Goal: Task Accomplishment & Management: Manage account settings

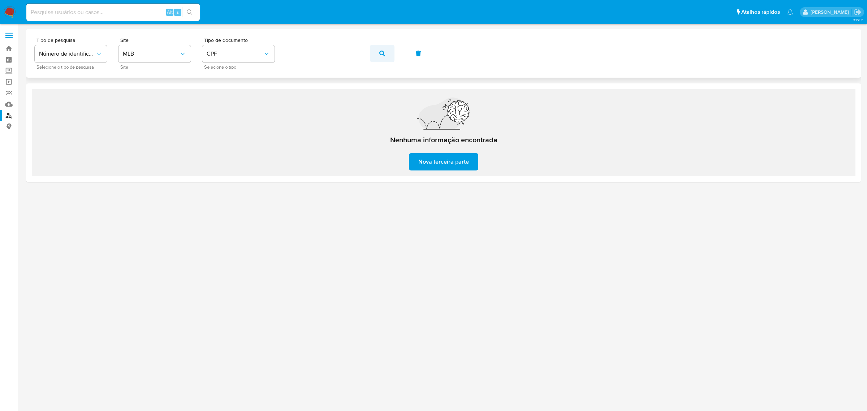
click at [384, 52] on icon "button" at bounding box center [382, 54] width 6 height 6
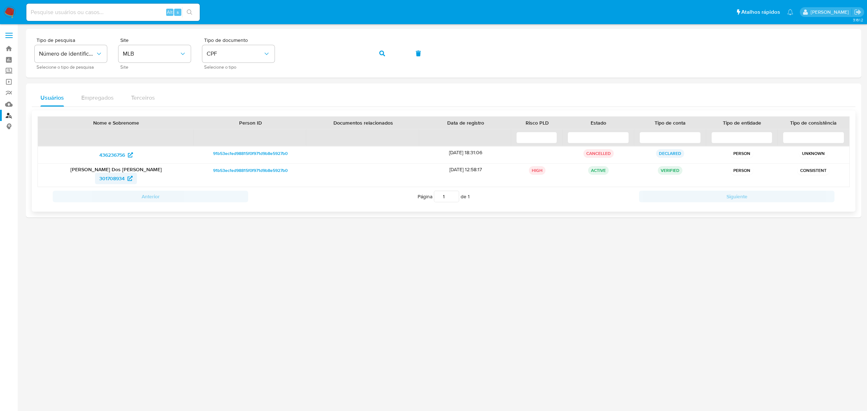
click at [110, 178] on span "301708934" at bounding box center [111, 179] width 25 height 12
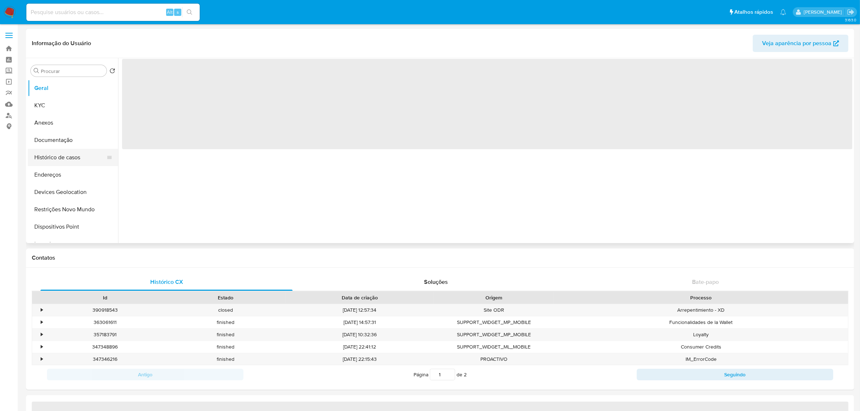
click at [81, 159] on button "Histórico de casos" at bounding box center [70, 157] width 85 height 17
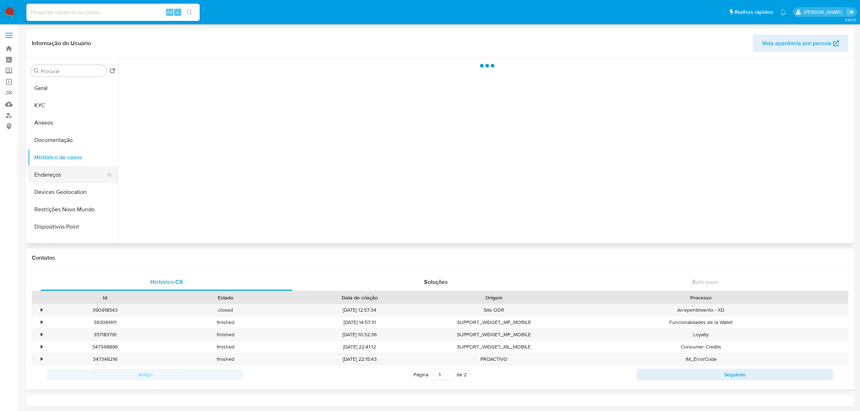
select select "10"
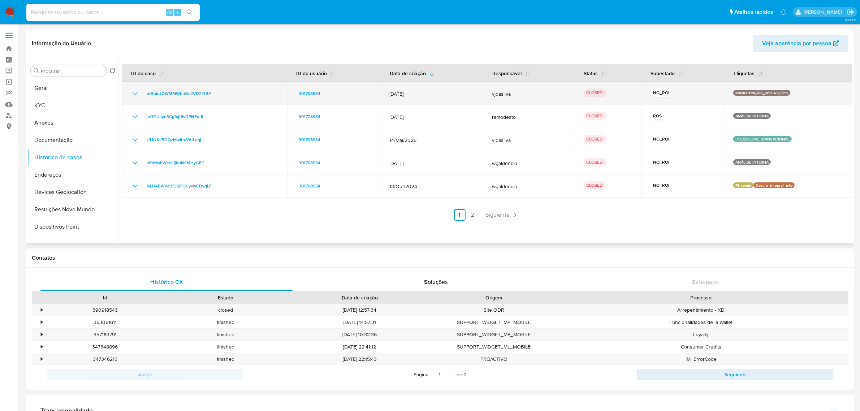
drag, startPoint x: 385, startPoint y: 94, endPoint x: 455, endPoint y: 89, distance: 70.2
click at [455, 89] on td "22/Jul/2025" at bounding box center [432, 93] width 103 height 23
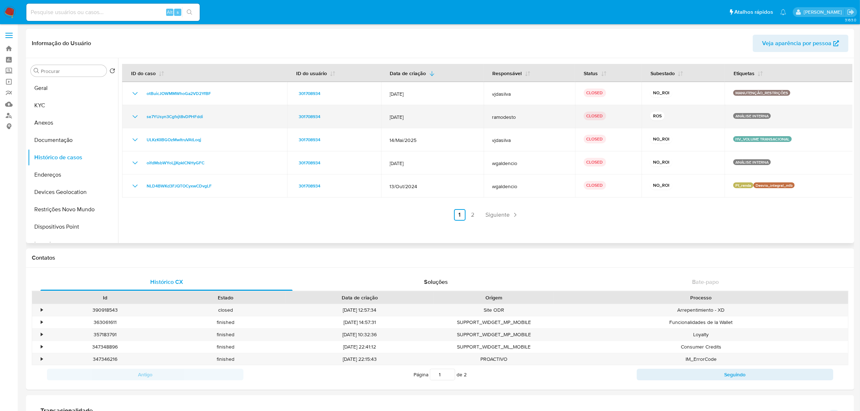
click at [443, 111] on td "24/Jun/2025" at bounding box center [432, 116] width 103 height 23
click at [135, 115] on icon "Mostrar/Ocultar" at bounding box center [135, 116] width 9 height 9
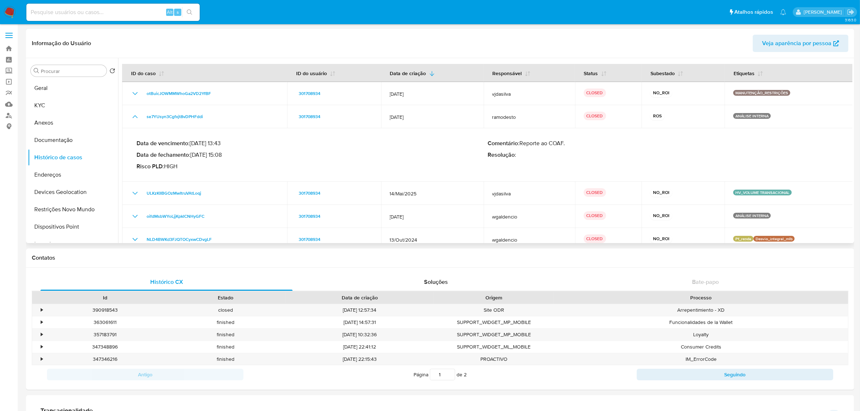
drag, startPoint x: 199, startPoint y: 157, endPoint x: 251, endPoint y: 156, distance: 52.4
click at [251, 156] on p "Data de fechamento : 27/06/2025 15:08" at bounding box center [312, 154] width 351 height 7
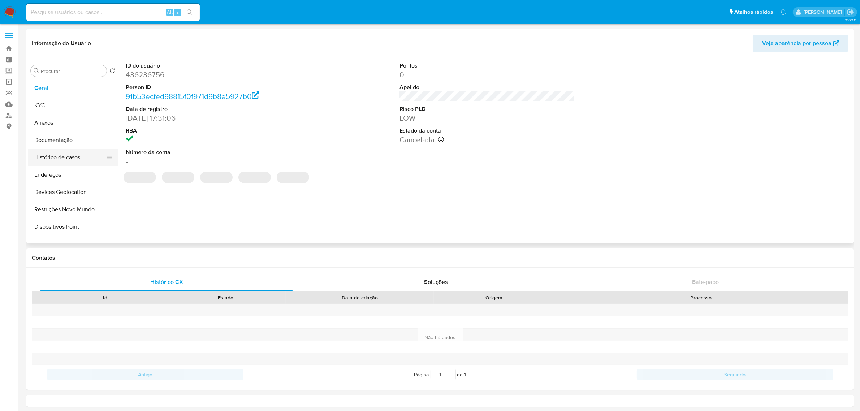
select select "10"
click at [66, 156] on button "Histórico de casos" at bounding box center [70, 157] width 85 height 17
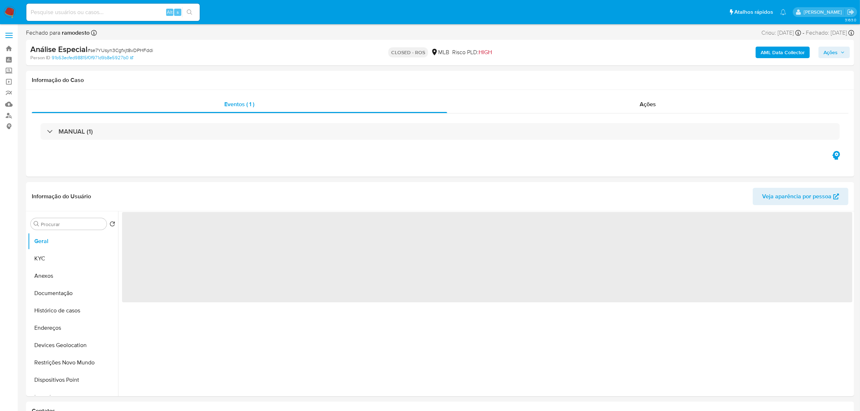
select select "10"
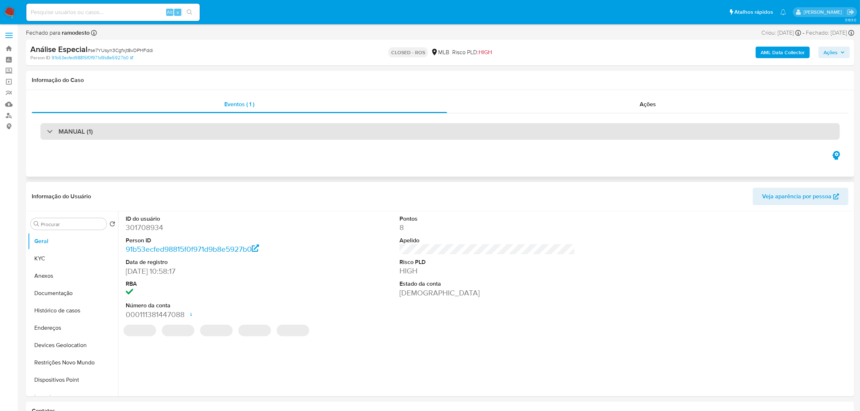
click at [170, 133] on div "MANUAL (1)" at bounding box center [439, 131] width 799 height 17
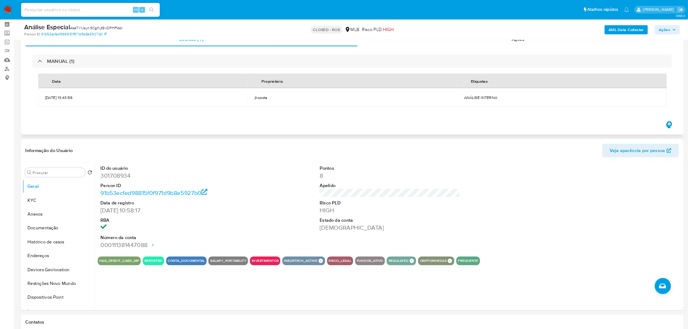
scroll to position [45, 0]
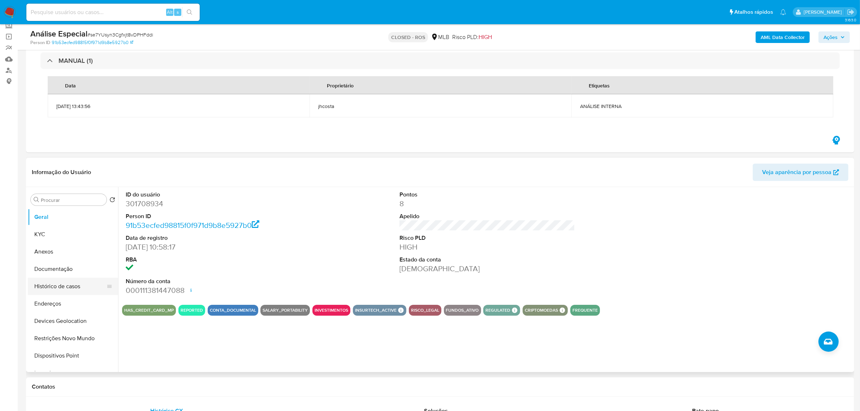
click at [58, 287] on button "Histórico de casos" at bounding box center [70, 286] width 85 height 17
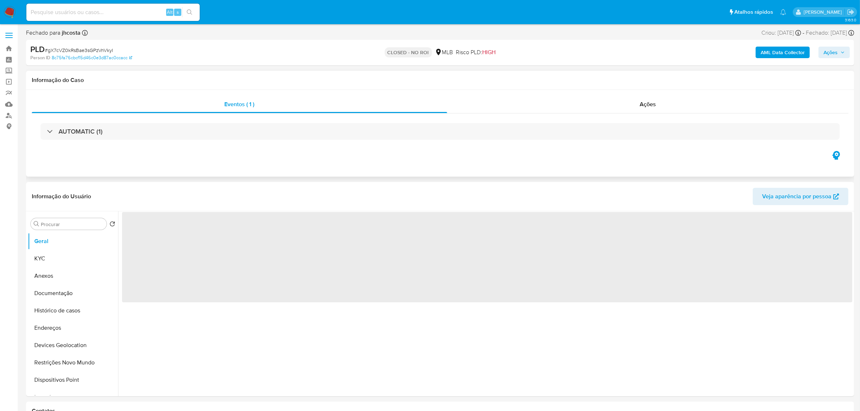
select select "10"
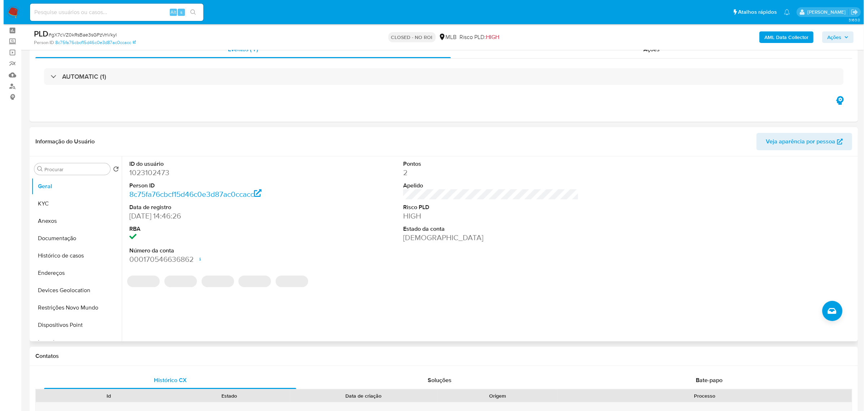
scroll to position [45, 0]
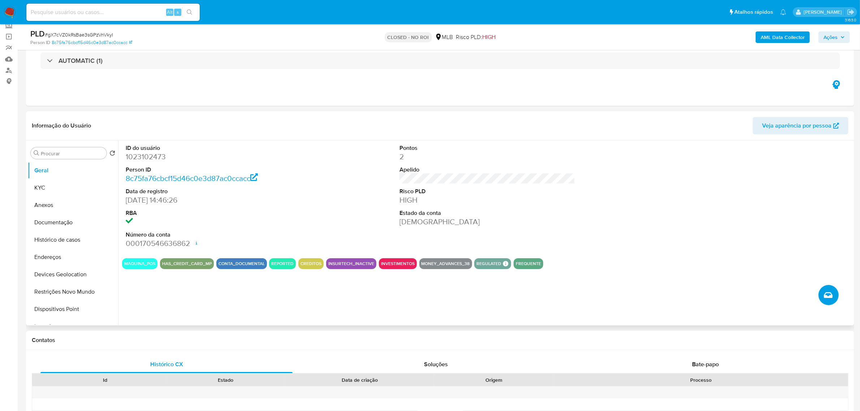
click at [826, 293] on icon "Criar caso manual" at bounding box center [828, 295] width 9 height 9
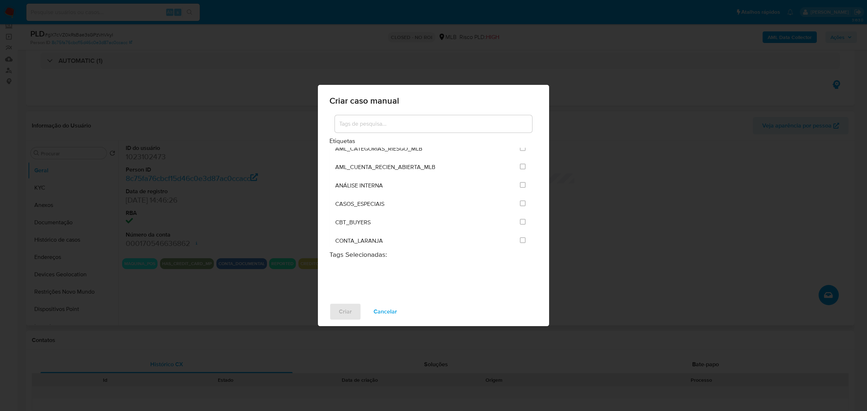
click at [377, 124] on input at bounding box center [433, 123] width 197 height 9
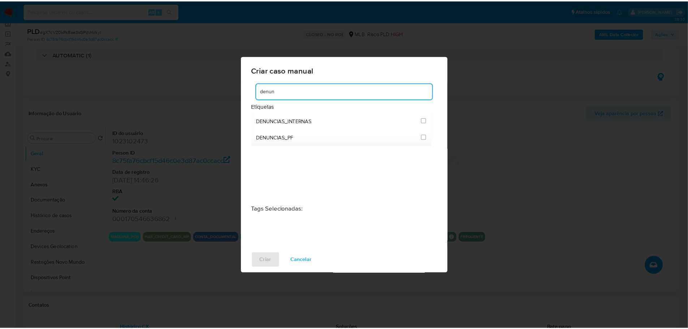
scroll to position [46, 0]
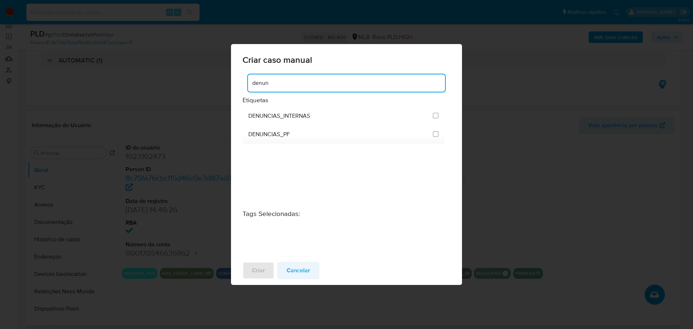
type input "denun"
click at [301, 271] on span "Cancelar" at bounding box center [298, 271] width 23 height 16
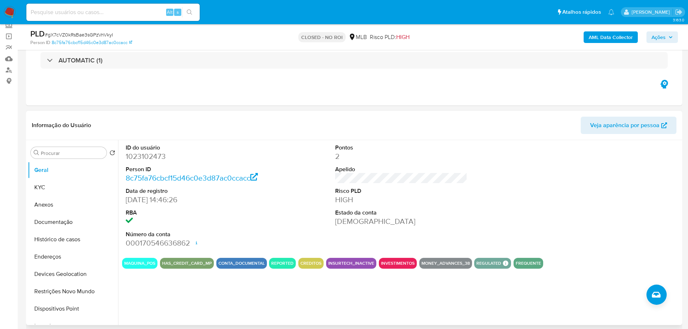
scroll to position [154, 0]
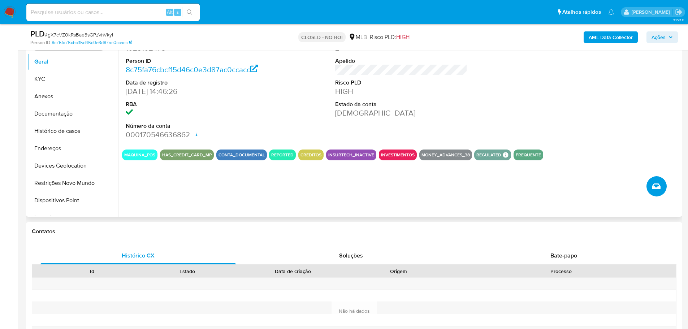
click at [654, 189] on icon "Criar caso manual" at bounding box center [656, 186] width 9 height 6
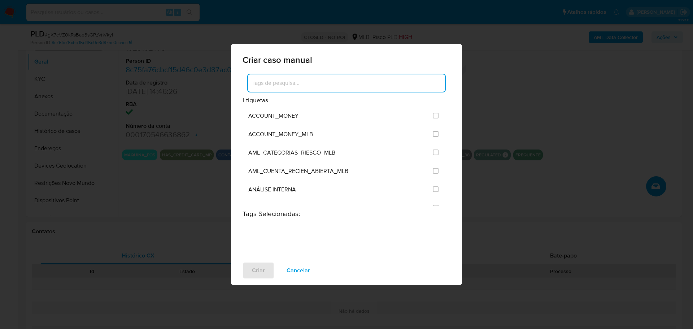
click at [294, 86] on input at bounding box center [346, 82] width 197 height 9
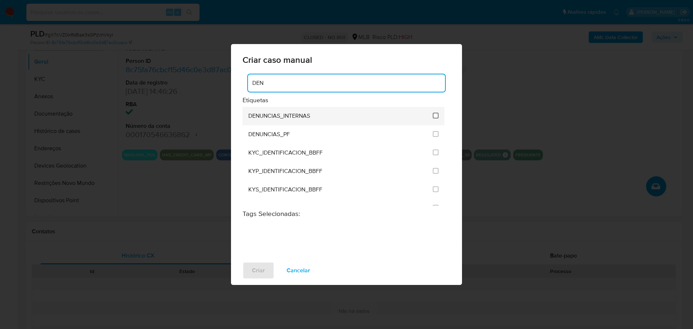
type input "DEN"
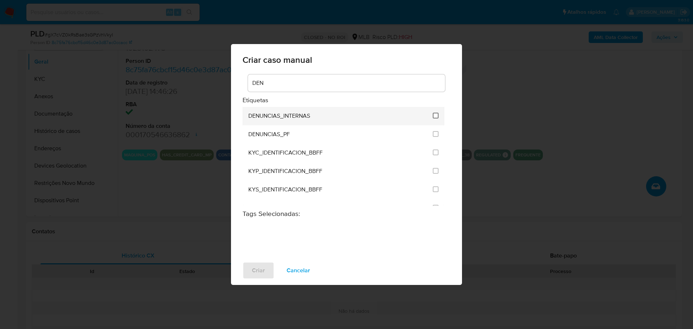
click at [437, 116] on input "1967" at bounding box center [436, 116] width 6 height 6
checkbox input "true"
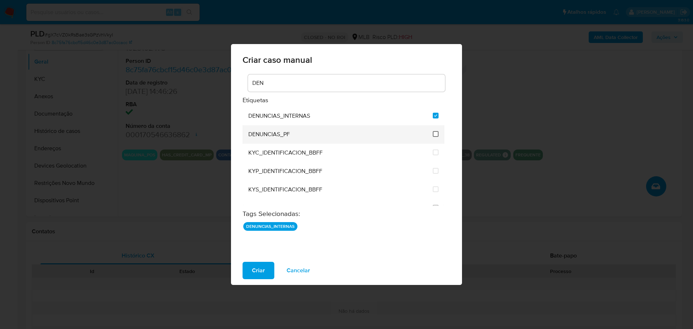
click at [435, 135] on input "1968" at bounding box center [436, 134] width 6 height 6
checkbox input "true"
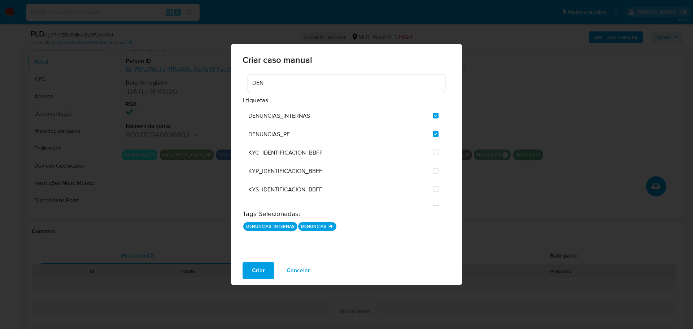
click at [297, 87] on input "DEN" at bounding box center [346, 82] width 197 height 9
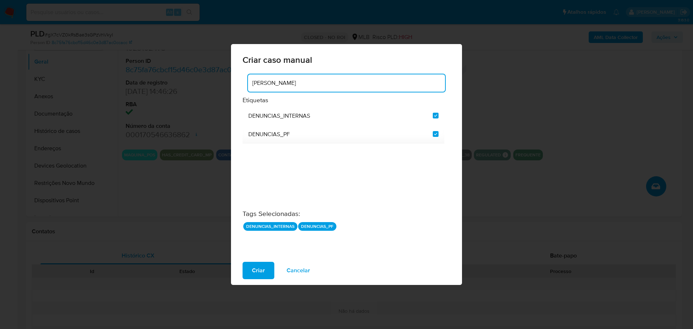
type input "[PERSON_NAME]"
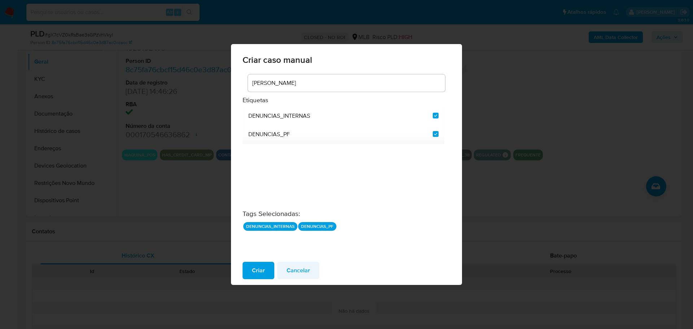
click at [301, 270] on span "Cancelar" at bounding box center [298, 271] width 23 height 16
checkbox input "false"
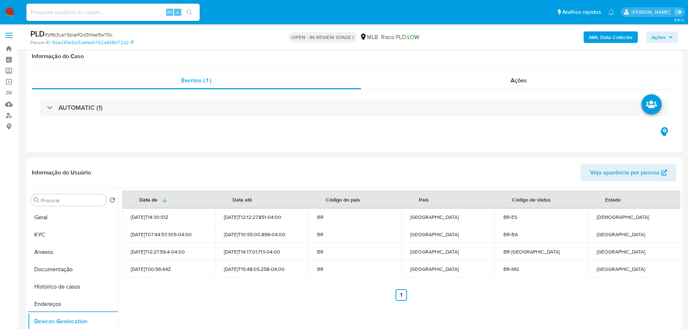
select select "10"
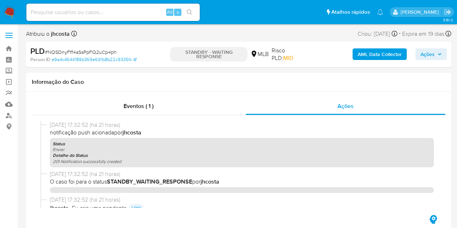
select select "10"
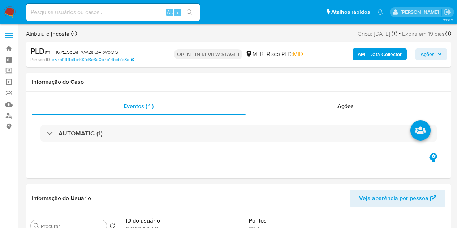
select select "10"
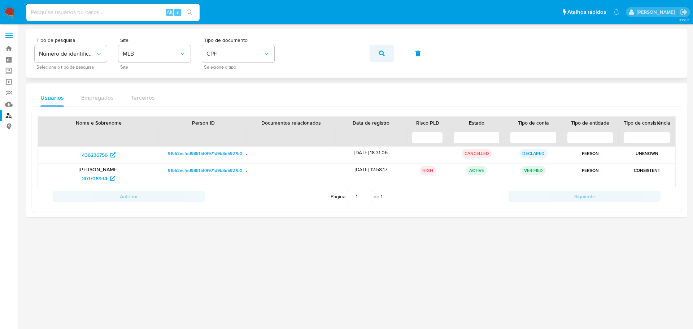
click at [381, 57] on span "button" at bounding box center [382, 54] width 6 height 16
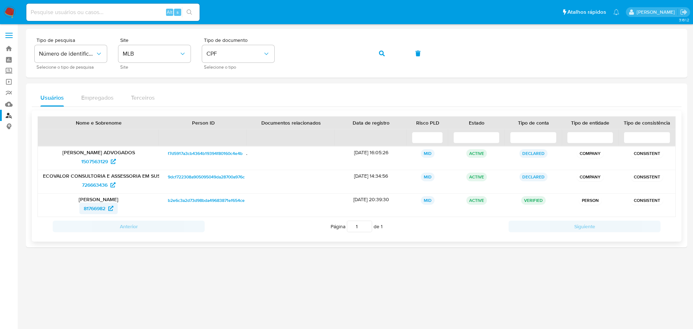
click at [95, 206] on span "81766982" at bounding box center [95, 209] width 22 height 12
click at [378, 53] on button "button" at bounding box center [382, 53] width 25 height 17
click at [85, 188] on span "18434939" at bounding box center [95, 185] width 22 height 12
click at [380, 51] on icon "button" at bounding box center [382, 54] width 6 height 6
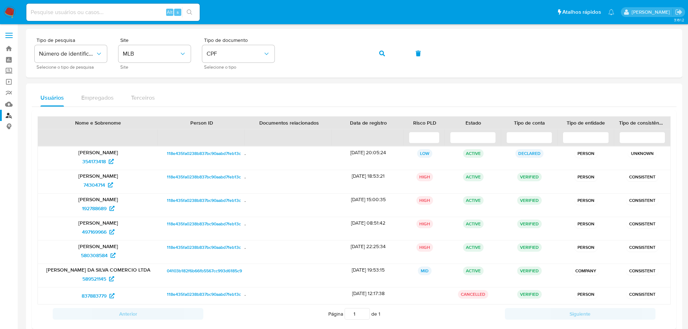
scroll to position [36, 0]
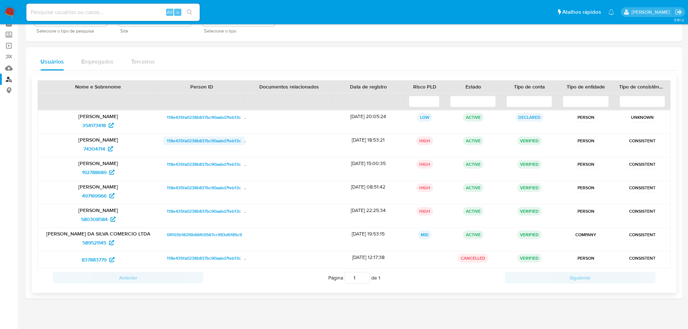
drag, startPoint x: 598, startPoint y: 142, endPoint x: 170, endPoint y: 140, distance: 428.7
click at [170, 140] on div "Lucas Rodrigues da Silva 74304714 118e435fa0238b837bc90aabd7feb13c 10/11/2011 1…" at bounding box center [354, 145] width 632 height 23
click at [91, 148] on span "74304714" at bounding box center [94, 149] width 22 height 12
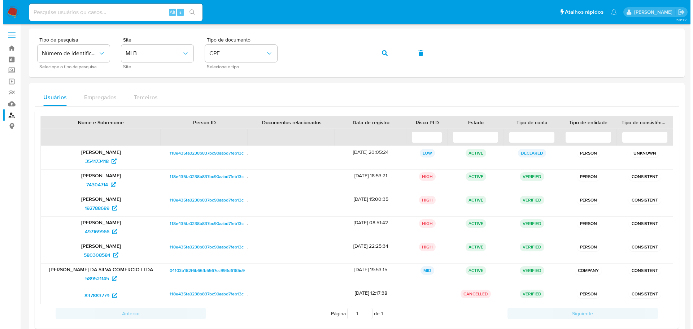
scroll to position [0, 0]
click at [379, 52] on button "button" at bounding box center [382, 53] width 25 height 17
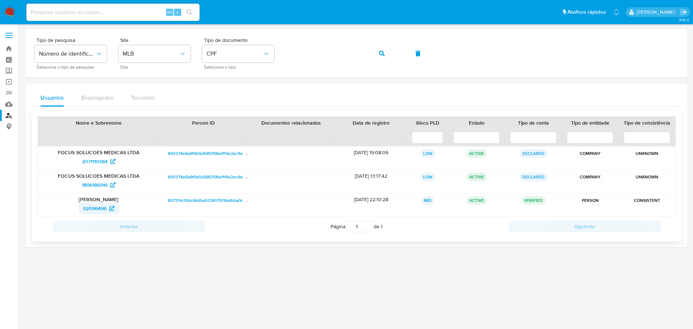
click at [90, 206] on span "92096496" at bounding box center [94, 209] width 23 height 12
click at [378, 51] on button "button" at bounding box center [382, 53] width 25 height 17
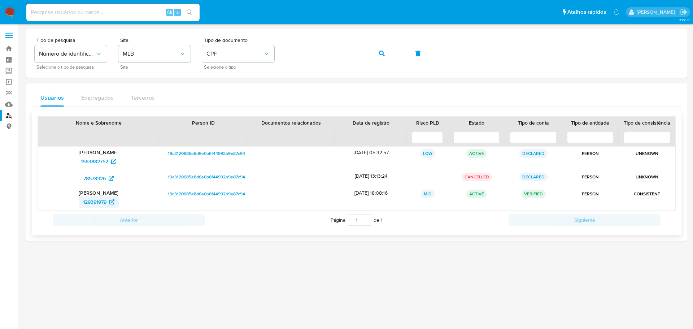
click at [97, 201] on span "129391979" at bounding box center [94, 202] width 23 height 12
click at [385, 53] on button "button" at bounding box center [382, 53] width 25 height 17
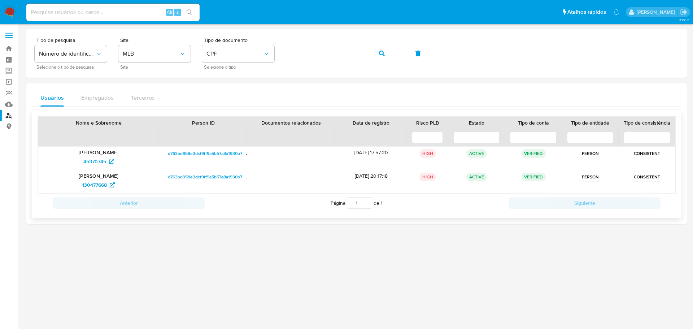
drag, startPoint x: 349, startPoint y: 176, endPoint x: 397, endPoint y: 179, distance: 48.1
click at [397, 179] on div "14/12/2012 20:17:18" at bounding box center [371, 181] width 72 height 23
click at [95, 163] on span "45370745" at bounding box center [94, 162] width 23 height 12
click at [384, 54] on icon "button" at bounding box center [382, 54] width 6 height 6
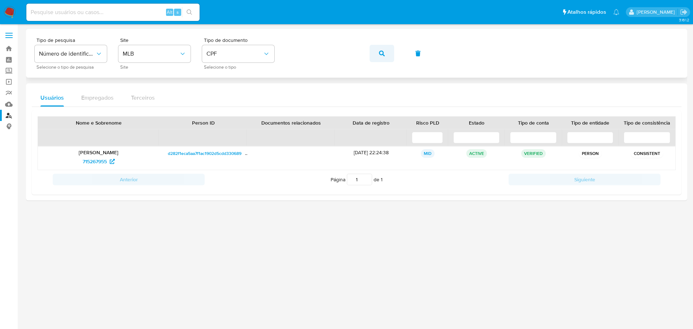
click at [376, 52] on button "button" at bounding box center [382, 53] width 25 height 17
click at [94, 164] on span "715267955" at bounding box center [95, 162] width 24 height 12
click at [386, 51] on button "button" at bounding box center [382, 53] width 25 height 17
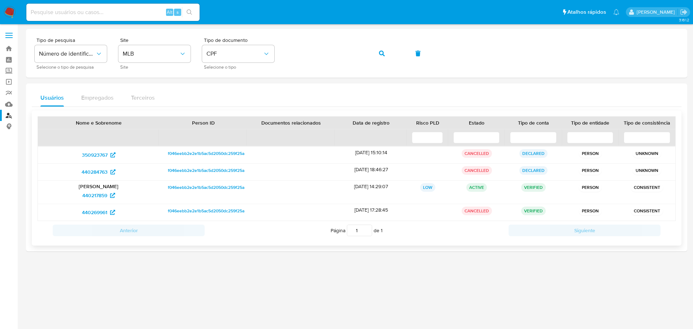
click at [450, 186] on div "ACTIVE" at bounding box center [477, 192] width 57 height 23
click at [96, 198] on span "440217859" at bounding box center [94, 196] width 25 height 12
click at [386, 52] on button "button" at bounding box center [382, 53] width 25 height 17
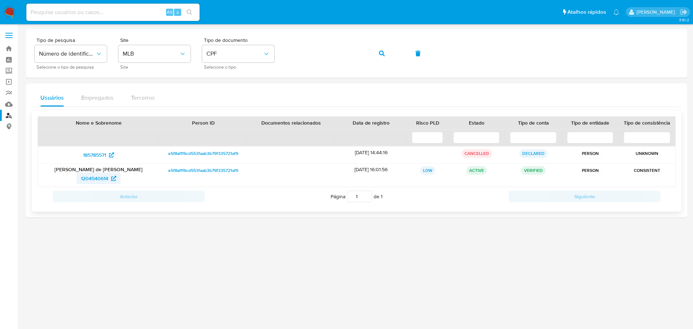
click at [96, 182] on span "1204540614" at bounding box center [94, 179] width 27 height 12
click at [382, 53] on icon "button" at bounding box center [382, 54] width 6 height 6
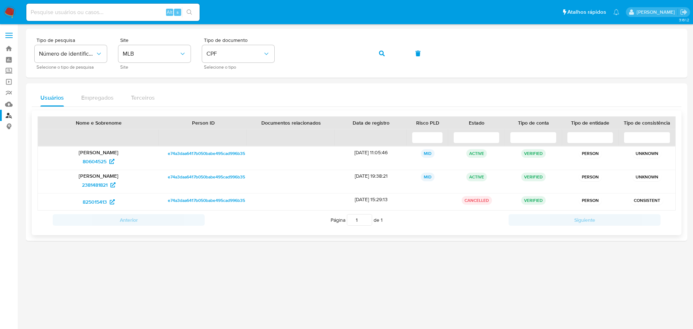
drag, startPoint x: 566, startPoint y: 180, endPoint x: 446, endPoint y: 180, distance: 120.6
click at [446, 180] on div "Cristiano Ribeiro Dos Santos 2381481821 e74a3daa6417b050babe495cad996b35 10/04/…" at bounding box center [357, 181] width 638 height 23
click at [90, 161] on span "80604525" at bounding box center [95, 162] width 24 height 12
click at [386, 53] on button "button" at bounding box center [382, 53] width 25 height 17
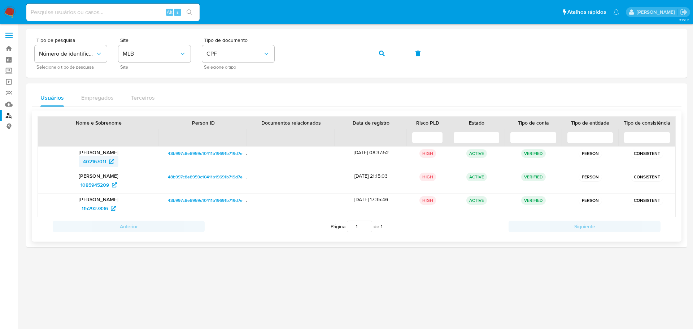
click at [94, 164] on span "402167011" at bounding box center [94, 162] width 23 height 12
click at [93, 186] on span "1085945209" at bounding box center [95, 185] width 29 height 12
click at [380, 51] on icon "button" at bounding box center [382, 54] width 6 height 6
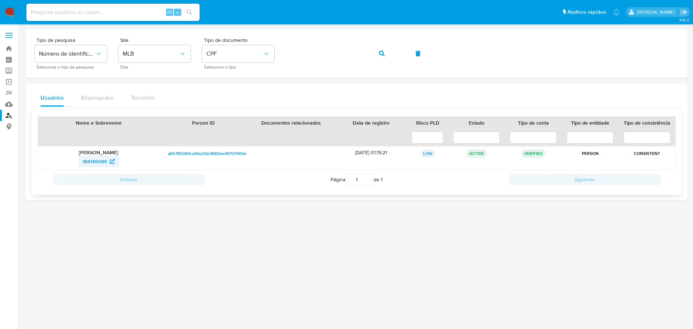
click at [95, 161] on span "184146089" at bounding box center [95, 162] width 24 height 12
click at [374, 53] on button "button" at bounding box center [382, 53] width 25 height 17
click at [95, 159] on span "97292349" at bounding box center [94, 162] width 23 height 12
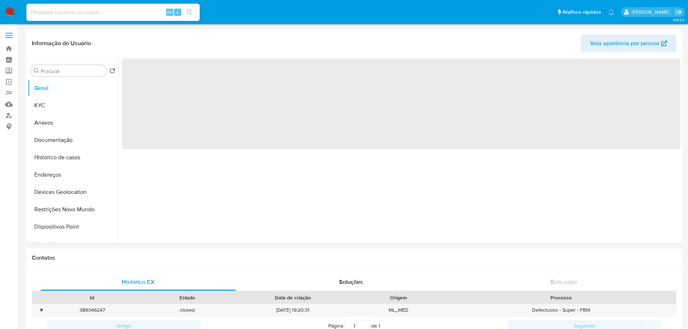
select select "10"
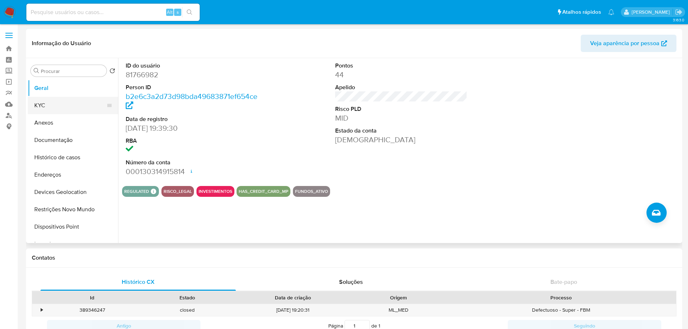
click at [66, 107] on button "KYC" at bounding box center [70, 105] width 85 height 17
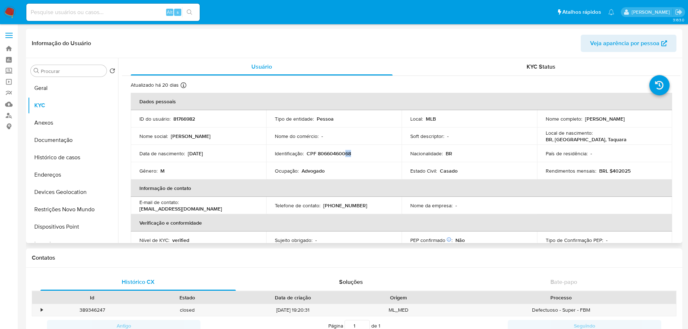
drag, startPoint x: 345, startPoint y: 156, endPoint x: 356, endPoint y: 158, distance: 11.0
click at [356, 156] on div "Identificação : CPF 80660460068" at bounding box center [334, 153] width 118 height 7
click at [52, 90] on button "Geral" at bounding box center [70, 87] width 85 height 17
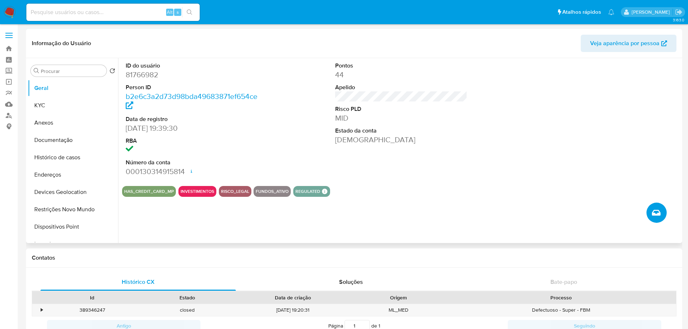
click at [661, 215] on button "Criar caso manual" at bounding box center [656, 213] width 20 height 20
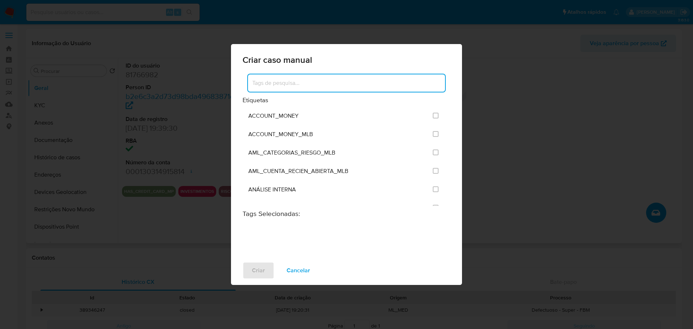
click at [331, 86] on input at bounding box center [346, 82] width 197 height 9
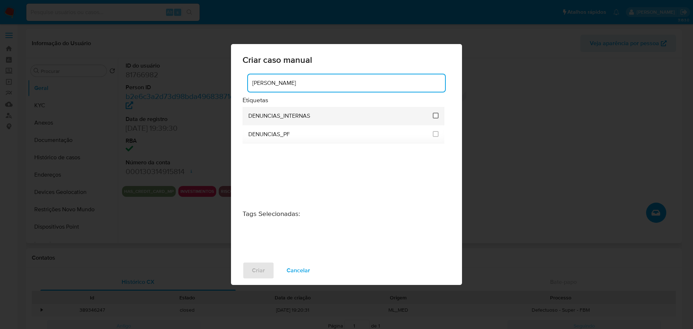
type input "[PERSON_NAME]"
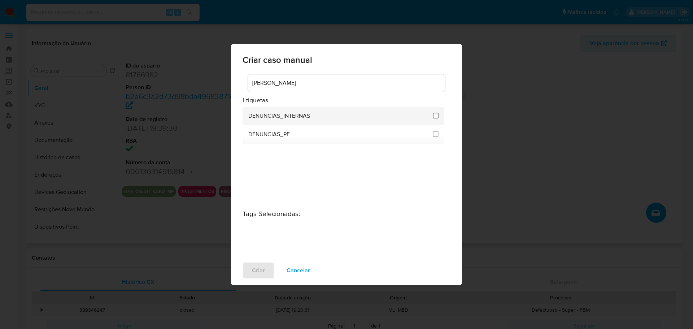
click at [436, 115] on input "1967" at bounding box center [436, 116] width 6 height 6
checkbox input "true"
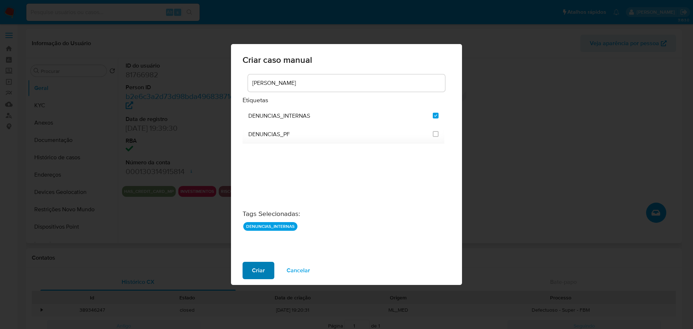
click at [260, 271] on span "Criar" at bounding box center [258, 271] width 13 height 16
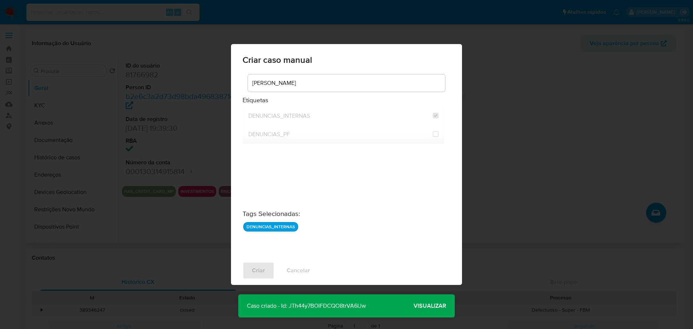
click at [432, 306] on span "Visualizar" at bounding box center [430, 306] width 33 height 0
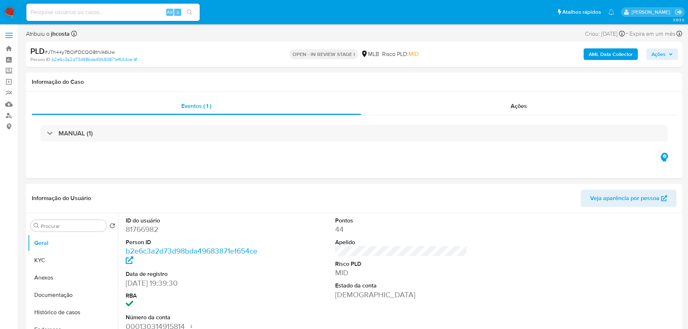
select select "10"
click at [80, 50] on span "# JTh44y7BOIFDCQO8trVA6IJw" at bounding box center [80, 51] width 70 height 7
copy span "JTh44y7BOIFDCQO8trVA6IJw"
click at [152, 228] on dd "81766982" at bounding box center [192, 229] width 133 height 10
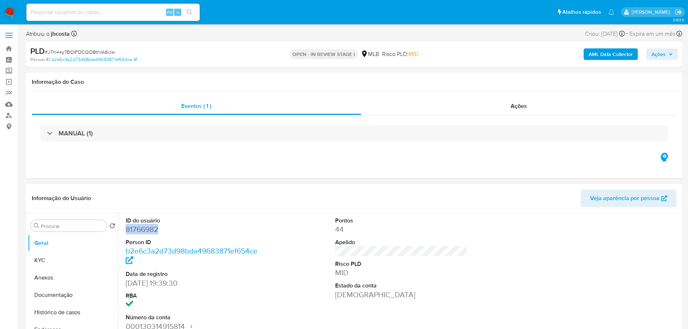
click at [152, 228] on dd "81766982" at bounding box center [192, 229] width 133 height 10
copy dd "81766982"
drag, startPoint x: 62, startPoint y: 258, endPoint x: 58, endPoint y: 250, distance: 9.1
click at [62, 258] on button "KYC" at bounding box center [73, 260] width 90 height 17
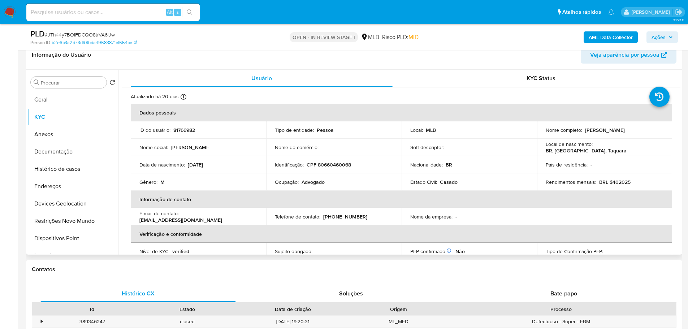
scroll to position [144, 0]
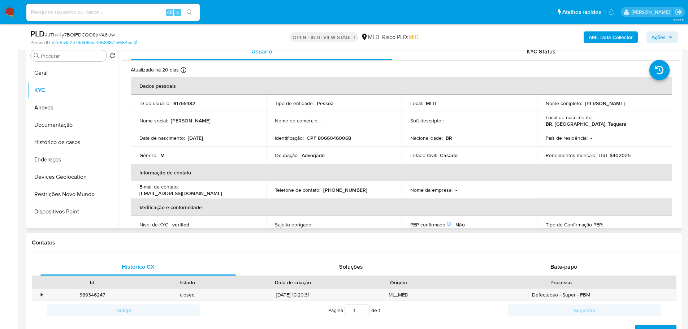
drag, startPoint x: 583, startPoint y: 104, endPoint x: 630, endPoint y: 105, distance: 47.3
click at [630, 104] on div "Nome completo : Mario Henrique Ody" at bounding box center [605, 103] width 118 height 7
copy p "Mario Henrique Ody"
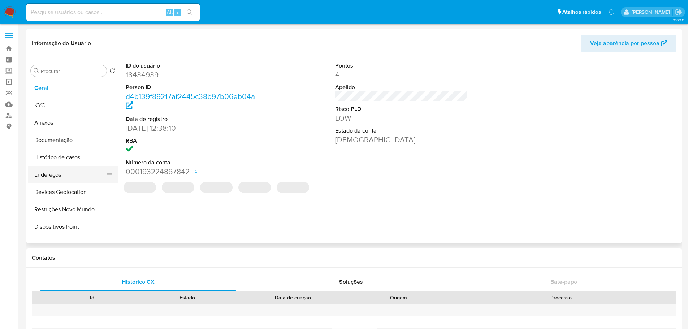
select select "10"
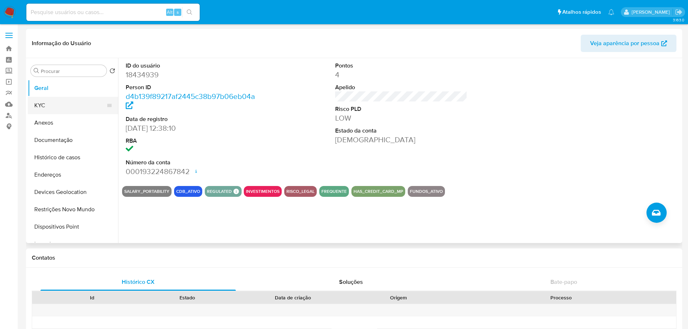
click at [63, 108] on button "KYC" at bounding box center [70, 105] width 85 height 17
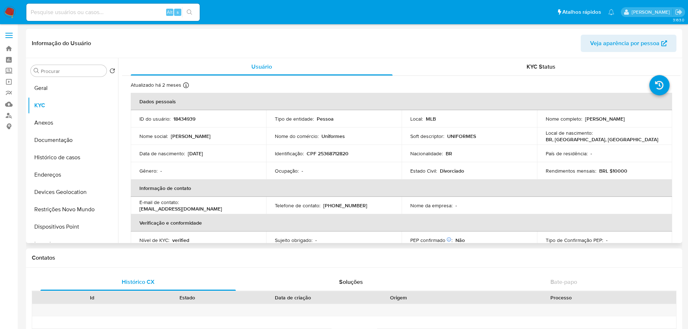
click at [329, 155] on p "CPF 25368712820" at bounding box center [328, 153] width 42 height 7
copy p "25368712820"
click at [68, 90] on button "Geral" at bounding box center [70, 87] width 85 height 17
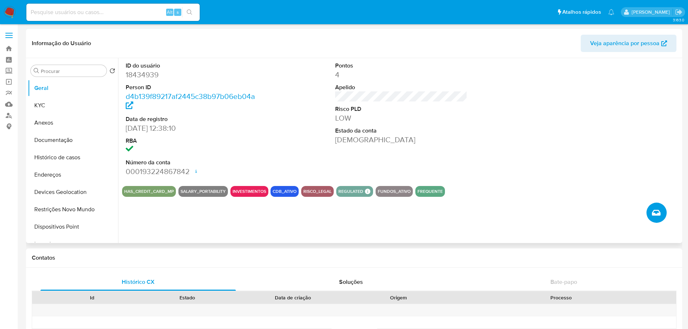
click at [656, 212] on icon "Criar caso manual" at bounding box center [656, 212] width 9 height 9
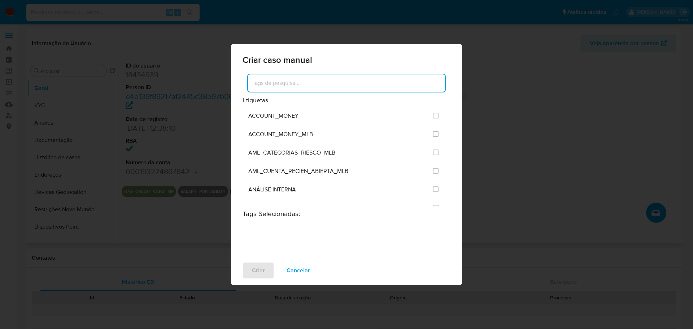
click at [307, 85] on input at bounding box center [346, 82] width 197 height 9
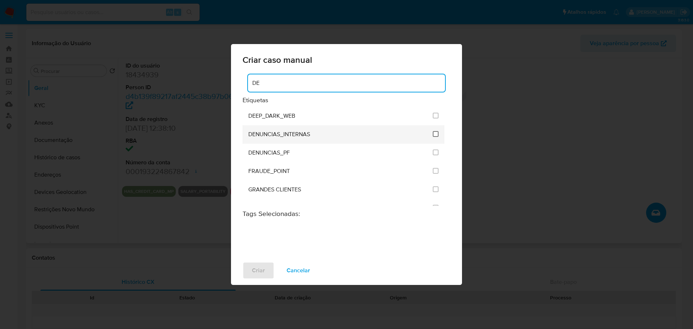
type input "DE"
click at [433, 136] on input "1967" at bounding box center [436, 134] width 6 height 6
checkbox input "true"
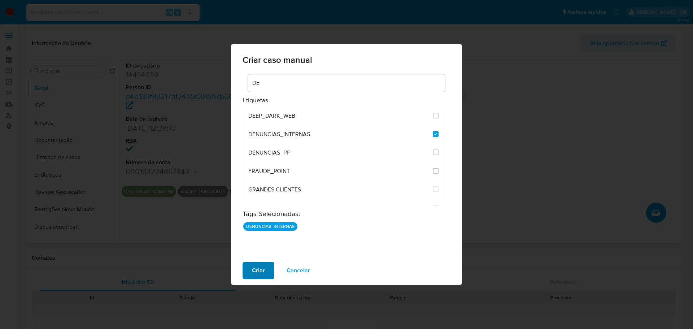
click at [259, 265] on span "Criar" at bounding box center [258, 271] width 13 height 16
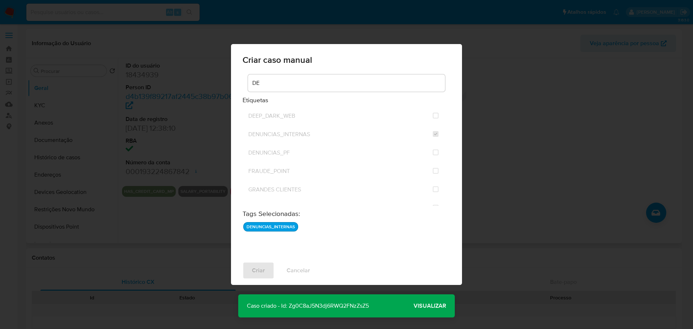
click at [434, 306] on span "Visualizar" at bounding box center [430, 306] width 33 height 0
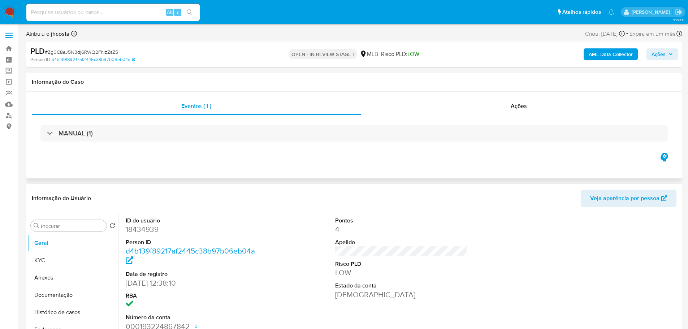
select select "10"
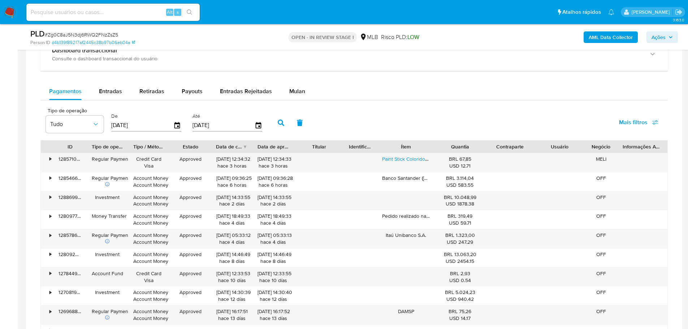
scroll to position [578, 0]
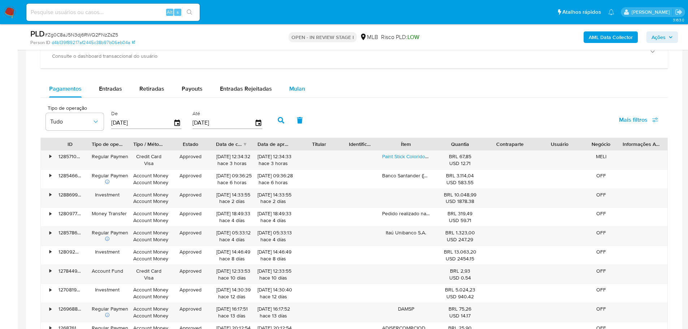
click at [295, 90] on span "Mulan" at bounding box center [297, 89] width 16 height 8
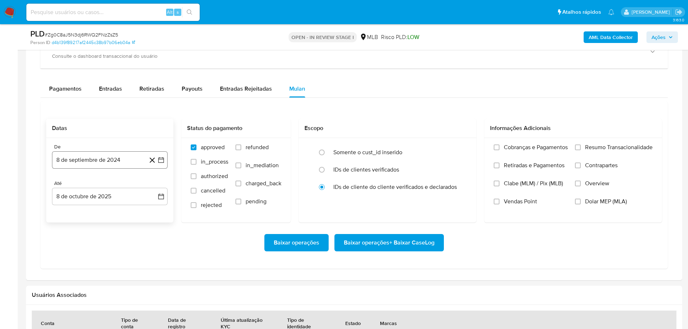
click at [103, 160] on button "8 de septiembre de 2024" at bounding box center [110, 159] width 116 height 17
click at [125, 186] on span "septiembre 2024" at bounding box center [106, 185] width 44 height 7
click at [153, 184] on icon "Año siguiente" at bounding box center [153, 186] width 9 height 9
click at [111, 254] on span "ago" at bounding box center [109, 253] width 9 height 6
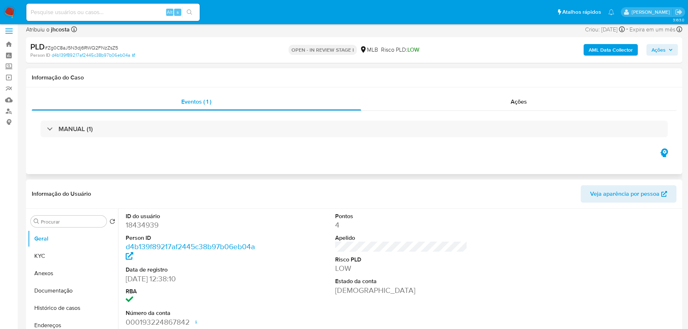
scroll to position [0, 0]
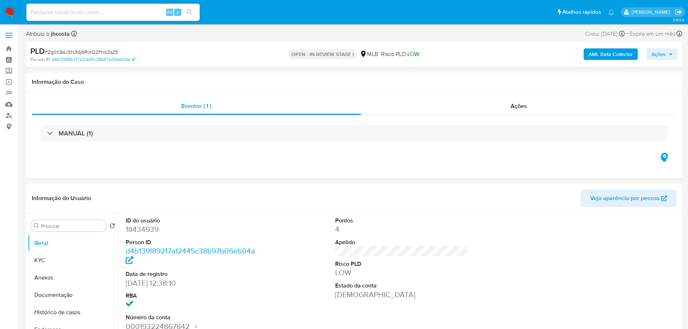
click at [98, 48] on span "# Zg0C8aJ5N3dj6RWQ2FNzZsZ5" at bounding box center [81, 51] width 73 height 7
click at [142, 229] on dd "18434939" at bounding box center [192, 229] width 133 height 10
copy dd "18434939"
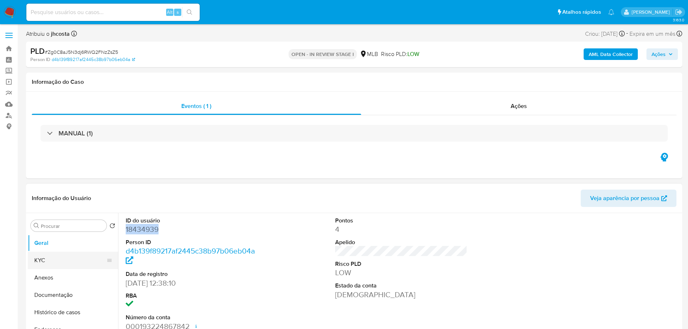
click at [64, 256] on button "KYC" at bounding box center [70, 260] width 85 height 17
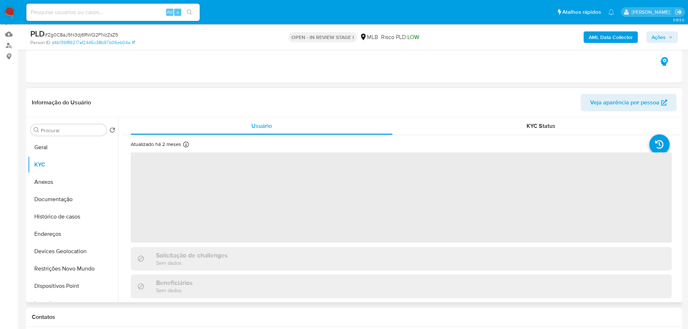
scroll to position [72, 0]
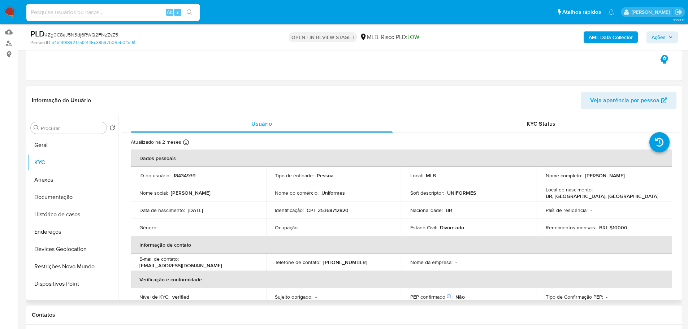
drag, startPoint x: 584, startPoint y: 177, endPoint x: 651, endPoint y: 177, distance: 67.5
click at [651, 177] on div "Nome completo : Monica Janete Dumbra Cidras" at bounding box center [605, 175] width 118 height 7
copy p "Monica Janete Dumbra Cidras"
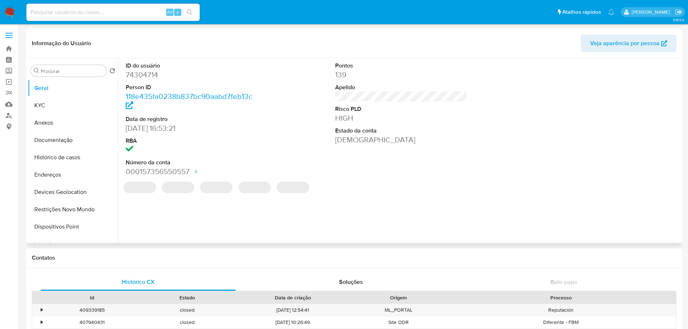
select select "10"
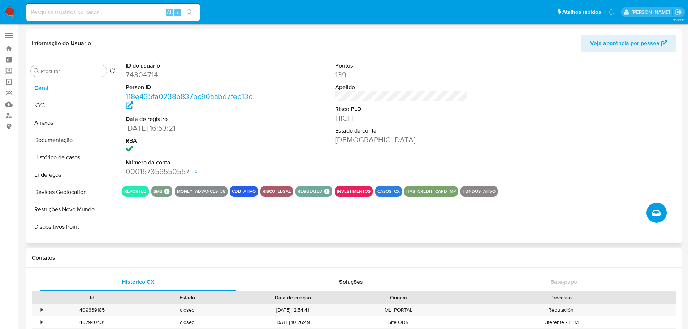
click at [655, 212] on icon "Criar caso manual" at bounding box center [656, 212] width 9 height 9
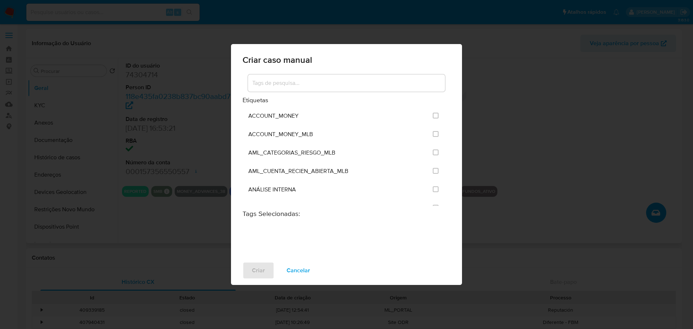
click at [323, 82] on input at bounding box center [346, 82] width 197 height 9
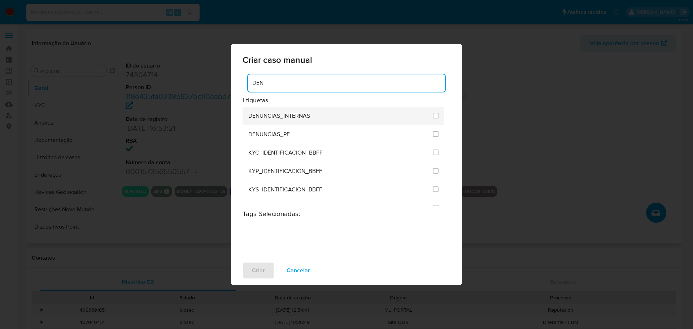
type input "DEN"
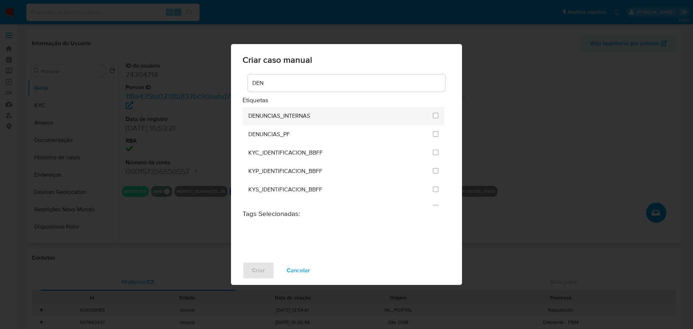
click at [442, 115] on li "DENUNCIAS_INTERNAS" at bounding box center [344, 116] width 202 height 18
click at [434, 114] on input "1967" at bounding box center [436, 116] width 6 height 6
checkbox input "true"
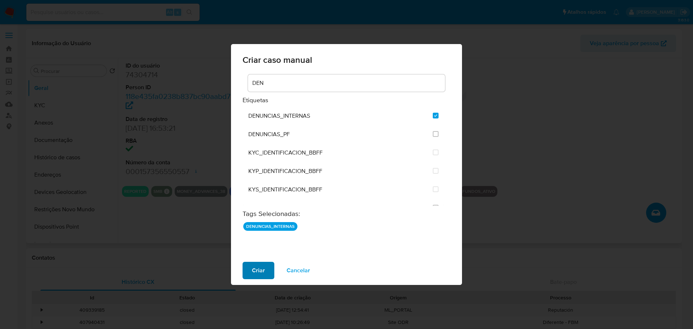
click at [256, 274] on span "Criar" at bounding box center [258, 271] width 13 height 16
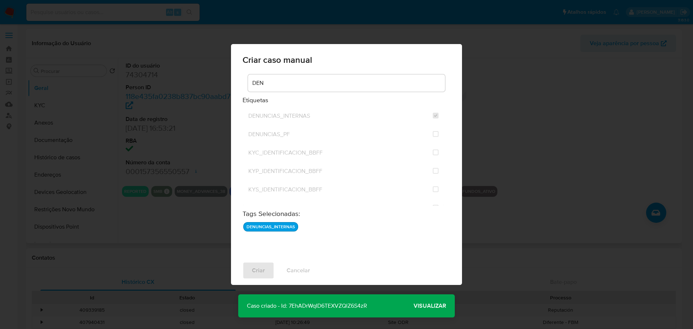
click at [430, 306] on span "Visualizar" at bounding box center [430, 306] width 33 height 0
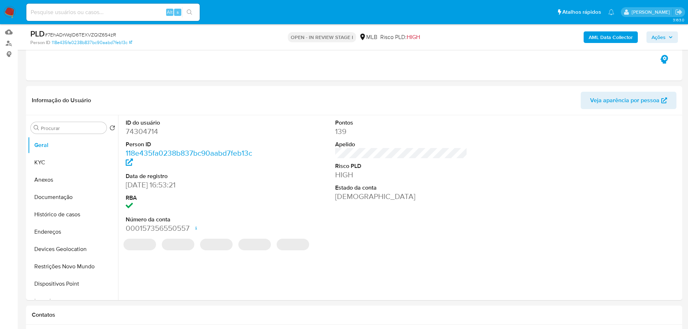
select select "10"
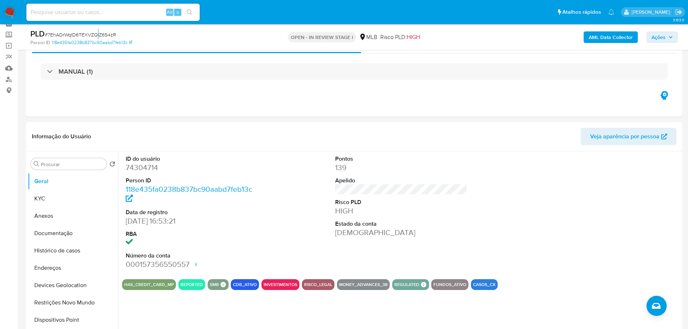
click at [98, 35] on span "# 7EhADrWqID6TEXVZQlZ6S4zR" at bounding box center [80, 34] width 71 height 7
click at [148, 170] on dd "74304714" at bounding box center [192, 168] width 133 height 10
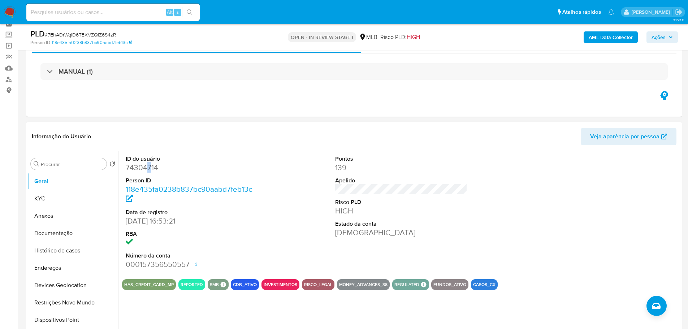
click at [148, 170] on dd "74304714" at bounding box center [192, 168] width 133 height 10
copy dd "7"
click at [144, 169] on dd "74304714" at bounding box center [192, 168] width 133 height 10
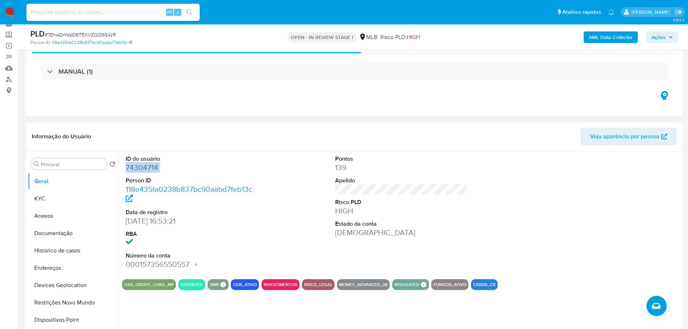
copy dd "74304714"
click at [59, 200] on button "KYC" at bounding box center [70, 198] width 85 height 17
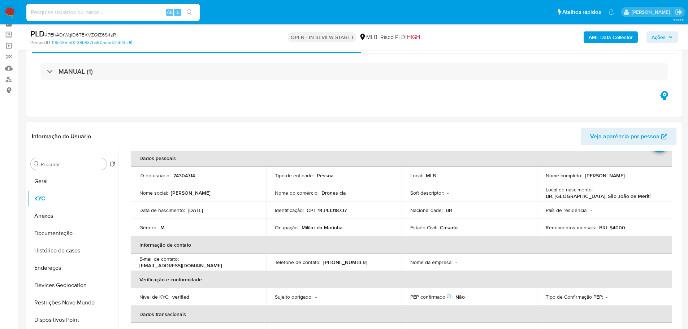
drag, startPoint x: 582, startPoint y: 177, endPoint x: 646, endPoint y: 177, distance: 63.6
click at [646, 177] on div "Nome completo : Lucas Rodrigues da Silva" at bounding box center [605, 175] width 118 height 7
copy p "Lucas Rodrigues da Silva"
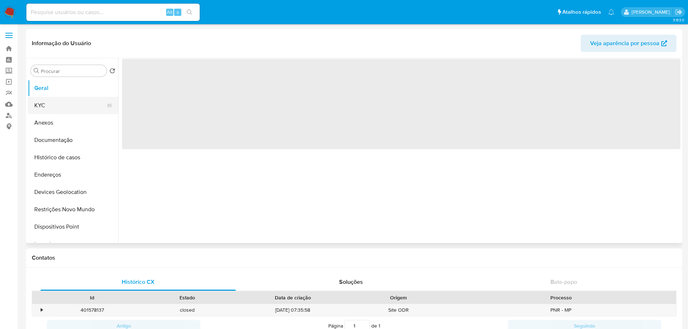
select select "10"
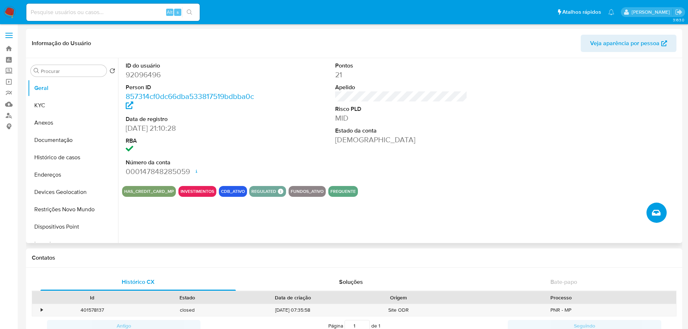
click at [655, 213] on icon "Criar caso manual" at bounding box center [656, 213] width 9 height 6
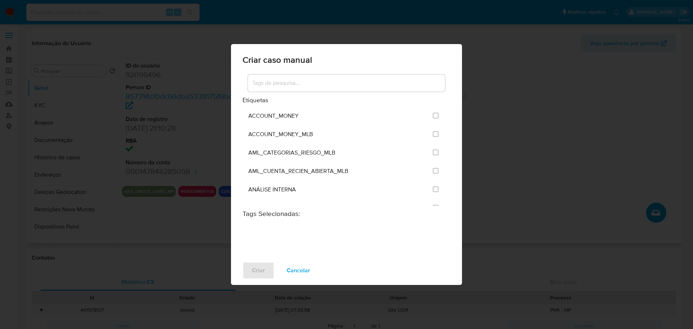
click at [306, 80] on input at bounding box center [346, 82] width 197 height 9
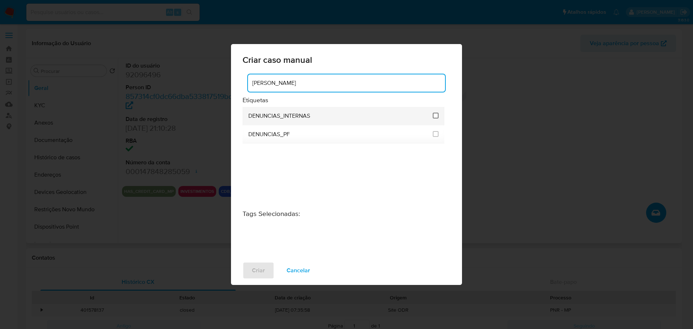
type input "DENU"
click at [434, 115] on input "1967" at bounding box center [436, 116] width 6 height 6
checkbox input "true"
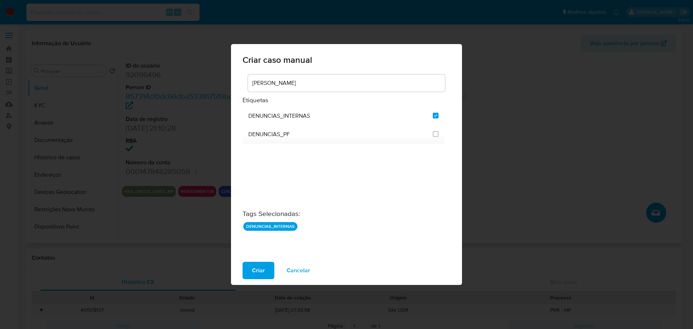
click at [265, 261] on div "Criar Cancelar" at bounding box center [346, 270] width 231 height 29
click at [262, 264] on span "Criar" at bounding box center [258, 271] width 13 height 16
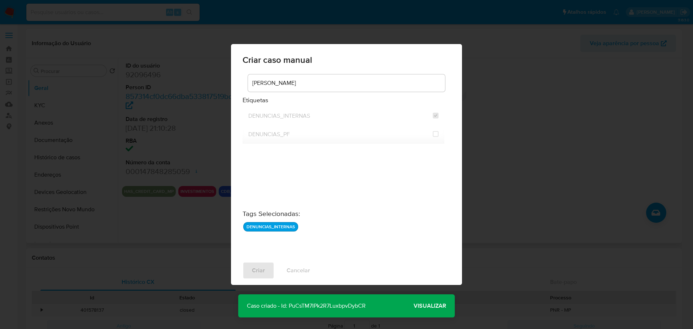
click at [430, 306] on span "Visualizar" at bounding box center [430, 306] width 33 height 0
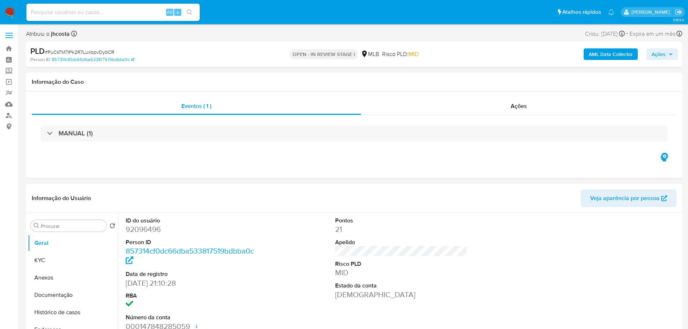
click at [103, 52] on span "# PuCsTM7IPk2R7LuxbpvDybCR" at bounding box center [79, 51] width 69 height 7
select select "10"
click at [103, 52] on span "# PuCsTM7IPk2R7LuxbpvDybCR" at bounding box center [79, 51] width 69 height 7
copy span "PuCsTM7IPk2R7LuxbpvDybCR"
click at [144, 227] on dd "92096496" at bounding box center [192, 229] width 133 height 10
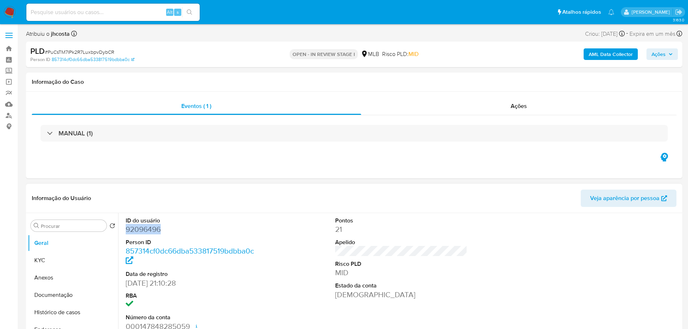
click at [144, 227] on dd "92096496" at bounding box center [192, 229] width 133 height 10
copy dd "92096496"
drag, startPoint x: 69, startPoint y: 251, endPoint x: 66, endPoint y: 254, distance: 4.3
click at [68, 253] on ul "Geral KYC Anexos Documentação Histórico de casos Endereços Devices Geolocation …" at bounding box center [73, 315] width 90 height 163
click at [65, 255] on button "KYC" at bounding box center [70, 260] width 85 height 17
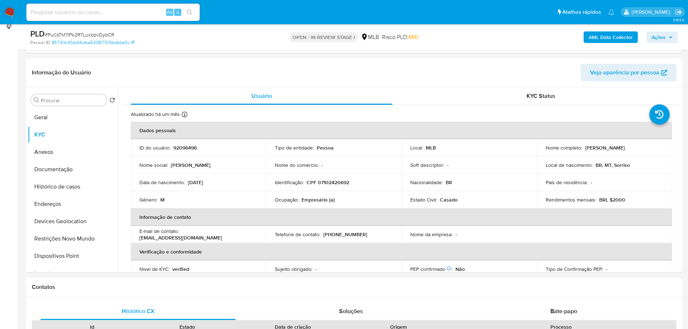
scroll to position [108, 0]
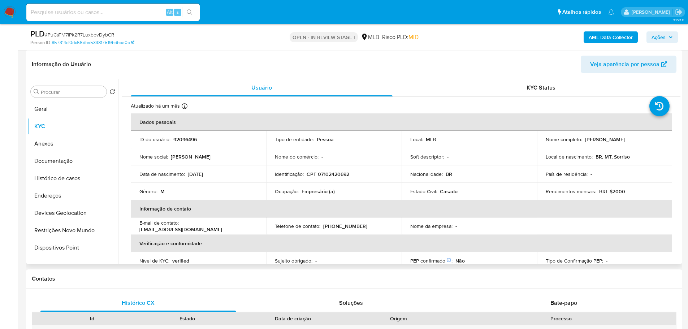
drag, startPoint x: 582, startPoint y: 139, endPoint x: 653, endPoint y: 139, distance: 71.2
click at [653, 139] on div "Nome completo : [PERSON_NAME]" at bounding box center [605, 139] width 118 height 7
copy p "Bernardo Ruben Pinto Martins"
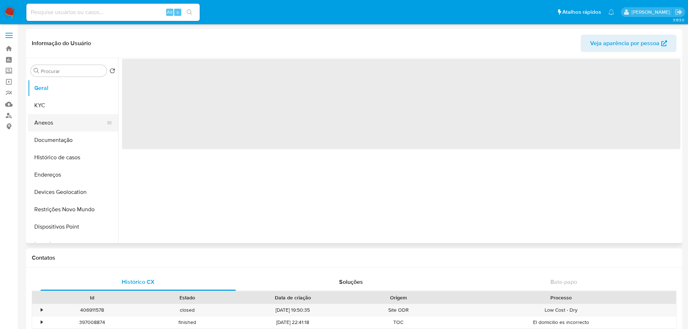
select select "10"
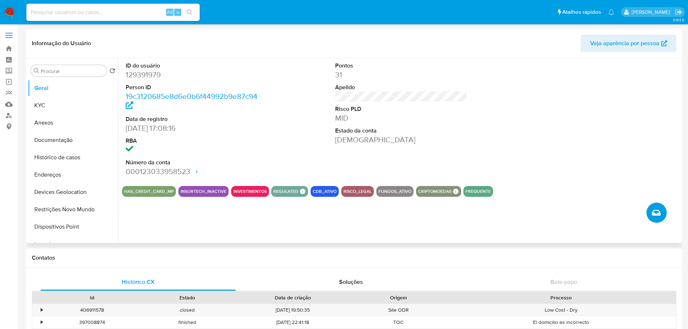
click at [662, 213] on button "Criar caso manual" at bounding box center [656, 213] width 20 height 20
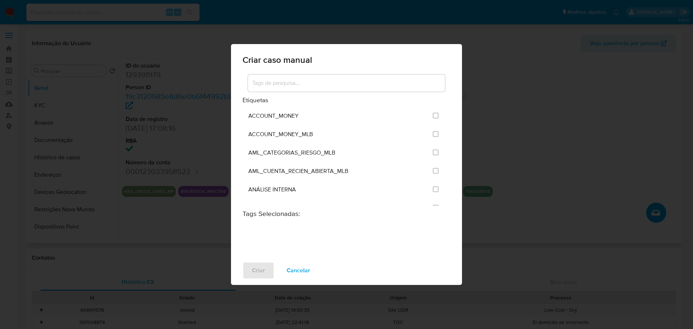
click at [316, 86] on input at bounding box center [346, 82] width 197 height 9
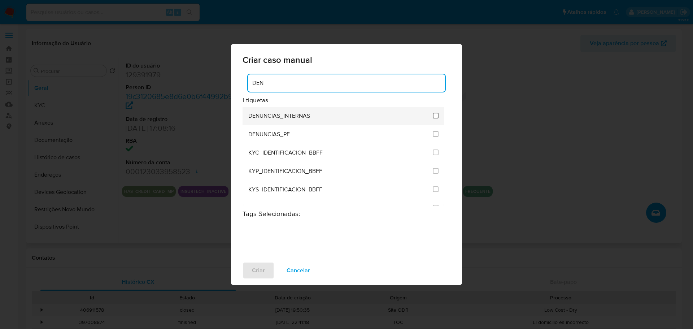
type input "DEN"
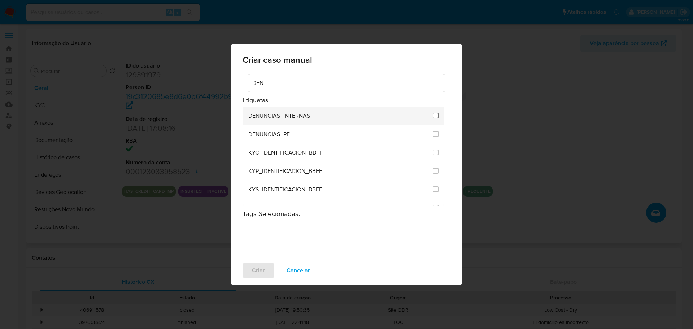
click at [437, 115] on input "1967" at bounding box center [436, 116] width 6 height 6
checkbox input "true"
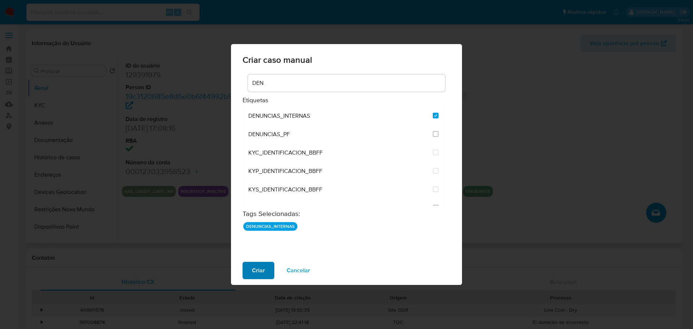
click at [258, 268] on span "Criar" at bounding box center [258, 271] width 13 height 16
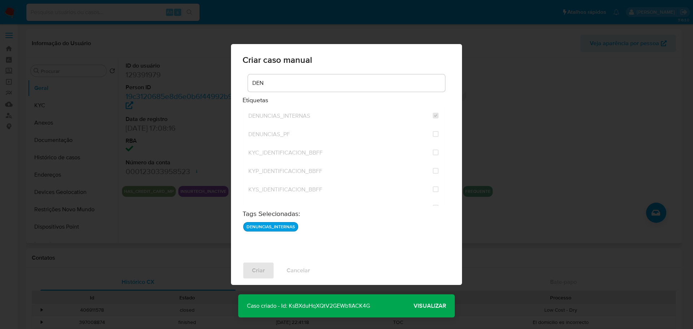
click at [432, 306] on span "Visualizar" at bounding box center [430, 306] width 33 height 0
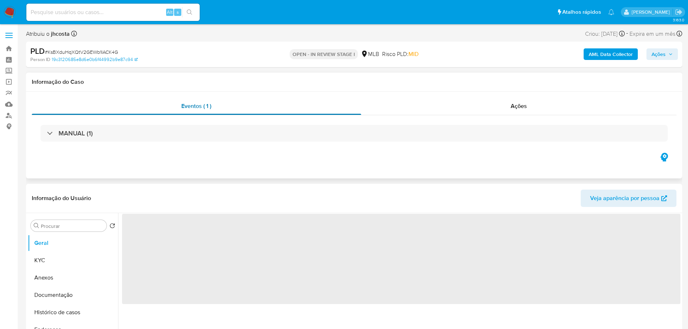
select select "10"
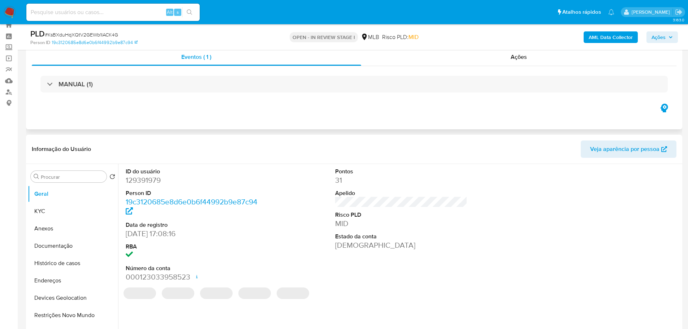
scroll to position [36, 0]
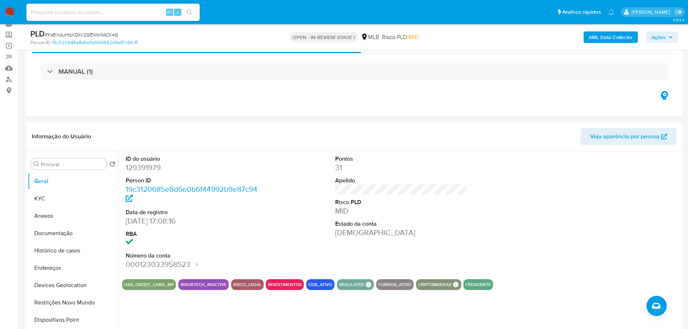
click at [103, 36] on span "# KsBXduHqXQtV2GEWb1IACK4G" at bounding box center [81, 34] width 73 height 7
copy span "KsBXduHqXQtV2GEWb1IACK4G"
click at [137, 164] on dd "129391979" at bounding box center [192, 168] width 133 height 10
click at [156, 166] on dd "129391979" at bounding box center [192, 168] width 133 height 10
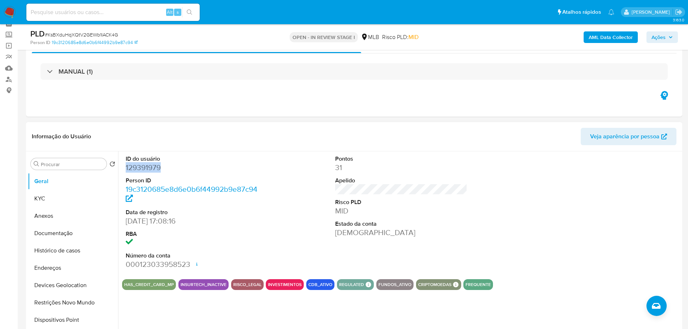
click at [156, 166] on dd "129391979" at bounding box center [192, 168] width 133 height 10
copy dd "129391979"
click at [61, 201] on button "KYC" at bounding box center [70, 198] width 85 height 17
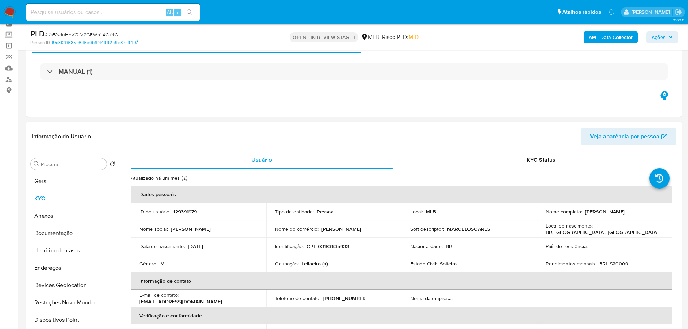
drag, startPoint x: 583, startPoint y: 213, endPoint x: 660, endPoint y: 213, distance: 76.9
click at [660, 213] on div "Nome completo : Marcelo Soares de Oliveira" at bounding box center [605, 211] width 118 height 7
copy p "Marcelo Soares de Oliveira"
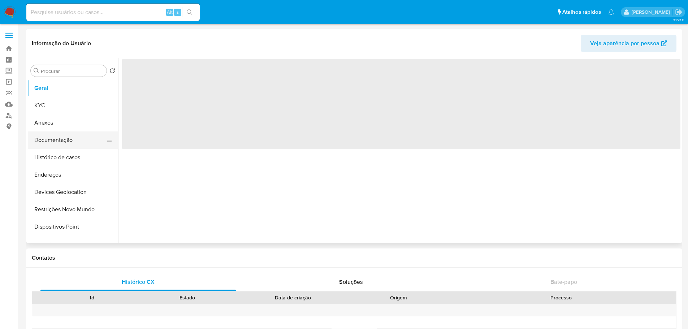
select select "10"
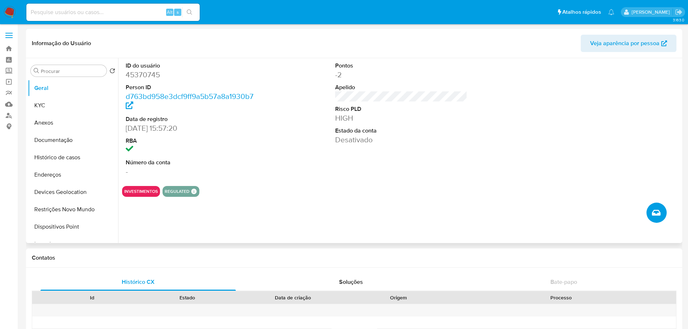
click at [653, 211] on icon "Criar caso manual" at bounding box center [656, 212] width 9 height 9
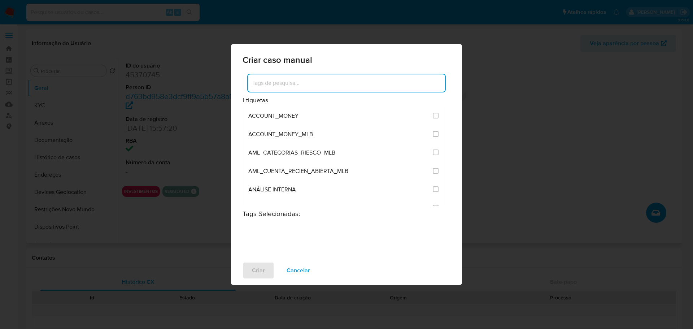
click at [310, 78] on input at bounding box center [346, 82] width 197 height 9
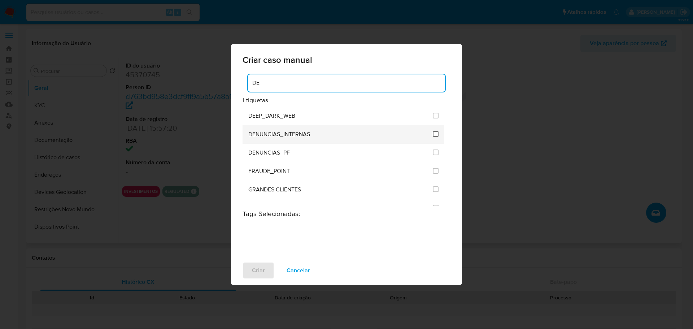
type input "DE"
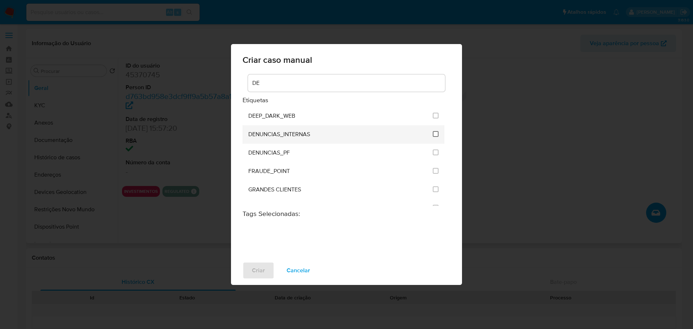
click at [434, 133] on input "1967" at bounding box center [436, 134] width 6 height 6
checkbox input "true"
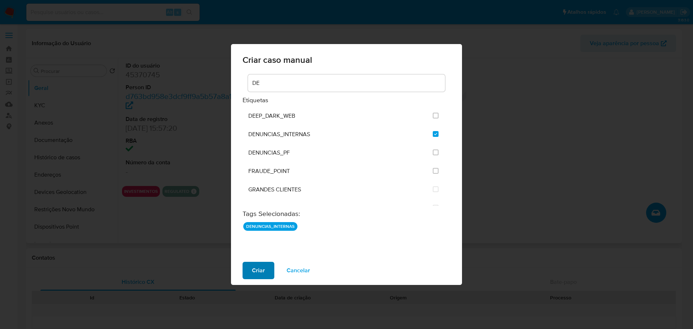
click at [262, 276] on span "Criar" at bounding box center [258, 271] width 13 height 16
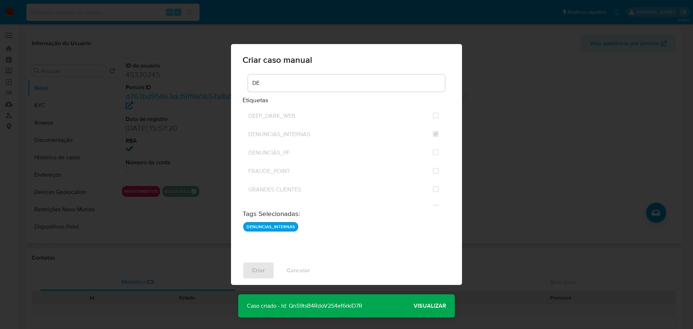
click at [441, 306] on span "Visualizar" at bounding box center [430, 306] width 33 height 0
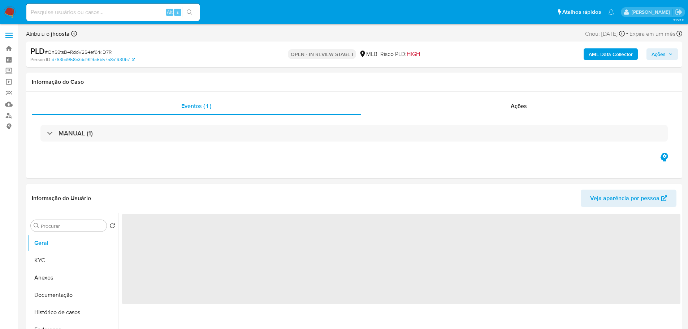
select select "10"
click at [100, 48] on span "# QnS9tsB4RdoV2S4ef6rkiD7R" at bounding box center [78, 51] width 67 height 7
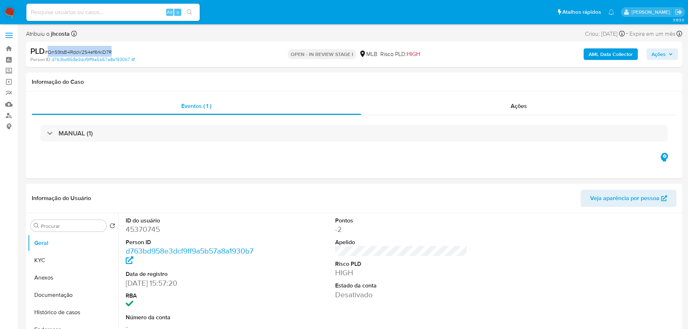
click at [100, 48] on span "# QnS9tsB4RdoV2S4ef6rkiD7R" at bounding box center [78, 51] width 67 height 7
copy span "QnS9tsB4RdoV2S4ef6rkiD7R"
click at [135, 230] on dd "45370745" at bounding box center [192, 229] width 133 height 10
copy dd "45370745"
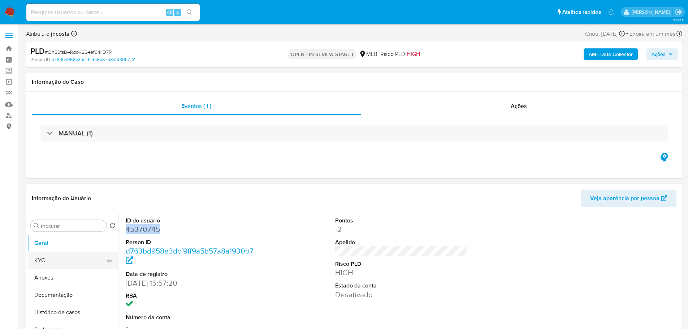
click at [60, 258] on button "KYC" at bounding box center [70, 260] width 85 height 17
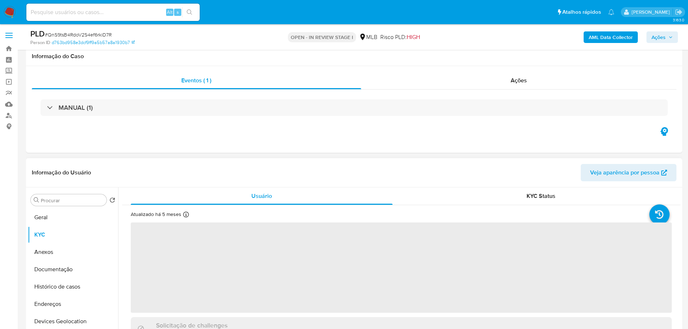
scroll to position [72, 0]
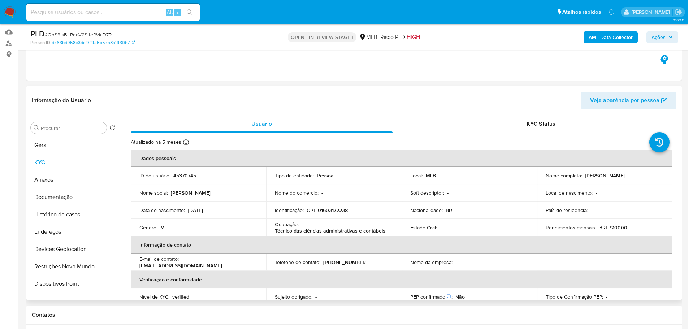
drag, startPoint x: 585, startPoint y: 175, endPoint x: 635, endPoint y: 176, distance: 50.2
click at [635, 176] on div "Nome completo : Elton Sfredo Franco" at bounding box center [605, 175] width 118 height 7
copy p "Elton Sfredo Franco"
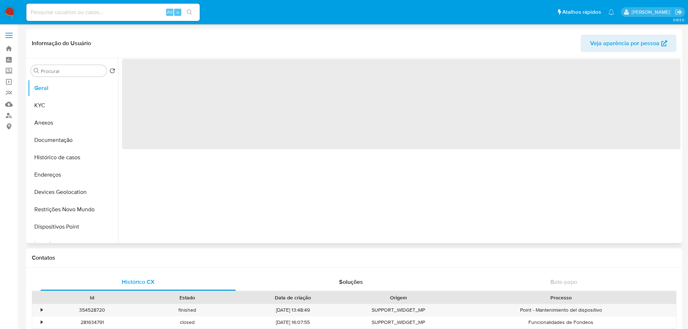
select select "10"
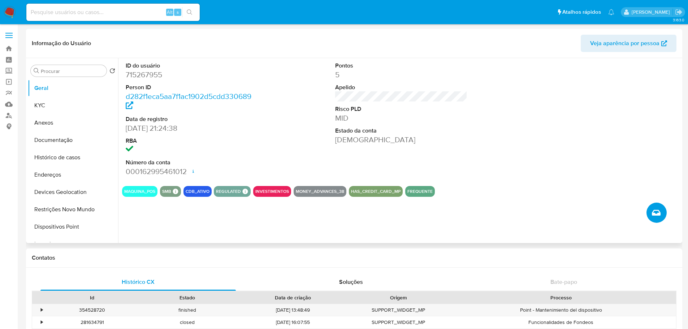
click at [658, 213] on icon "Criar caso manual" at bounding box center [656, 212] width 9 height 9
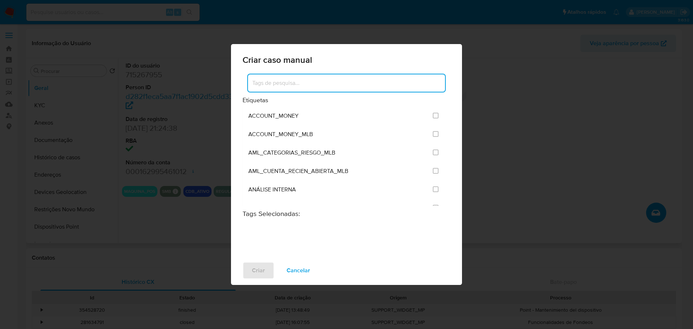
click at [342, 85] on input at bounding box center [346, 82] width 197 height 9
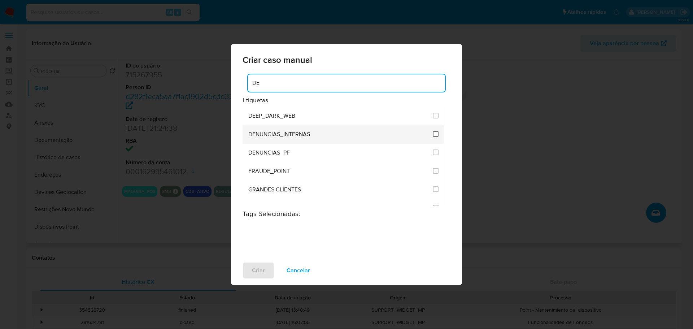
type input "DE"
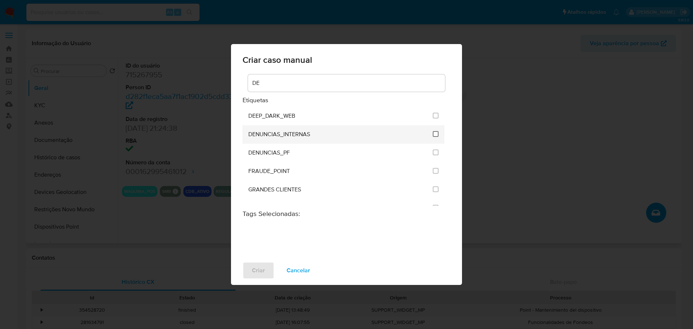
click at [433, 134] on input "1967" at bounding box center [436, 134] width 6 height 6
checkbox input "true"
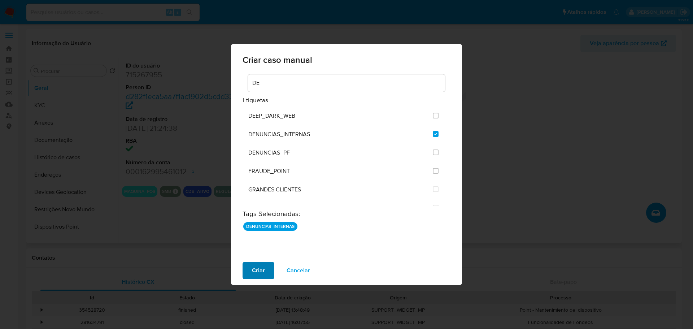
click at [265, 269] on button "Criar" at bounding box center [259, 270] width 32 height 17
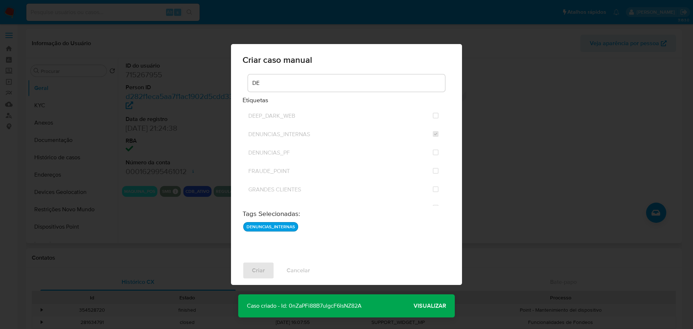
click at [427, 306] on span "Visualizar" at bounding box center [430, 306] width 33 height 0
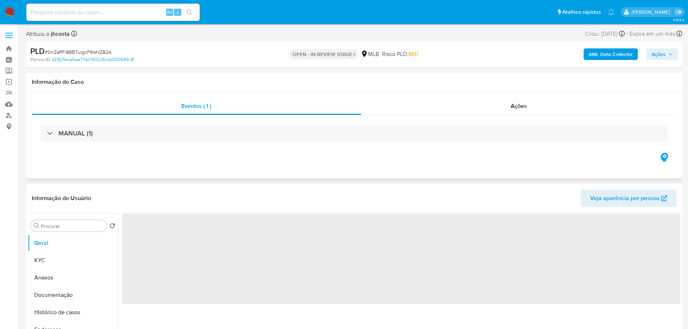
select select "10"
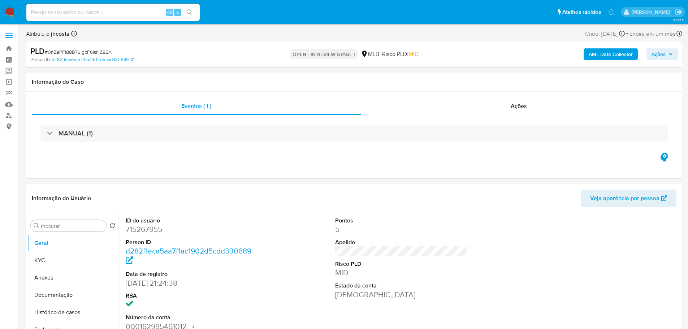
click at [95, 52] on span "# 0nZaPFi88B7ulgcF6lsNZ82A" at bounding box center [78, 51] width 67 height 7
copy span "0nZaPFi88B7ulgcF6lsNZ82A"
click at [147, 228] on dd "715267955" at bounding box center [192, 229] width 133 height 10
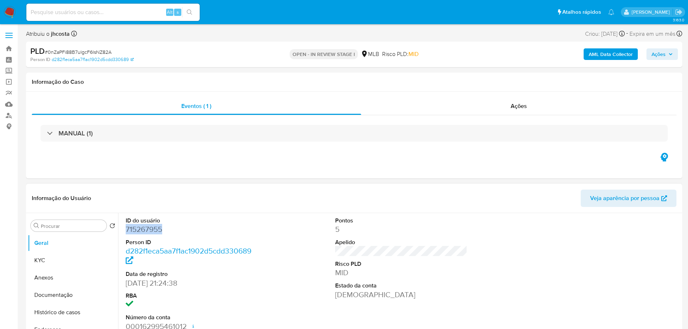
copy dd "715267955"
click at [40, 265] on button "KYC" at bounding box center [70, 260] width 85 height 17
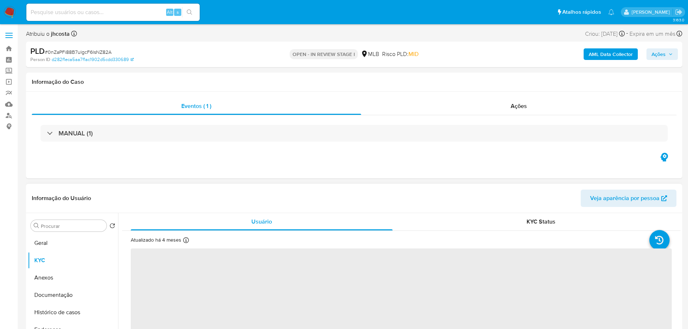
scroll to position [108, 0]
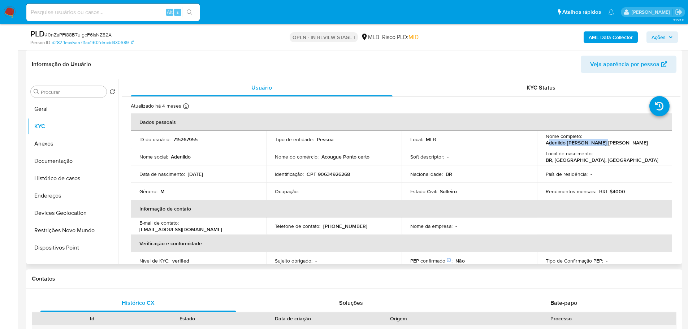
drag, startPoint x: 584, startPoint y: 139, endPoint x: 640, endPoint y: 139, distance: 55.6
click at [640, 139] on p "Adenildo [PERSON_NAME] [PERSON_NAME]" at bounding box center [597, 142] width 102 height 7
click at [586, 142] on p "Adenildo Machado Pinheiro" at bounding box center [597, 142] width 102 height 7
drag, startPoint x: 582, startPoint y: 139, endPoint x: 651, endPoint y: 138, distance: 69.0
click at [651, 138] on div "Nome completo : Adenildo Machado Pinheiro" at bounding box center [605, 139] width 118 height 13
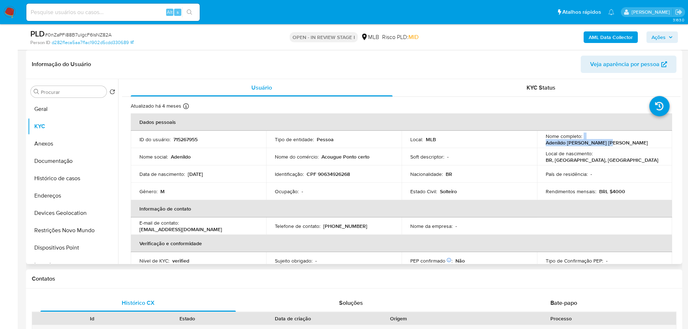
copy div "Adenildo Machado Pinheiro"
click at [604, 148] on td "Local de nascimento : BR, PA, Belém" at bounding box center [604, 156] width 135 height 17
drag, startPoint x: 583, startPoint y: 140, endPoint x: 662, endPoint y: 140, distance: 79.8
click at [662, 140] on td "Nome completo : Adenildo Machado Pinheiro" at bounding box center [604, 139] width 135 height 17
copy p "Adenildo Machado Pinheiro"
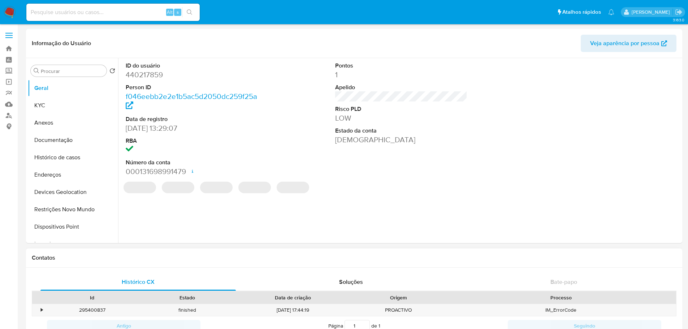
select select "10"
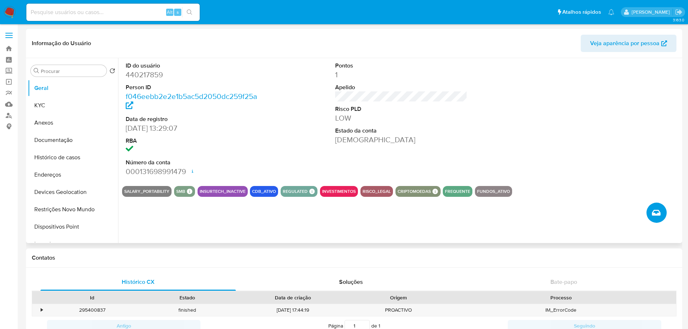
click at [652, 213] on icon "Criar caso manual" at bounding box center [656, 212] width 9 height 9
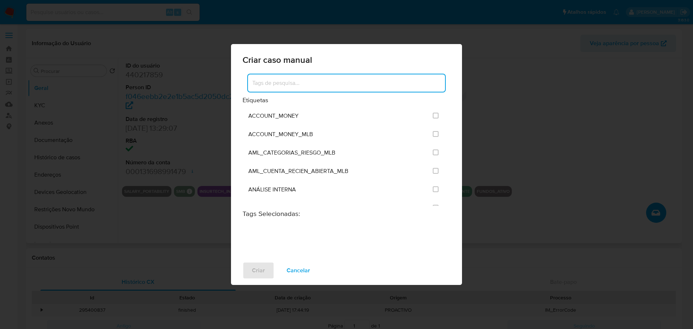
click at [274, 78] on input at bounding box center [346, 82] width 197 height 9
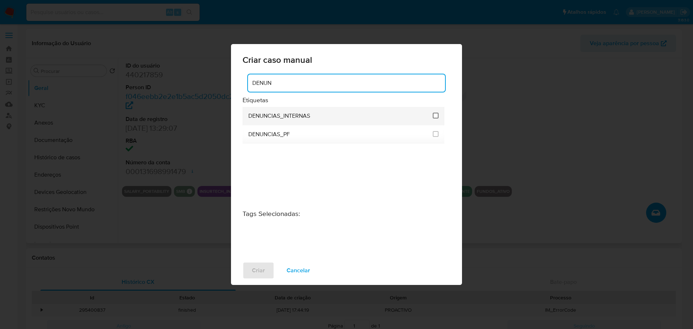
type input "DENUN"
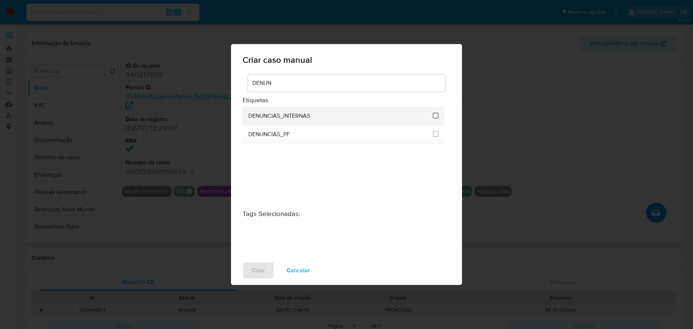
click at [434, 114] on input "1967" at bounding box center [436, 116] width 6 height 6
checkbox input "true"
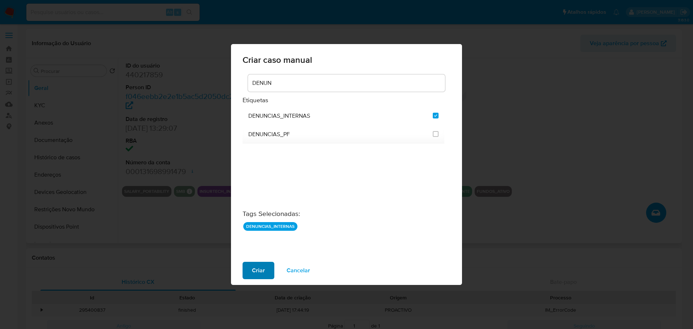
click at [259, 267] on span "Criar" at bounding box center [258, 271] width 13 height 16
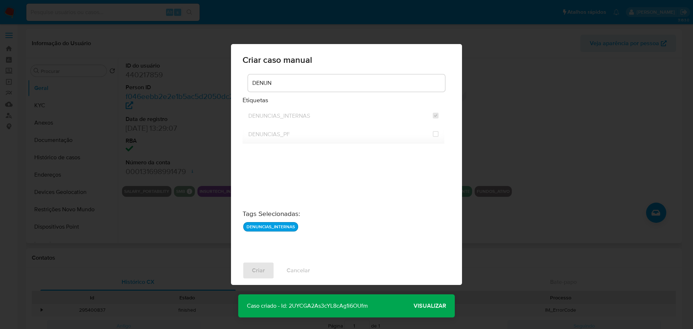
click at [433, 306] on span "Visualizar" at bounding box center [430, 306] width 33 height 0
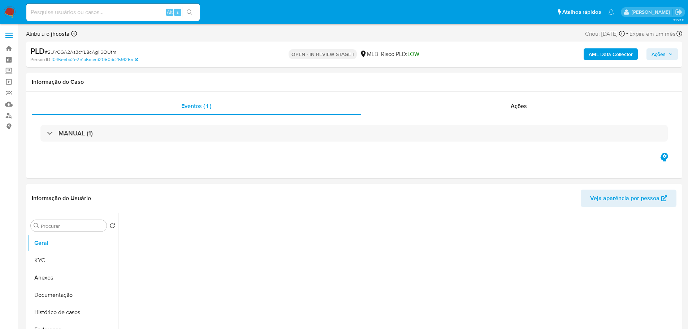
select select "10"
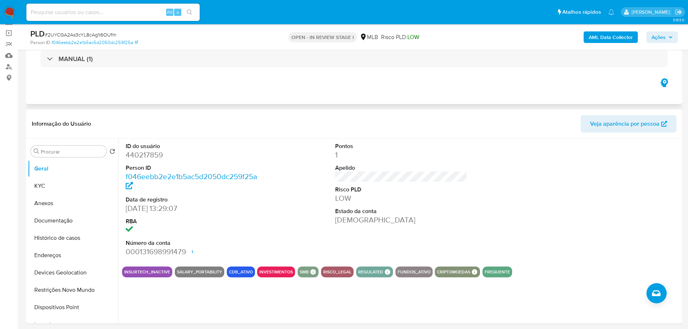
scroll to position [36, 0]
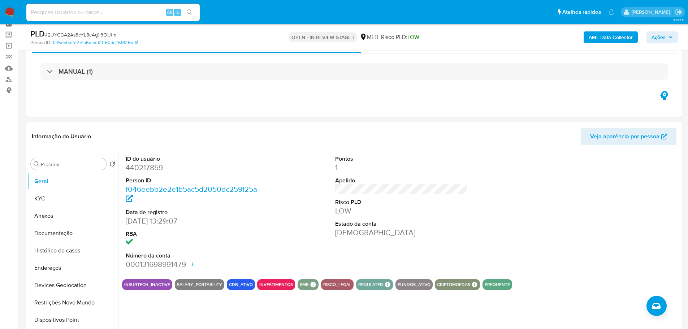
click at [102, 34] on span "# 2UYCGA2As3cYL8cAg1i6OUfm" at bounding box center [81, 34] width 72 height 7
copy span "2UYCGA2As3cYL8cAg1i6OUfm"
click at [142, 172] on dd "440217859" at bounding box center [192, 168] width 133 height 10
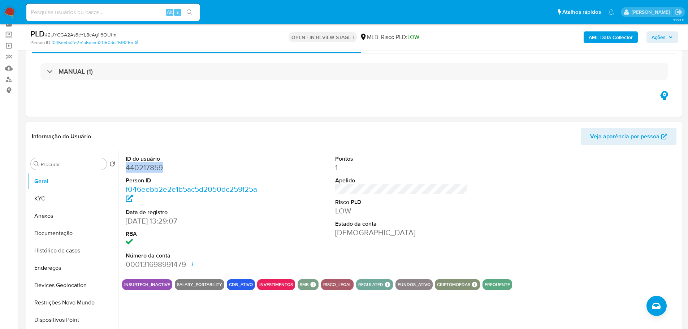
copy dd "440217859"
drag, startPoint x: 49, startPoint y: 199, endPoint x: 112, endPoint y: 198, distance: 63.2
click at [49, 200] on button "KYC" at bounding box center [70, 198] width 85 height 17
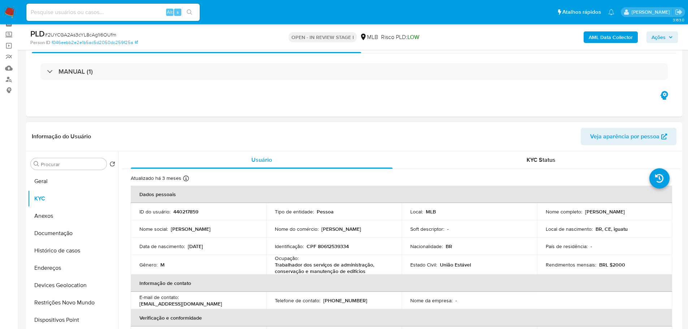
drag, startPoint x: 585, startPoint y: 211, endPoint x: 648, endPoint y: 211, distance: 63.2
click at [648, 211] on div "Nome completo : Francisco Cazemiro da Silva" at bounding box center [605, 211] width 118 height 7
copy p "Francisco Cazemiro da Silva"
drag, startPoint x: 193, startPoint y: 212, endPoint x: 199, endPoint y: 212, distance: 5.8
click at [199, 212] on div "ID do usuário : 440217859" at bounding box center [198, 211] width 118 height 7
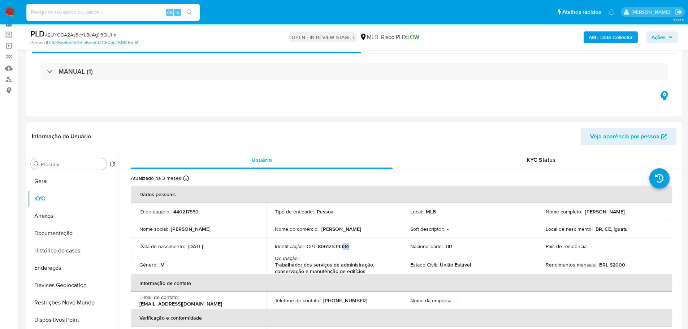
drag, startPoint x: 342, startPoint y: 247, endPoint x: 349, endPoint y: 246, distance: 6.9
click at [349, 246] on div "Identificação : CPF 80612539334" at bounding box center [334, 246] width 118 height 7
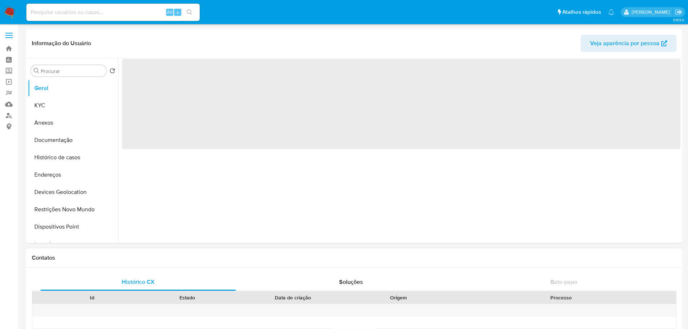
select select "10"
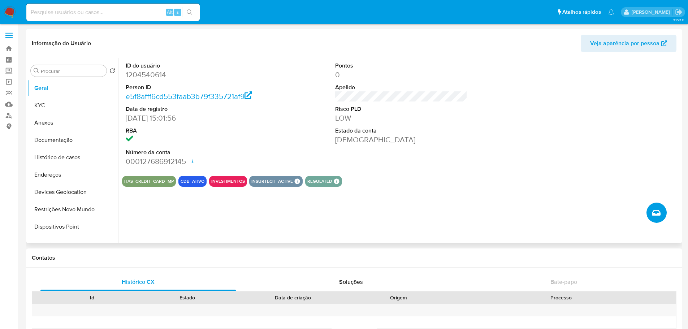
click at [659, 210] on icon "Criar caso manual" at bounding box center [656, 212] width 9 height 9
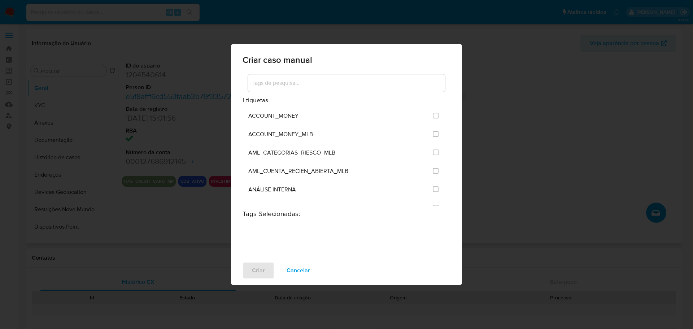
click at [297, 85] on input at bounding box center [346, 82] width 197 height 9
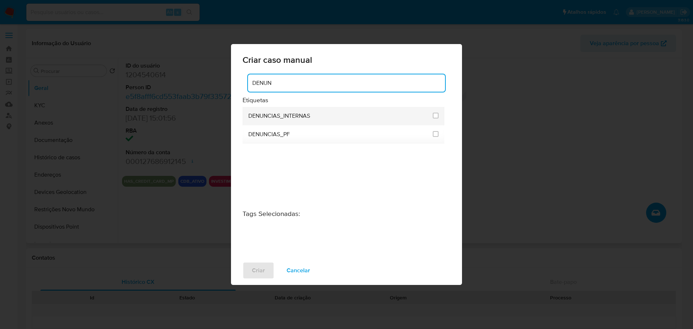
type input "DENUN"
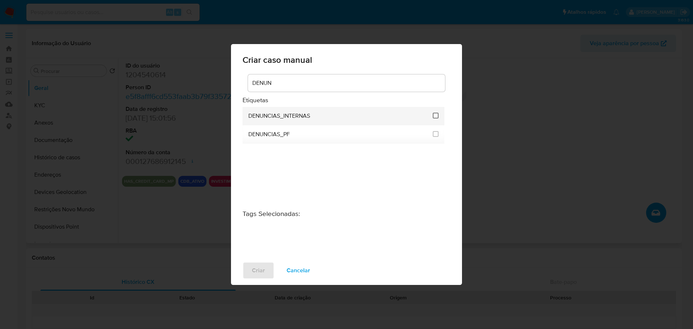
click at [433, 113] on li "DENUNCIAS_INTERNAS" at bounding box center [344, 116] width 202 height 18
click at [436, 114] on input "1967" at bounding box center [436, 116] width 6 height 6
checkbox input "true"
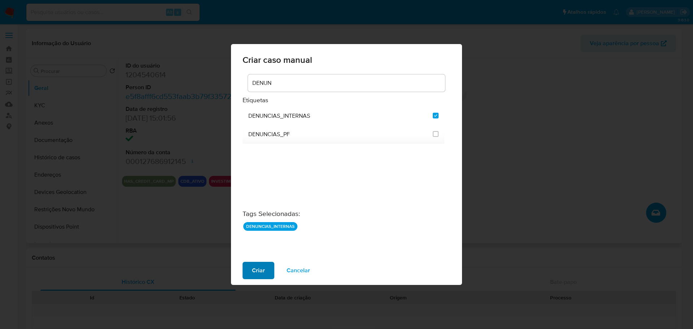
click at [260, 269] on span "Criar" at bounding box center [258, 271] width 13 height 16
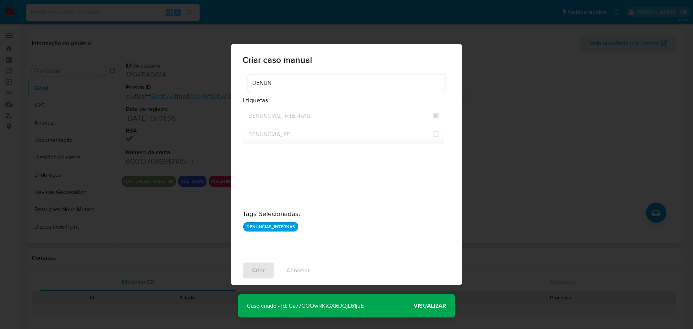
click at [429, 306] on span "Visualizar" at bounding box center [430, 306] width 33 height 0
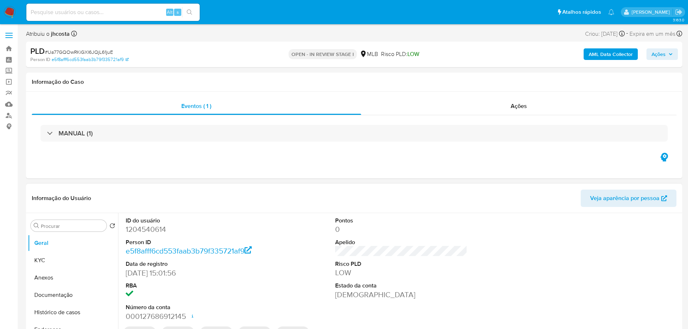
select select "10"
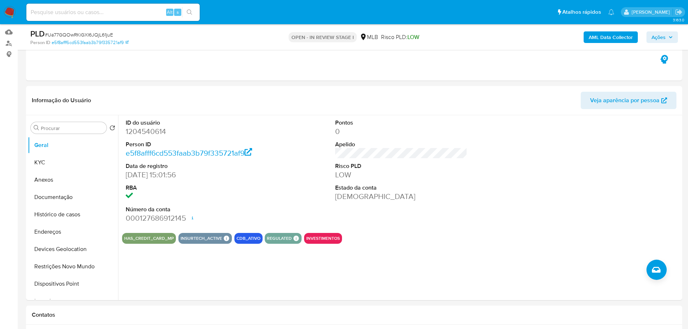
click at [91, 33] on span "# Ua77GQOwRKiGXI6JQjL61juE" at bounding box center [79, 34] width 68 height 7
copy span "Ua77GQOwRKiGXI6JQjL61juE"
click at [145, 132] on dd "1204540614" at bounding box center [192, 131] width 133 height 10
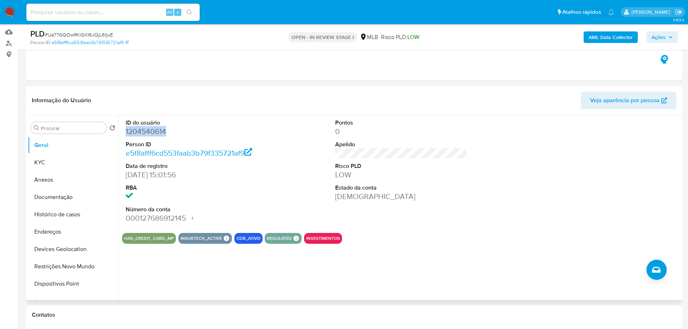
copy dd "1204540614"
click at [64, 163] on button "KYC" at bounding box center [70, 162] width 85 height 17
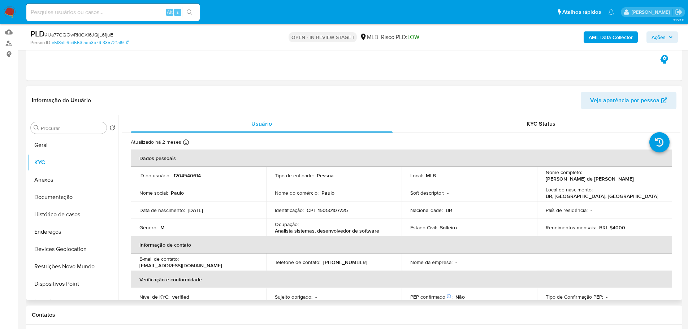
drag, startPoint x: 546, startPoint y: 179, endPoint x: 640, endPoint y: 179, distance: 93.9
click at [640, 179] on td "Nome completo : Paulo Matheus de Paula Barreto Gouvea" at bounding box center [604, 175] width 135 height 17
copy p "Paulo Matheus de Paula Barreto Gouvea"
drag, startPoint x: 342, startPoint y: 211, endPoint x: 364, endPoint y: 208, distance: 22.5
click at [364, 208] on div "Identificação : CPF 15050107725" at bounding box center [334, 210] width 118 height 7
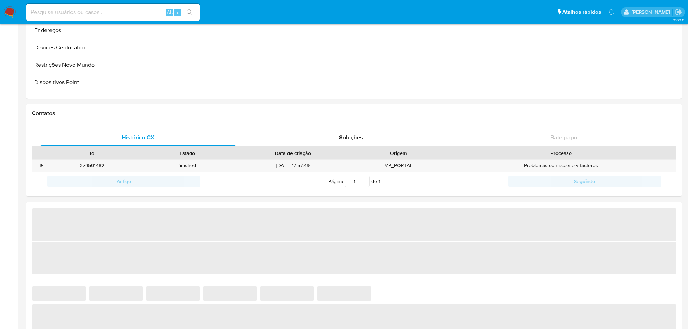
select select "10"
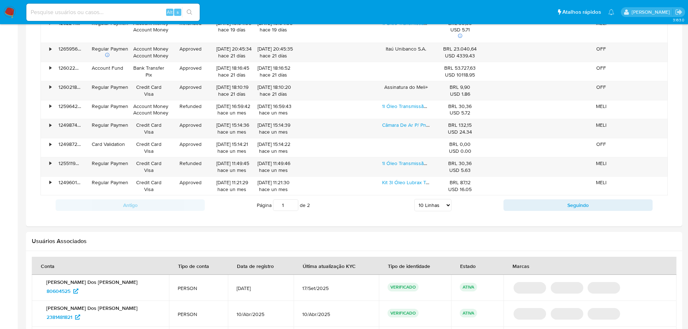
scroll to position [470, 0]
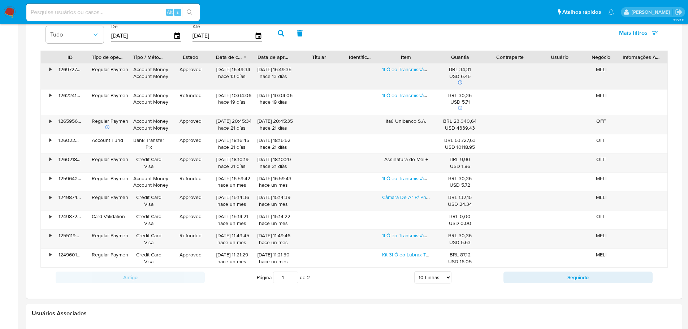
drag, startPoint x: 237, startPoint y: 69, endPoint x: 250, endPoint y: 78, distance: 15.3
click at [246, 70] on div "[DATE] 16:49:34 hace 13 [PERSON_NAME]" at bounding box center [232, 77] width 42 height 26
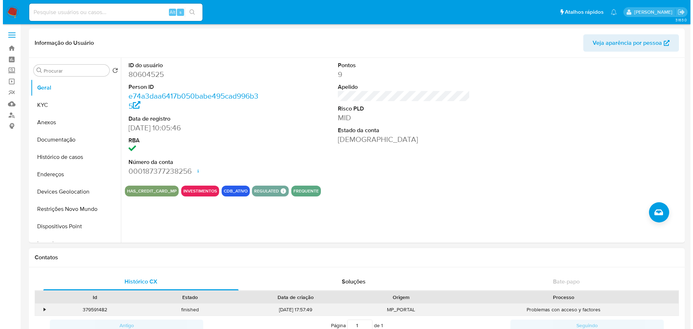
scroll to position [0, 0]
click at [657, 209] on icon "Criar caso manual" at bounding box center [656, 212] width 9 height 9
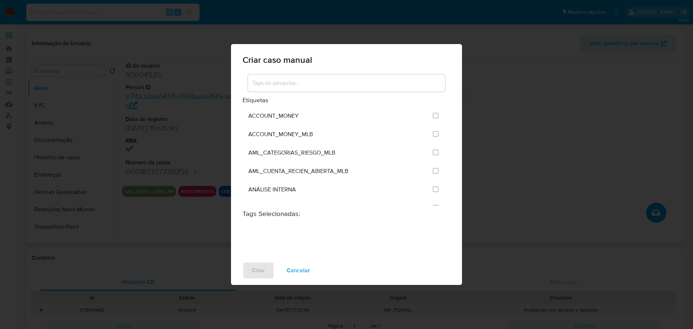
click at [299, 82] on input at bounding box center [346, 82] width 197 height 9
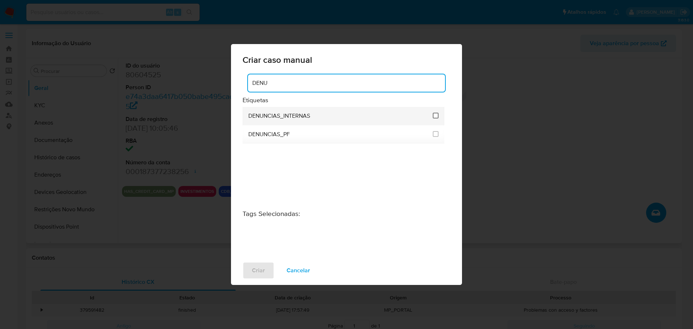
type input "DENU"
click at [437, 114] on input "1967" at bounding box center [436, 116] width 6 height 6
checkbox input "true"
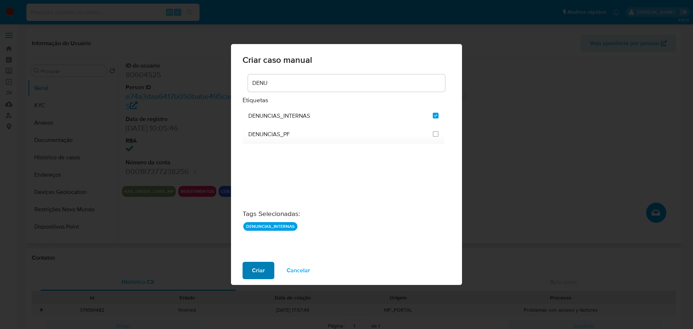
click at [256, 275] on span "Criar" at bounding box center [258, 271] width 13 height 16
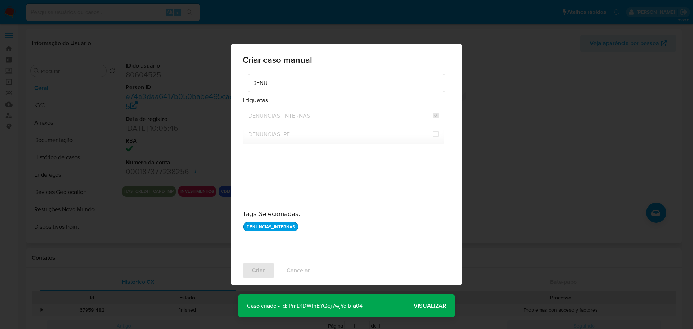
click at [428, 306] on span "Visualizar" at bounding box center [430, 306] width 33 height 0
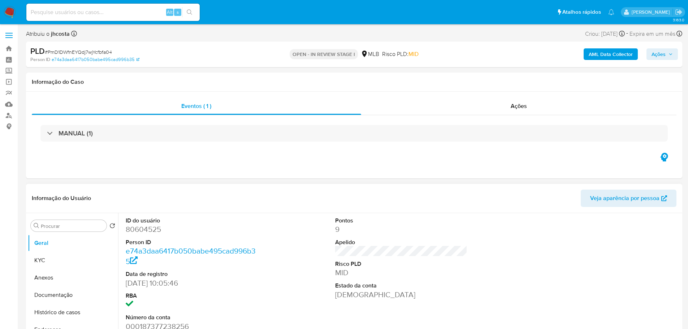
select select "10"
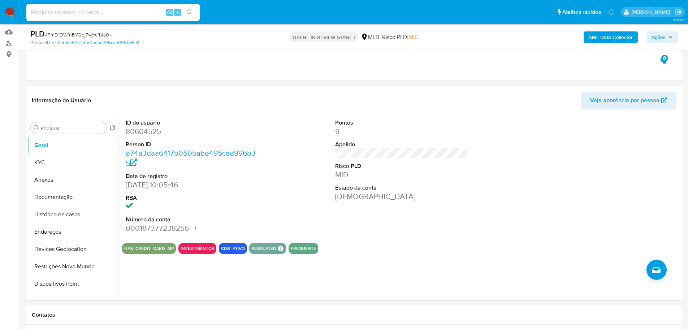
click at [83, 33] on span "# PmD1DWfnEYQdj7wjYcfbfa04" at bounding box center [78, 34] width 67 height 7
copy span "PmD1DWfnEYQdj7wjYcfbfa04"
click at [60, 164] on button "KYC" at bounding box center [70, 162] width 85 height 17
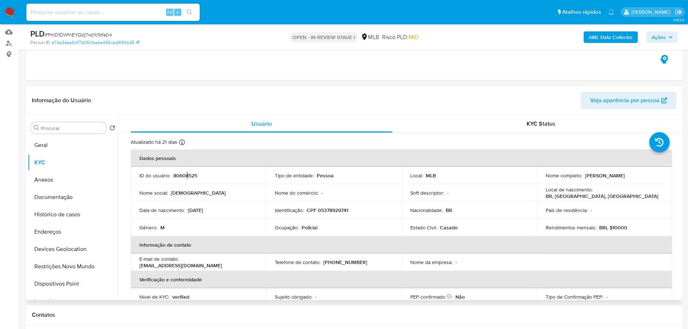
click at [187, 174] on p "80604525" at bounding box center [185, 175] width 24 height 7
click at [190, 177] on p "80604525" at bounding box center [185, 175] width 24 height 7
copy p "80604525"
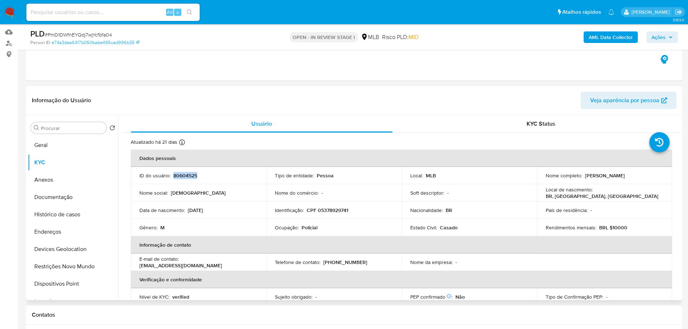
drag, startPoint x: 589, startPoint y: 177, endPoint x: 659, endPoint y: 177, distance: 69.3
click at [659, 177] on div "Nome completo : Cristiano Ribeiro Dos Santos" at bounding box center [605, 175] width 118 height 7
copy p "Cristiano Ribeiro Dos Santos"
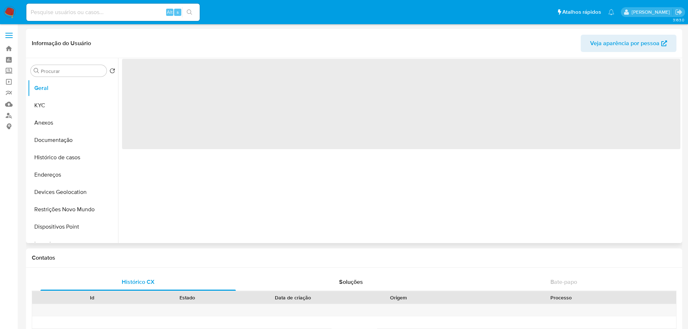
select select "10"
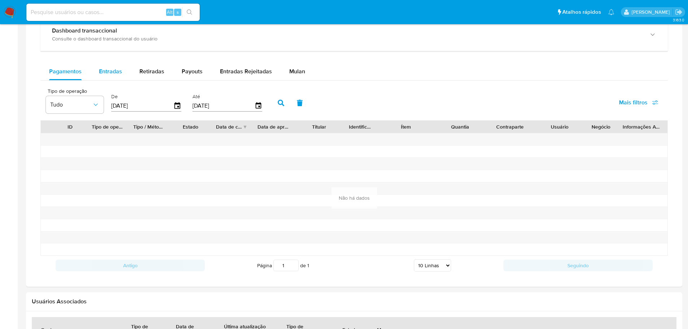
scroll to position [433, 0]
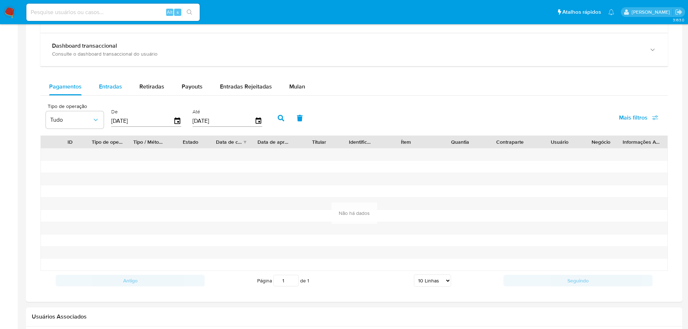
click at [112, 87] on span "Entradas" at bounding box center [110, 86] width 23 height 8
select select "10"
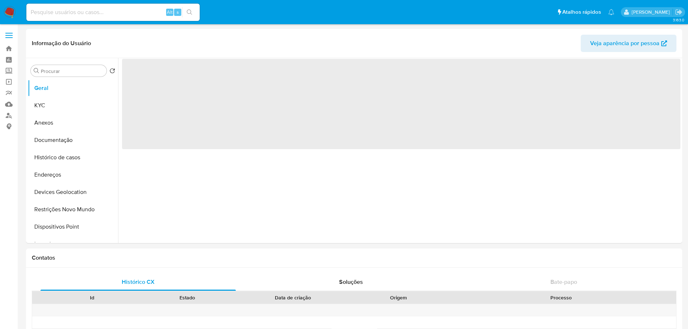
select select "10"
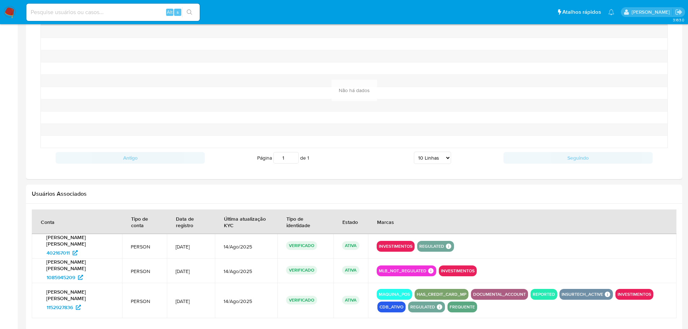
scroll to position [610, 0]
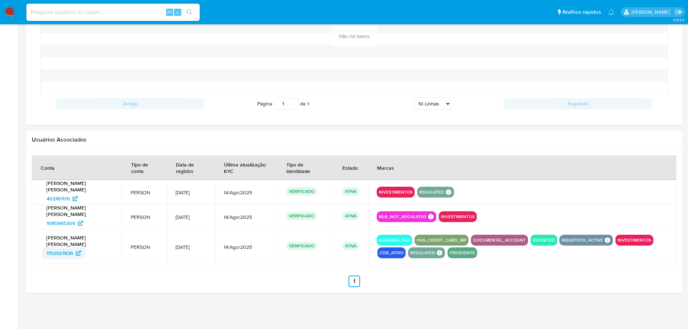
click at [64, 253] on span "1152927836" at bounding box center [60, 253] width 26 height 12
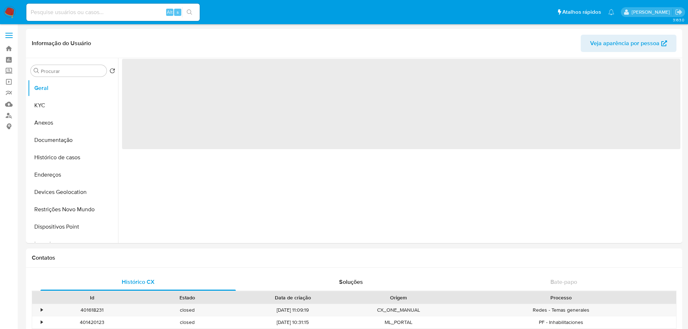
select select "10"
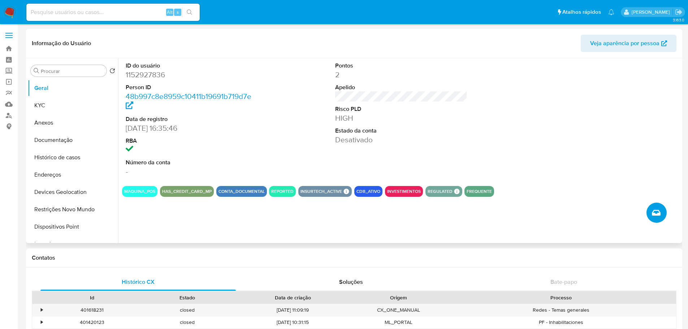
click at [658, 212] on icon "Criar caso manual" at bounding box center [656, 212] width 9 height 9
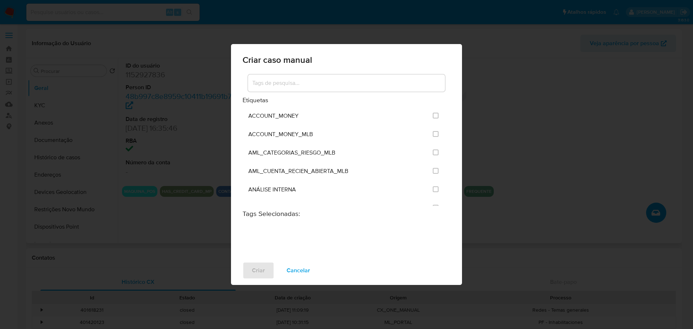
click at [328, 85] on input at bounding box center [346, 82] width 197 height 9
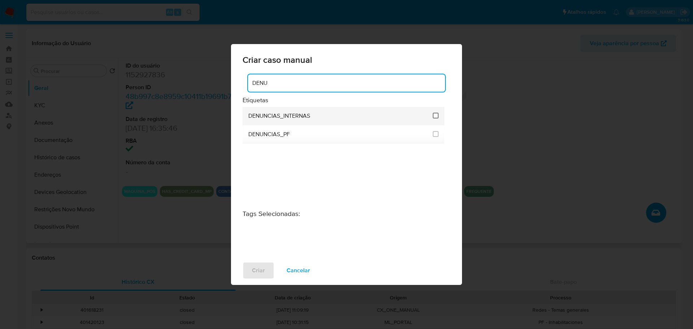
type input "DENU"
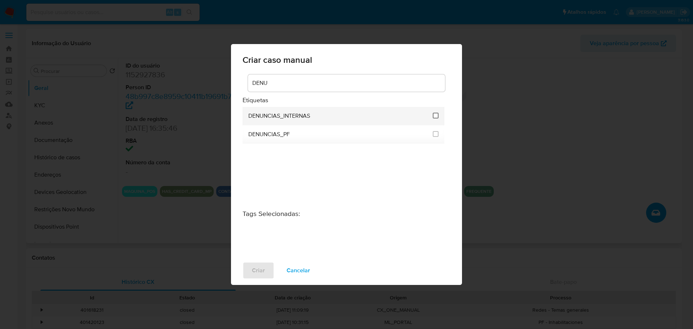
click at [437, 115] on input "1967" at bounding box center [436, 116] width 6 height 6
checkbox input "true"
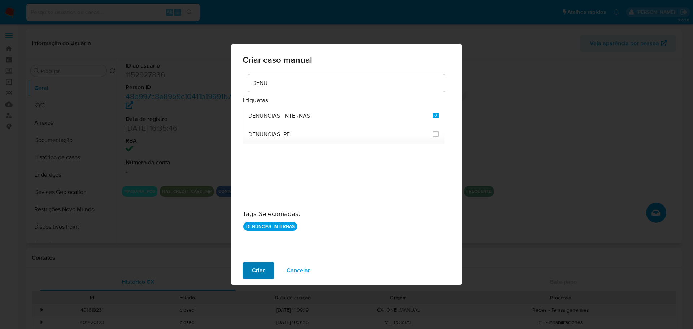
click at [266, 268] on button "Criar" at bounding box center [259, 270] width 32 height 17
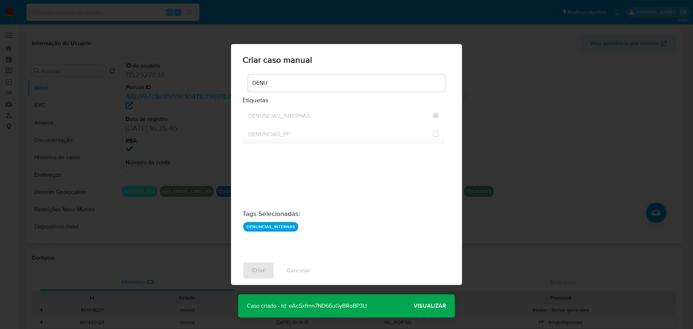
click at [435, 306] on span "Visualizar" at bounding box center [430, 306] width 33 height 0
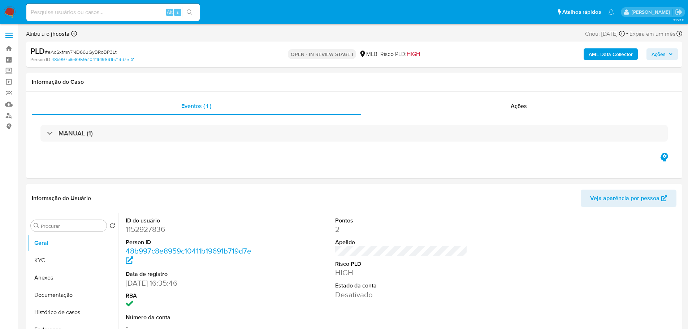
select select "10"
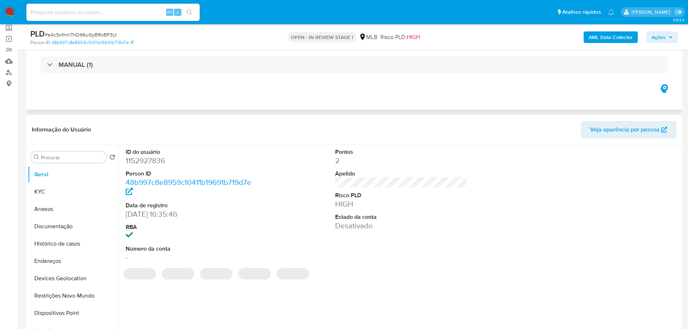
scroll to position [108, 0]
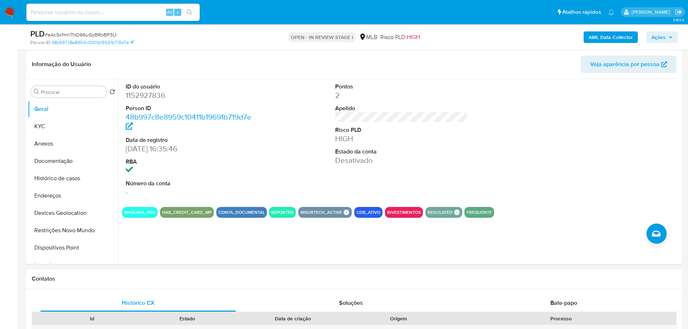
click at [96, 34] on span "# eAcSxfmn7ND66uGyBRoBP3Lt" at bounding box center [81, 34] width 72 height 7
copy span "eAcSxfmn7ND66uGyBRoBP3Lt"
click at [144, 93] on dd "1152927836" at bounding box center [192, 95] width 133 height 10
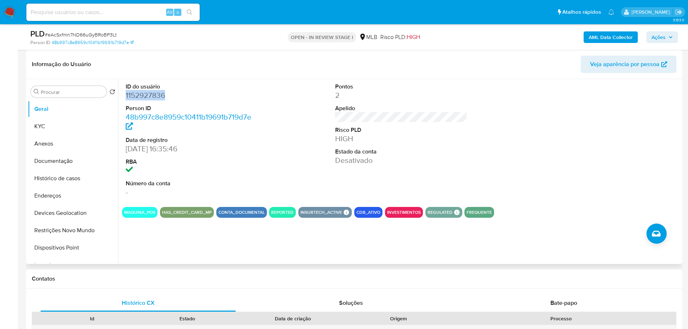
copy dd "1152927836"
click at [60, 124] on button "KYC" at bounding box center [70, 126] width 85 height 17
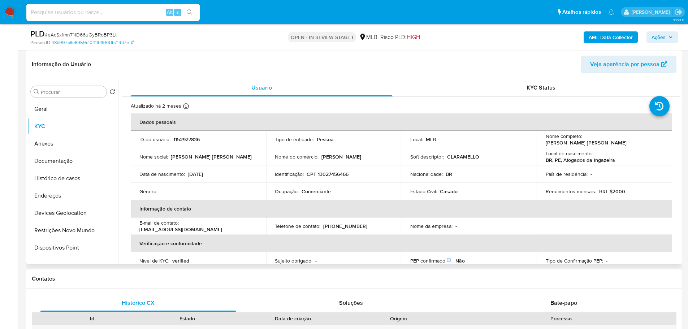
drag, startPoint x: 584, startPoint y: 138, endPoint x: 662, endPoint y: 138, distance: 78.7
click at [662, 138] on td "Nome completo : Maria Clara Nascimento de Melo" at bounding box center [604, 139] width 135 height 17
copy p "Maria Clara Nascimento de Melo"
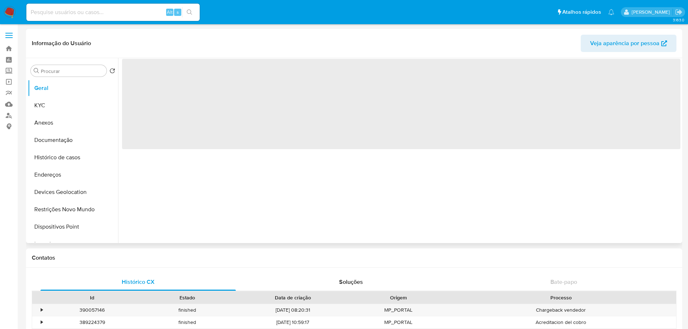
select select "10"
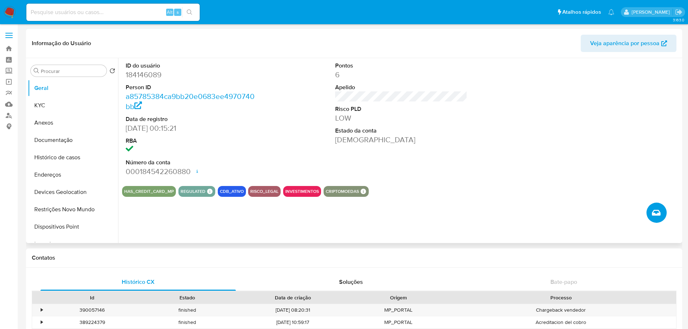
click at [657, 209] on icon "Criar caso manual" at bounding box center [656, 212] width 9 height 9
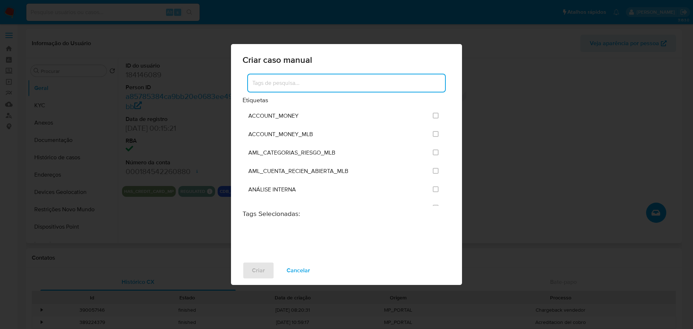
click at [325, 82] on input at bounding box center [346, 82] width 197 height 9
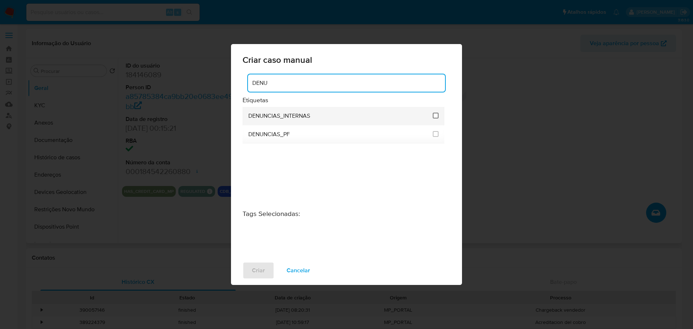
type input "DENU"
click at [435, 116] on input "1967" at bounding box center [436, 116] width 6 height 6
checkbox input "true"
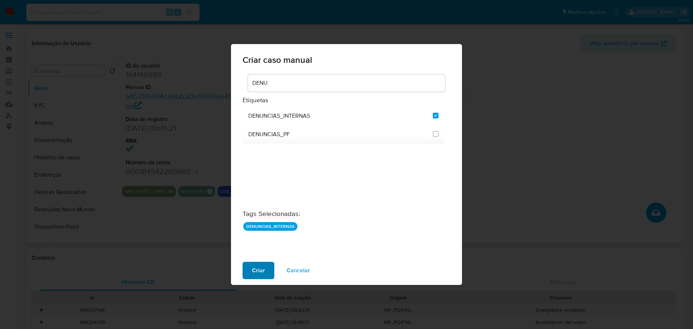
click at [263, 267] on span "Criar" at bounding box center [258, 271] width 13 height 16
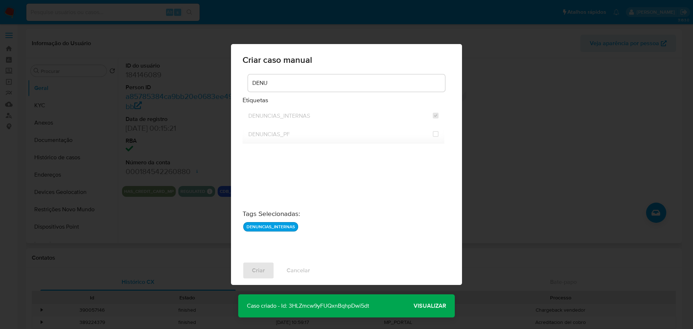
click at [427, 306] on span "Visualizar" at bounding box center [430, 306] width 33 height 0
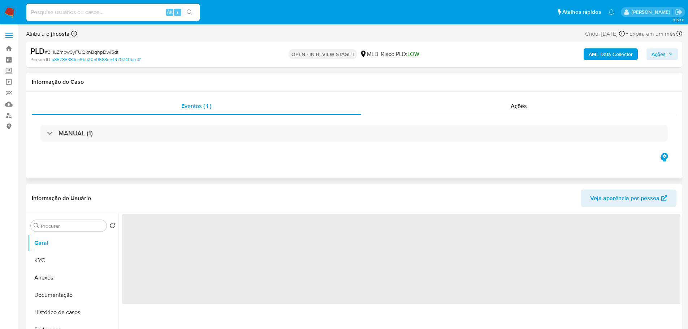
select select "10"
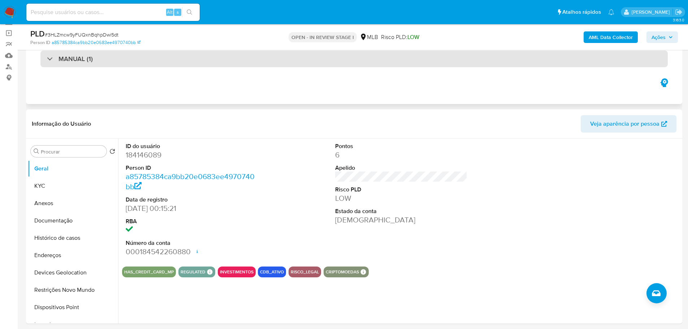
scroll to position [36, 0]
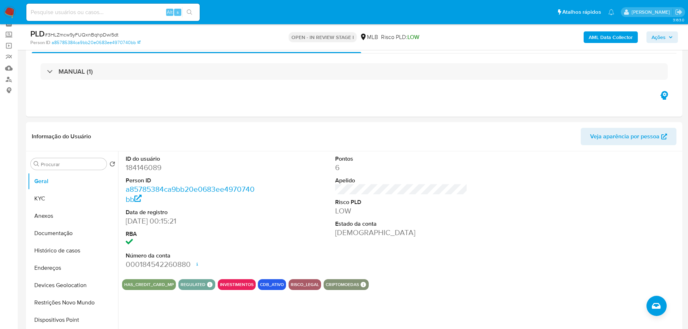
click at [111, 33] on span "# 3HLZmcw9yFUQxnBqhpDwi5dt" at bounding box center [82, 34] width 74 height 7
copy span "3HLZmcw9yFUQxnBqhpDwi5dt"
click at [147, 166] on dd "184146089" at bounding box center [192, 168] width 133 height 10
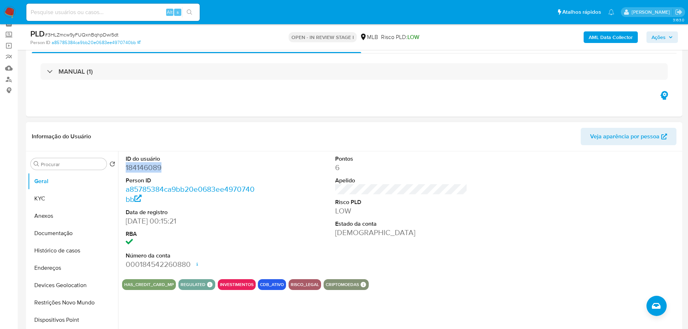
copy dd "184146089"
click at [56, 200] on button "KYC" at bounding box center [70, 198] width 85 height 17
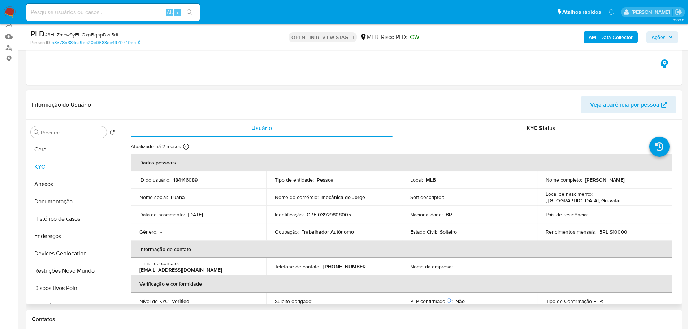
scroll to position [108, 0]
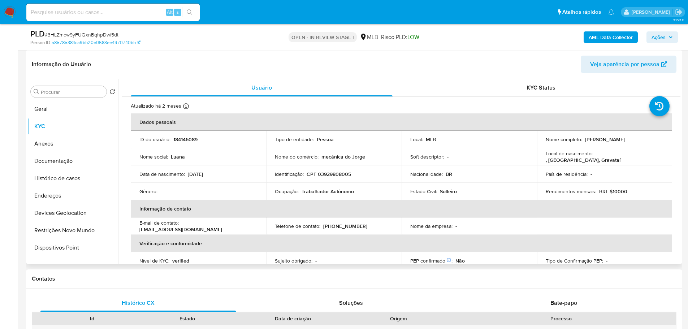
drag, startPoint x: 583, startPoint y: 139, endPoint x: 658, endPoint y: 140, distance: 74.4
click at [658, 140] on div "Nome completo : Luana da Silva Walacheski" at bounding box center [605, 139] width 118 height 7
copy p "Luana da Silva Walacheski"
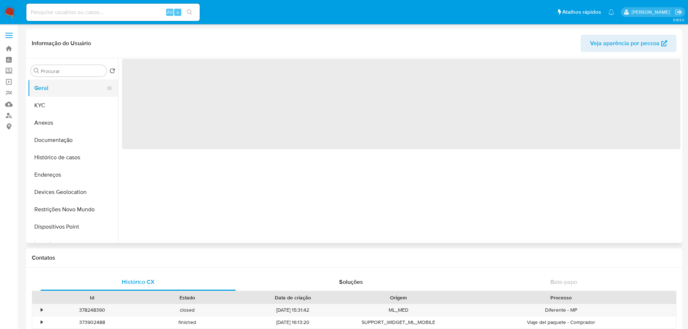
select select "10"
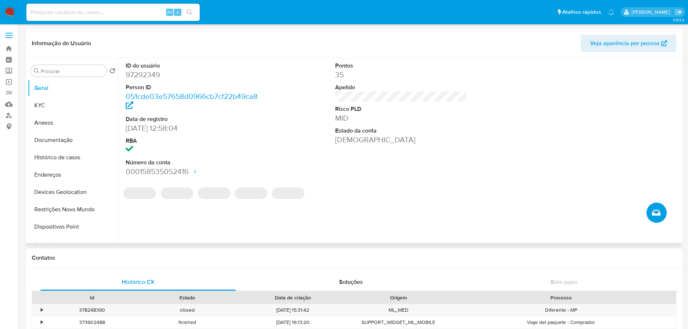
click at [652, 209] on span "Criar caso manual" at bounding box center [656, 212] width 9 height 9
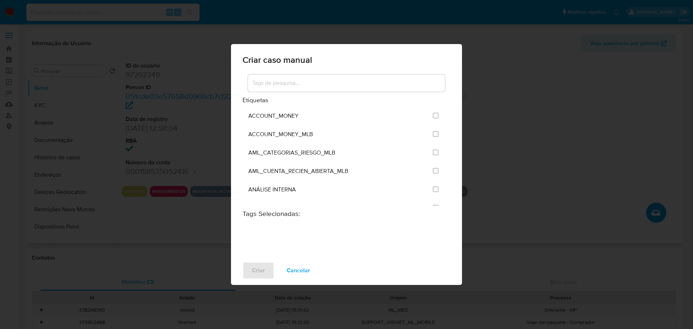
click at [276, 85] on input at bounding box center [346, 82] width 197 height 9
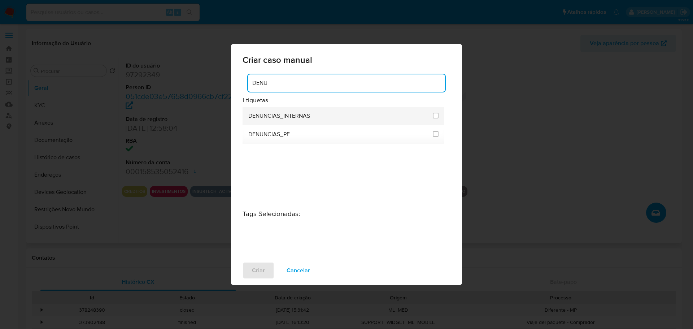
type input "DENU"
click at [439, 113] on li "DENUNCIAS_INTERNAS" at bounding box center [344, 116] width 202 height 18
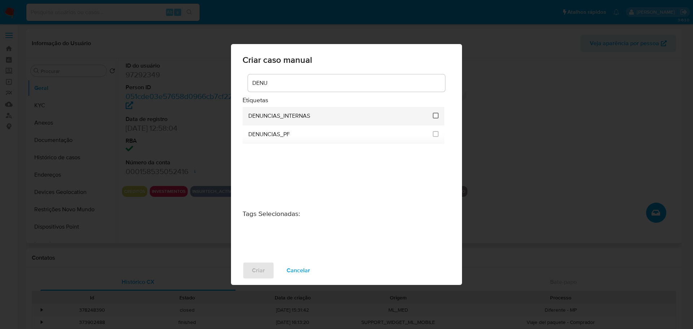
click at [437, 115] on input "1967" at bounding box center [436, 116] width 6 height 6
checkbox input "true"
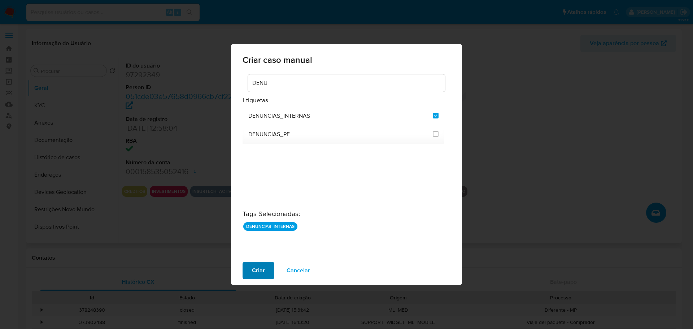
click at [262, 275] on span "Criar" at bounding box center [258, 271] width 13 height 16
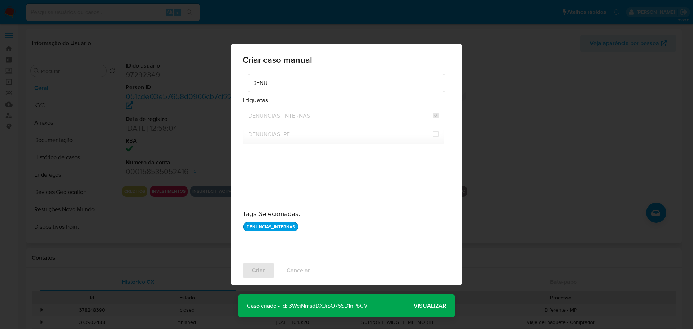
click at [433, 306] on span "Visualizar" at bounding box center [430, 306] width 33 height 0
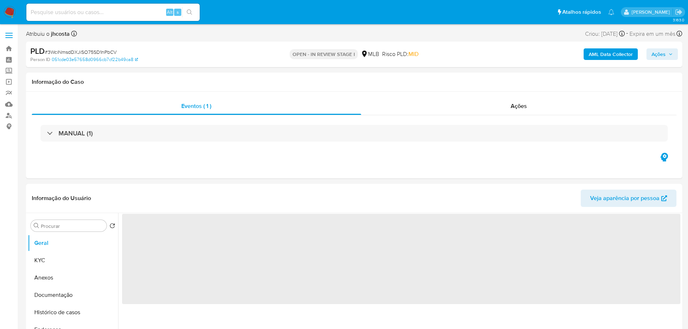
click at [77, 52] on span "# 3WciNmsdDXJiSO75SD1nPbCV" at bounding box center [81, 51] width 72 height 7
select select "10"
click at [77, 52] on span "# 3WciNmsdDXJiSO75SD1nPbCV" at bounding box center [81, 51] width 72 height 7
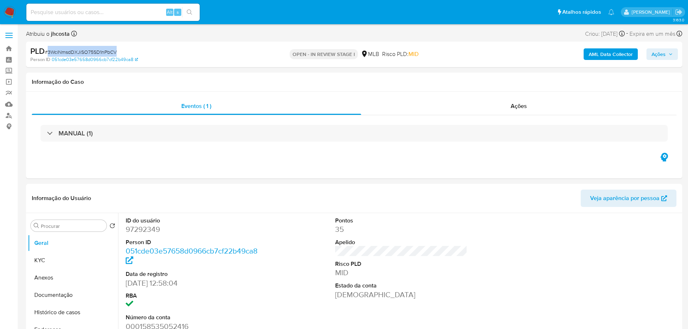
copy span "3WciNmsdDXJiSO75SD1nPbCV"
click at [138, 231] on dd "97292349" at bounding box center [192, 229] width 133 height 10
copy dd "97292349"
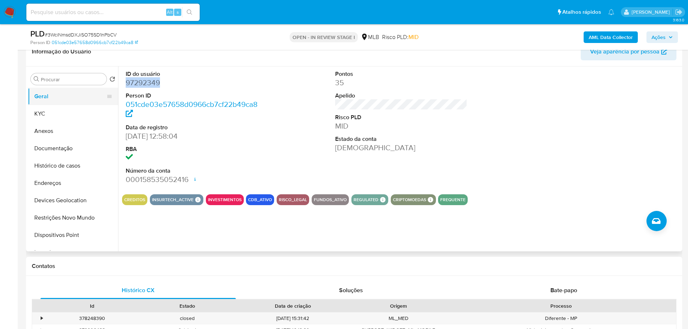
scroll to position [108, 0]
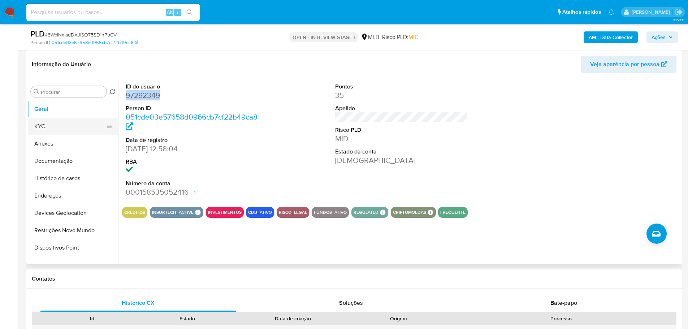
click at [52, 126] on button "KYC" at bounding box center [70, 126] width 85 height 17
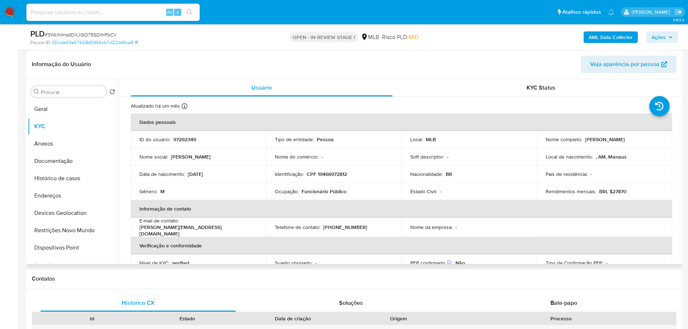
drag, startPoint x: 584, startPoint y: 139, endPoint x: 667, endPoint y: 139, distance: 83.4
click at [667, 139] on td "Nome completo : Andre Goncalves Fernandes" at bounding box center [604, 139] width 135 height 17
copy p "Andre Goncalves Fernandes"
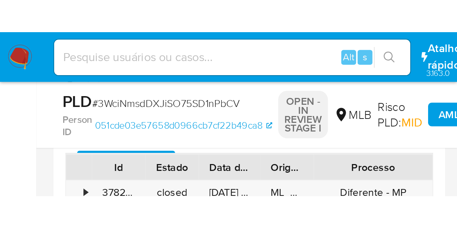
scroll to position [246, 0]
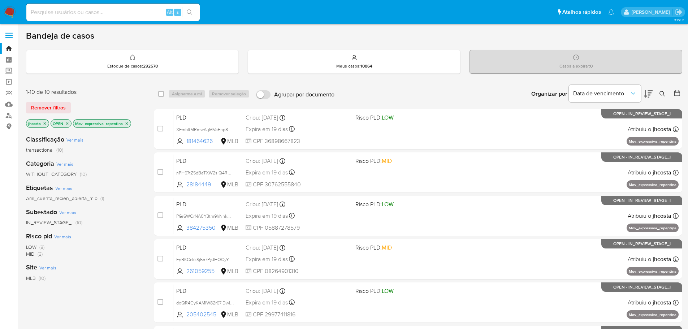
click at [9, 12] on img at bounding box center [10, 12] width 12 height 12
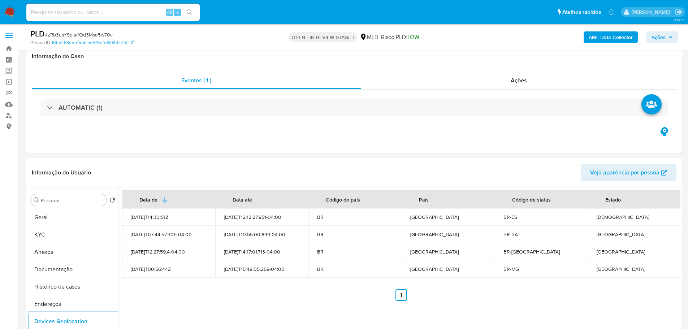
select select "10"
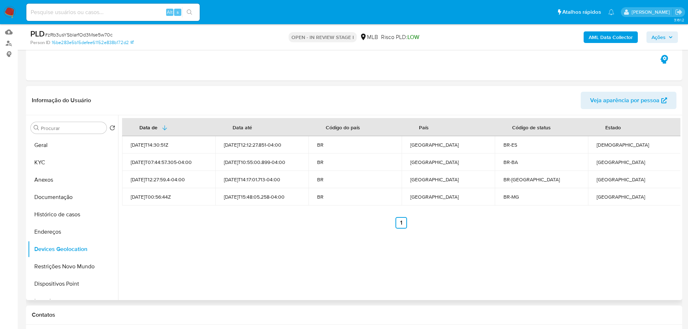
scroll to position [108, 0]
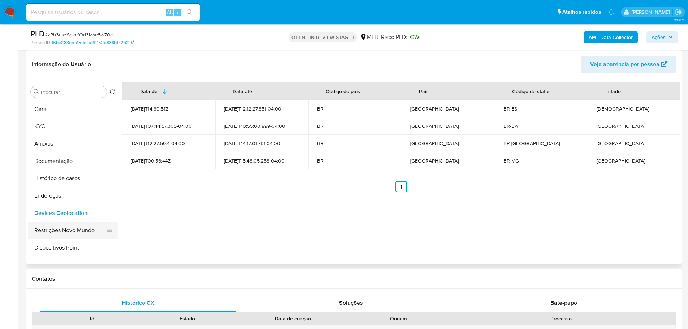
click at [65, 226] on button "Restrições Novo Mundo" at bounding box center [70, 230] width 85 height 17
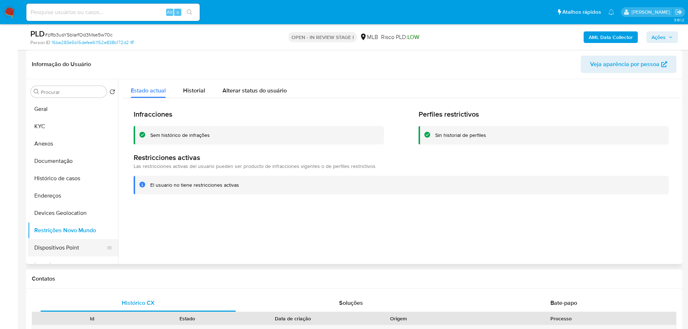
click at [77, 244] on button "Dispositivos Point" at bounding box center [70, 247] width 85 height 17
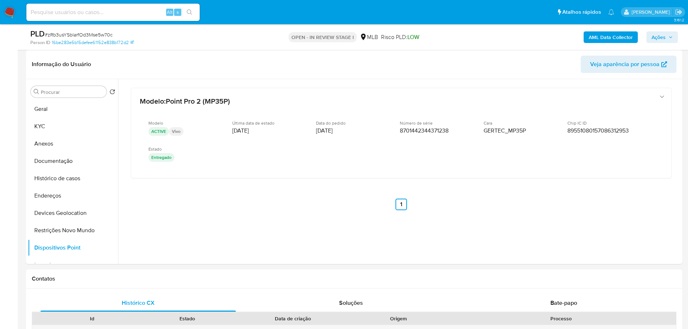
click at [610, 39] on b "AML Data Collector" at bounding box center [611, 37] width 44 height 12
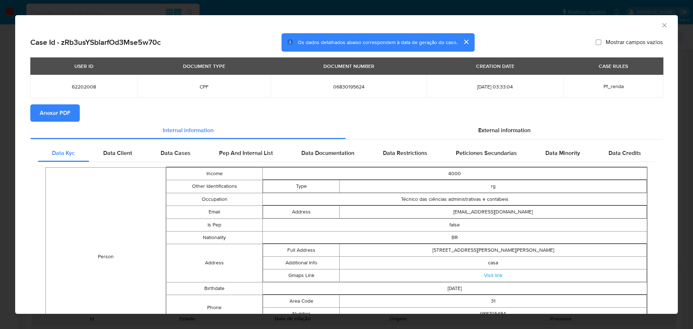
click at [70, 110] on button "Anexar PDF" at bounding box center [54, 112] width 49 height 17
click at [481, 133] on span "External information" at bounding box center [505, 131] width 52 height 8
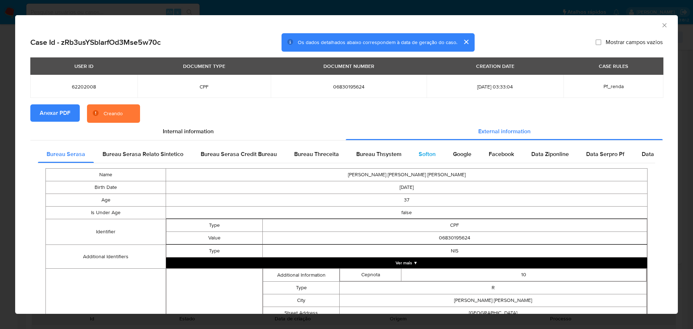
click at [425, 152] on span "Softon" at bounding box center [427, 154] width 17 height 8
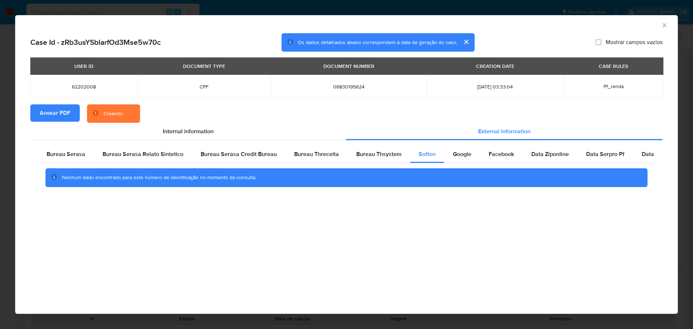
click at [664, 23] on icon "Fechar a janela" at bounding box center [664, 25] width 7 height 7
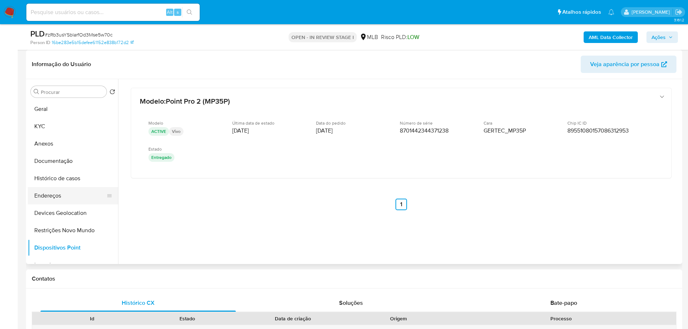
click at [56, 196] on button "Endereços" at bounding box center [70, 195] width 85 height 17
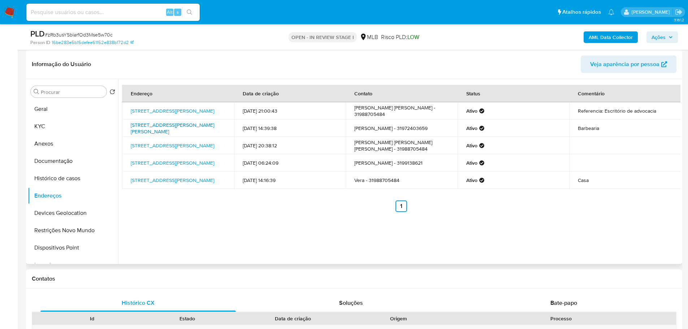
drag, startPoint x: 129, startPoint y: 125, endPoint x: 186, endPoint y: 133, distance: 57.6
click at [186, 133] on td "Rua Augusto Ayres Ribeiro 42, Vitória, Espírito Santo, 29023140, Brasil 42" at bounding box center [178, 128] width 112 height 17
copy link "Rua Augusto Ayres Ribeiro 42, Vitória, Espírito Santo, 29023140"
click at [183, 132] on link "Rua Augusto Ayres Ribeiro 42, Vitória, Espírito Santo, 29023140, Brasil 42" at bounding box center [172, 128] width 83 height 14
drag, startPoint x: 144, startPoint y: 111, endPoint x: 183, endPoint y: 117, distance: 39.1
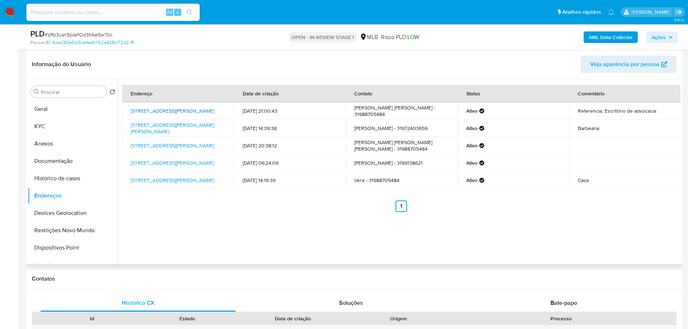
click at [183, 117] on td "Rua Uruguai 109, Coronel Fabriciano, Minas Gerais, 35170267, Brasil 109" at bounding box center [178, 110] width 112 height 17
copy link "Rua Uruguai 109, Coronel Fabriciano, Minas Gerais, 35170267"
click at [174, 114] on link "Rua Uruguai 109, Coronel Fabriciano, Minas Gerais, 35170267, Brasil 109" at bounding box center [172, 110] width 83 height 7
click at [55, 127] on button "KYC" at bounding box center [70, 126] width 85 height 17
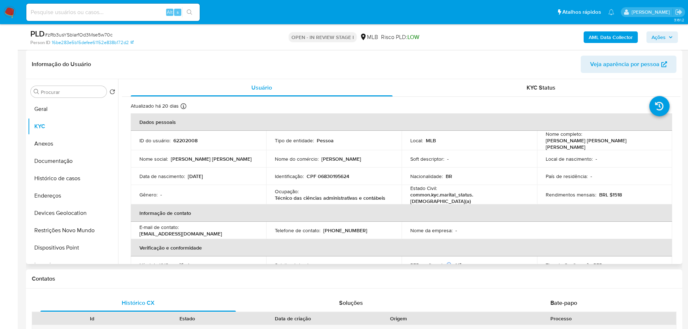
click at [329, 177] on p "CPF 06830195624" at bounding box center [328, 176] width 43 height 7
copy p "06830195624"
drag, startPoint x: 542, startPoint y: 145, endPoint x: 624, endPoint y: 143, distance: 81.6
click at [626, 143] on td "Nome completo : Vanessa Cristina de Andrade Araujo" at bounding box center [604, 141] width 135 height 20
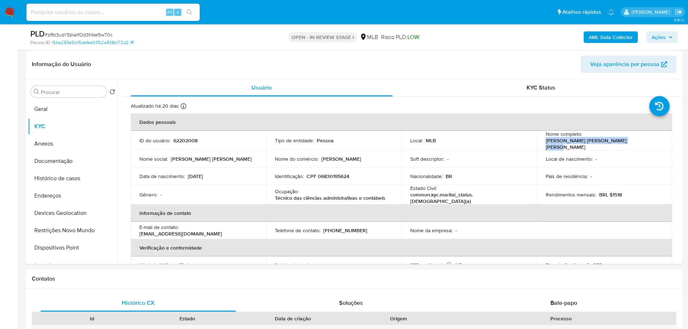
copy p "Vanessa Cristina de Andrade Araujo"
click at [65, 165] on button "Documentação" at bounding box center [70, 160] width 85 height 17
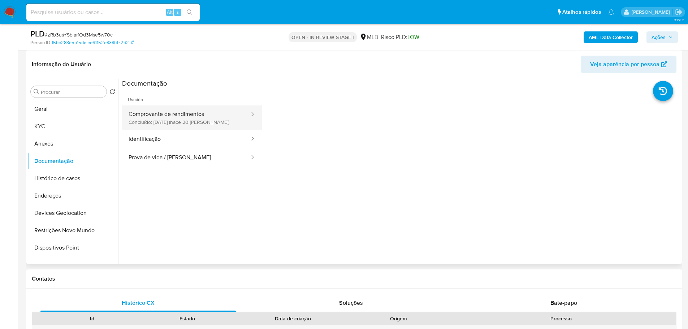
drag, startPoint x: 192, startPoint y: 113, endPoint x: 213, endPoint y: 116, distance: 21.9
click at [193, 113] on button "Comprovante de rendimentos Concluído: 18/09/2025 (hace 20 días)" at bounding box center [186, 117] width 128 height 25
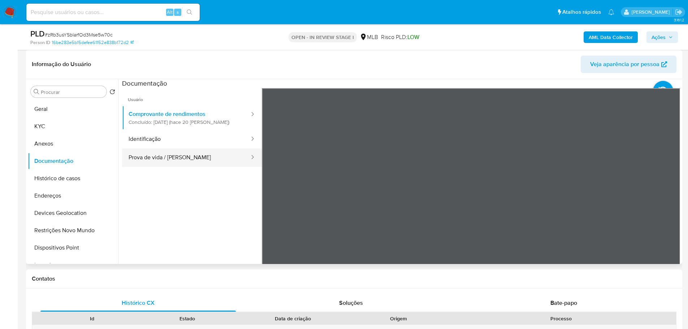
drag, startPoint x: 72, startPoint y: 122, endPoint x: 143, endPoint y: 166, distance: 83.8
click at [130, 145] on div "Procurar Retornar ao pedido padrão Geral KYC Anexos Documentação Histórico de c…" at bounding box center [354, 171] width 653 height 185
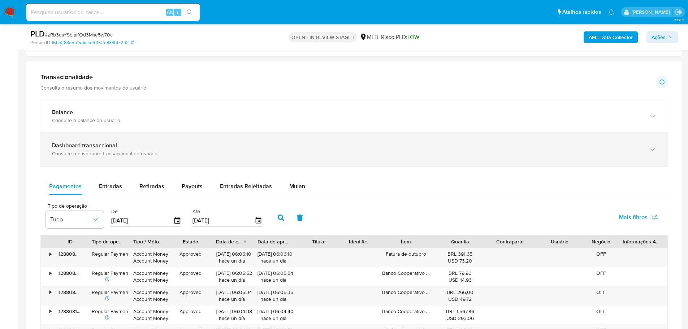
scroll to position [433, 0]
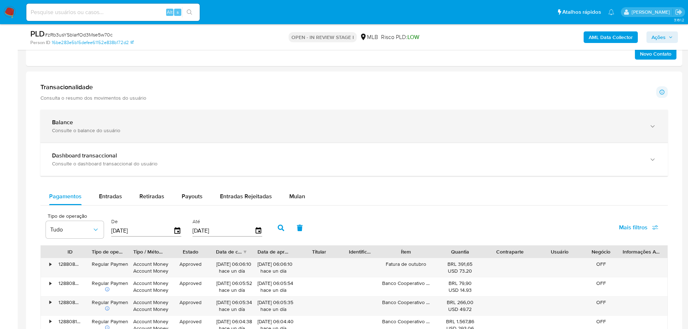
click at [131, 125] on div "Balance" at bounding box center [347, 122] width 590 height 7
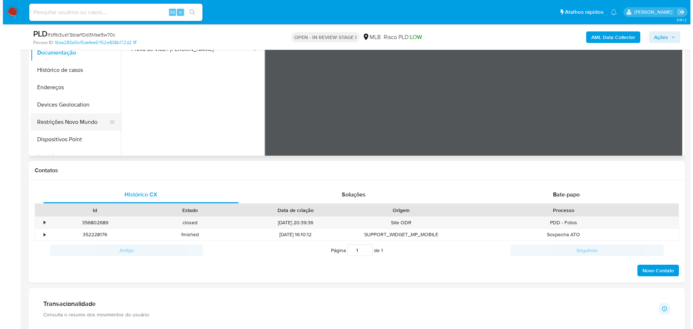
scroll to position [108, 0]
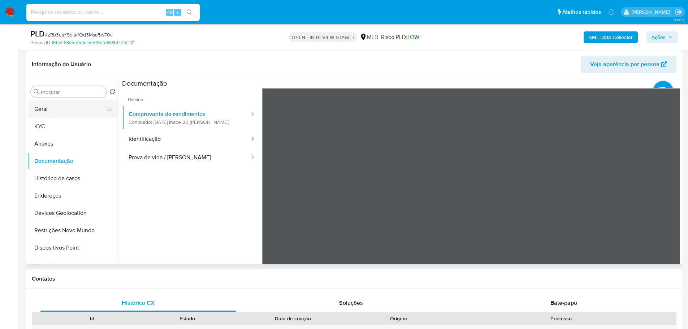
click at [56, 105] on button "Geral" at bounding box center [70, 108] width 85 height 17
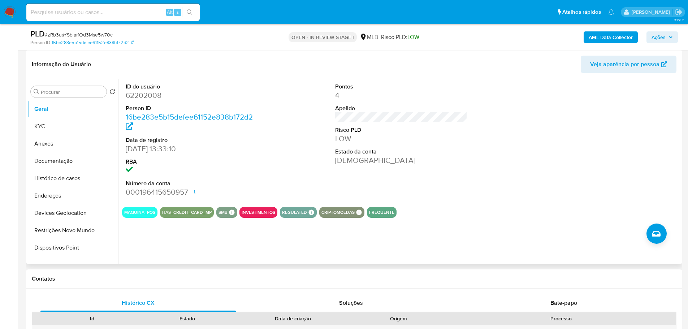
click at [224, 243] on div "ID do usuário 62202008 Person ID 16be283e5b15defee61152e838b172d2 Data de regis…" at bounding box center [399, 171] width 562 height 185
click at [63, 145] on button "Anexos" at bounding box center [70, 143] width 85 height 17
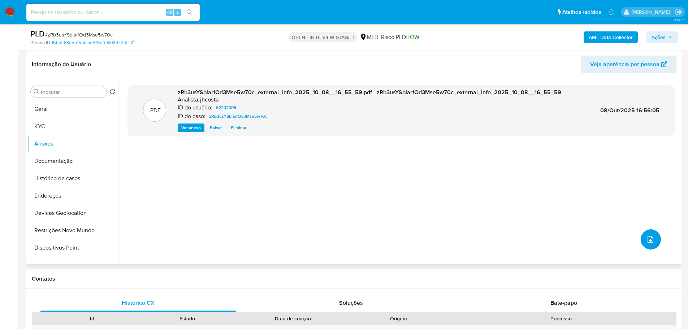
click at [653, 245] on button "upload-file" at bounding box center [651, 239] width 20 height 20
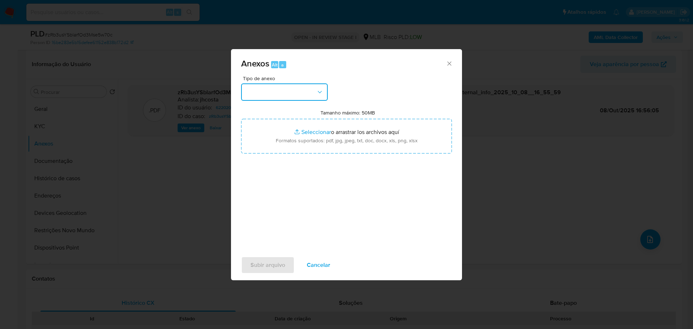
click at [313, 92] on button "button" at bounding box center [284, 91] width 87 height 17
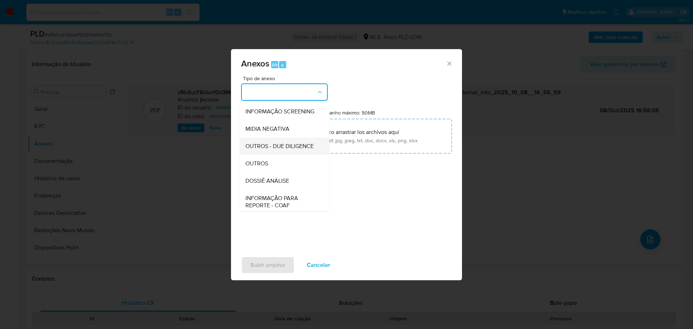
scroll to position [72, 0]
click at [276, 169] on div "OUTROS" at bounding box center [283, 160] width 74 height 17
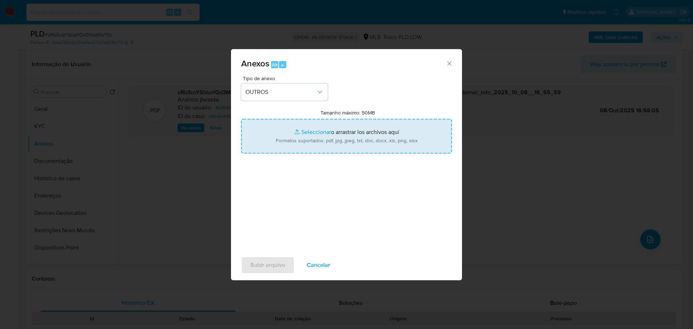
click at [317, 143] on input "Tamanho máximo: 50MB Seleccionar archivos" at bounding box center [346, 136] width 211 height 35
type input "C:\fakepath\Mulan 62202008_2025_10_07_09_32_04.xlsx"
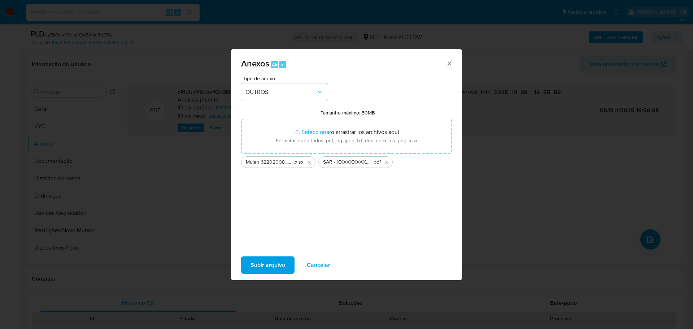
click at [264, 263] on span "Subir arquivo" at bounding box center [268, 265] width 35 height 16
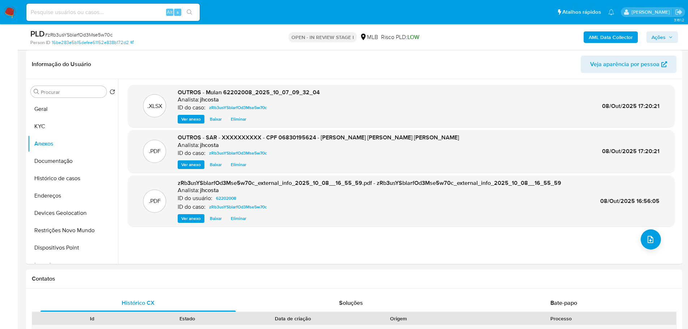
click at [658, 36] on span "Ações" at bounding box center [659, 37] width 14 height 12
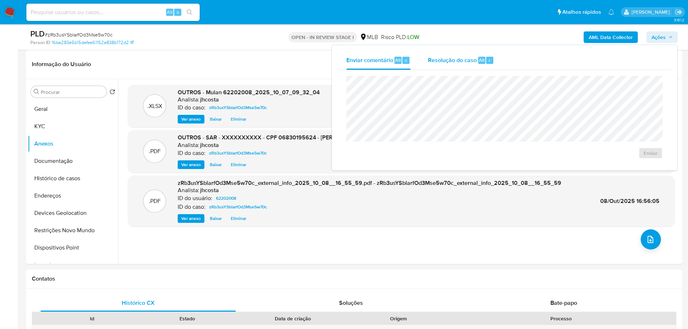
click at [459, 67] on div "Resolução do caso Alt r" at bounding box center [461, 60] width 66 height 19
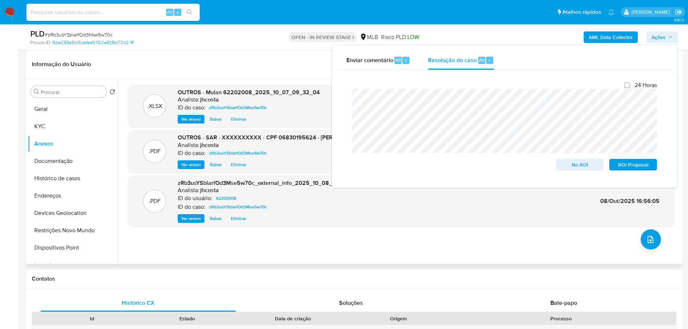
drag, startPoint x: 382, startPoint y: 233, endPoint x: 375, endPoint y: 232, distance: 7.7
click at [382, 233] on div ".XLSX OUTROS - Mulan 62202008_2025_10_07_09_32_04 Analista: jhcosta ID do caso:…" at bounding box center [401, 171] width 547 height 173
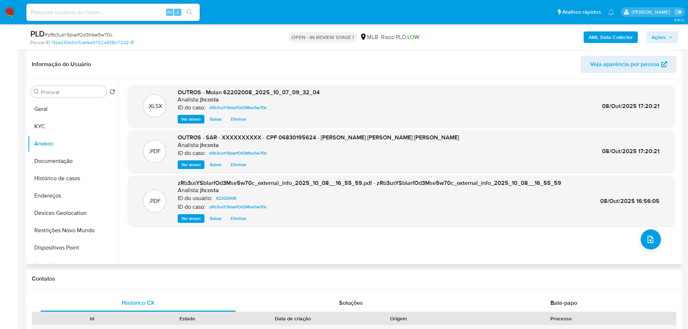
click at [237, 165] on span "Eliminar" at bounding box center [239, 164] width 16 height 7
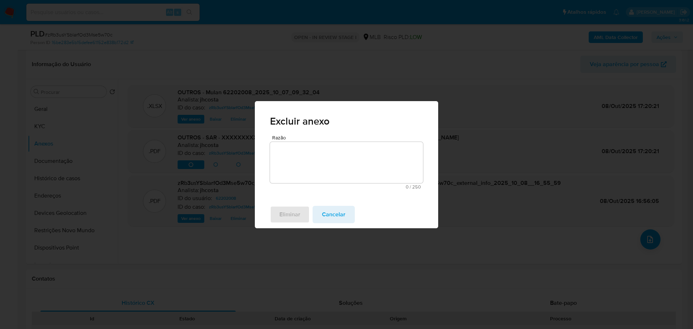
click at [310, 160] on textarea "Razão" at bounding box center [346, 162] width 153 height 41
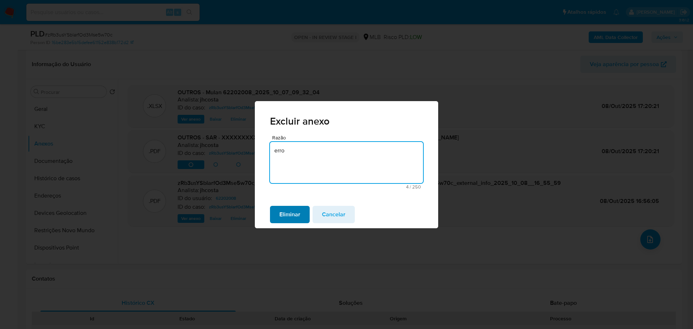
type textarea "erro"
click at [301, 215] on button "Eliminar" at bounding box center [290, 214] width 40 height 17
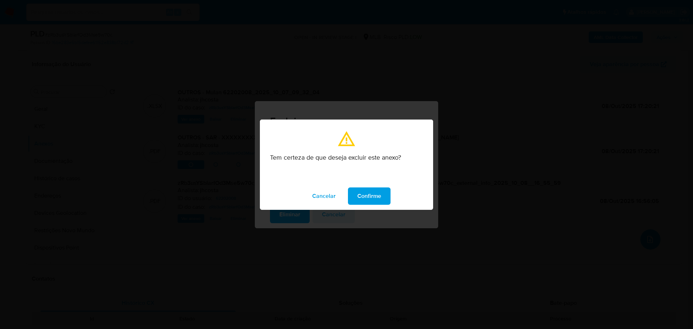
click at [382, 199] on button "Confirme" at bounding box center [369, 195] width 43 height 17
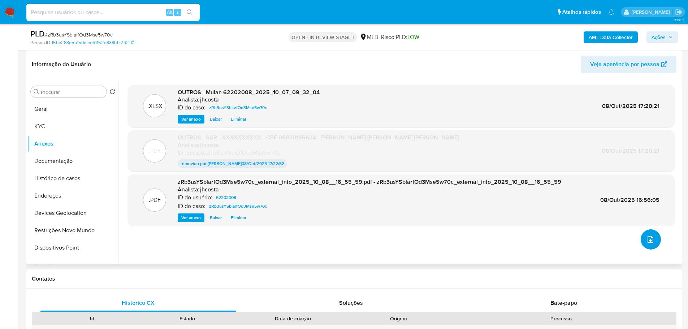
click at [646, 240] on icon "upload-file" at bounding box center [650, 239] width 9 height 9
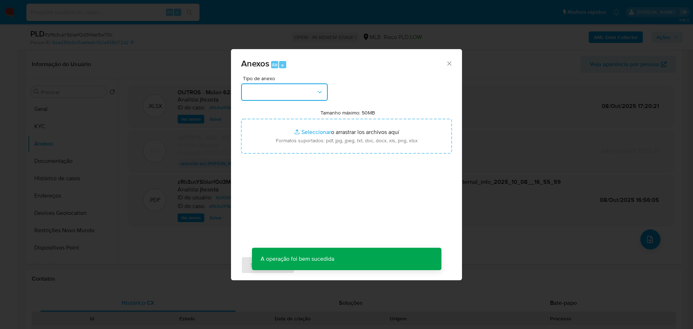
click at [310, 93] on button "button" at bounding box center [284, 91] width 87 height 17
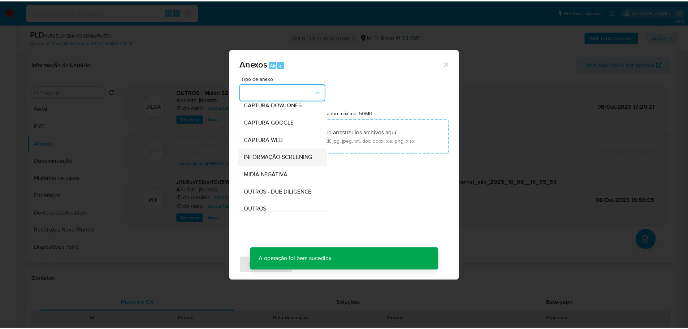
scroll to position [36, 0]
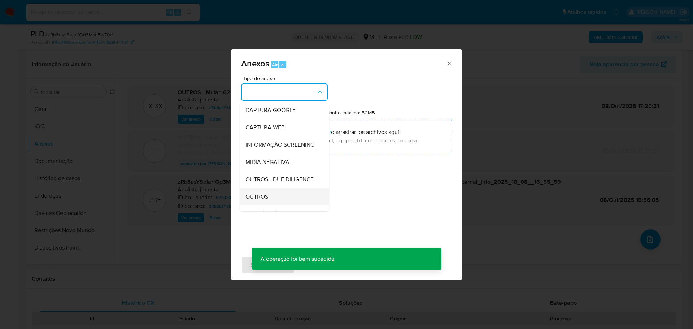
click at [282, 206] on div "OUTROS" at bounding box center [283, 196] width 74 height 17
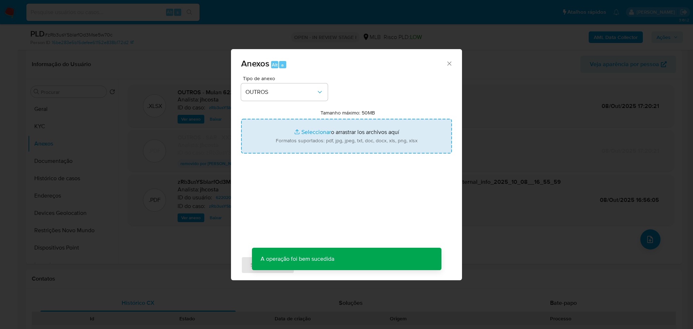
click at [360, 131] on input "Tamanho máximo: 50MB Seleccionar archivos" at bounding box center [346, 136] width 211 height 35
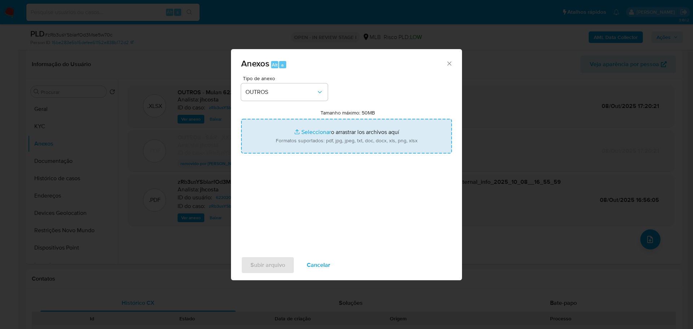
type input "C:\fakepath\SAR - XXXXXXX - CPF 06830195624 - VANESSA CRISTINA DE ANDRADE ARAUJ…"
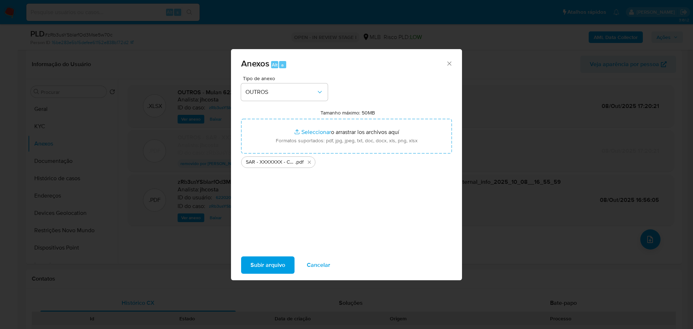
click at [280, 260] on span "Subir arquivo" at bounding box center [268, 265] width 35 height 16
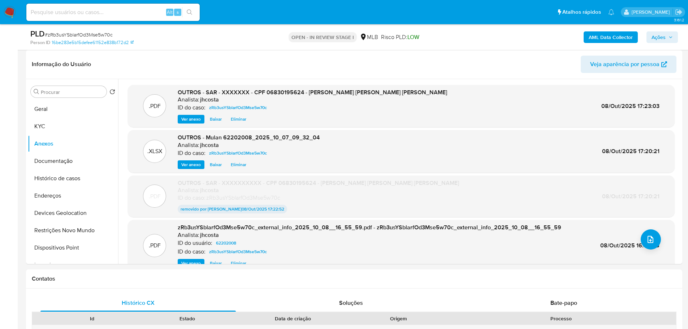
click at [661, 38] on span "Ações" at bounding box center [659, 37] width 14 height 12
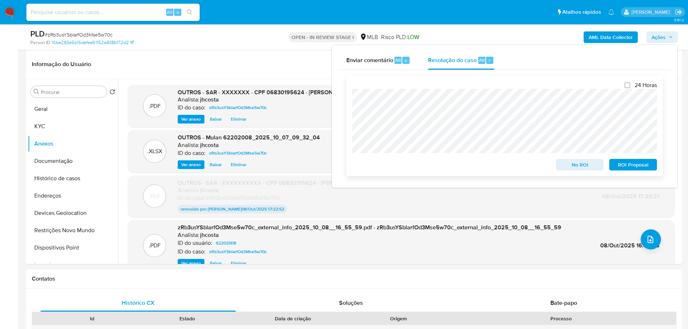
drag, startPoint x: 630, startPoint y: 163, endPoint x: 613, endPoint y: 164, distance: 16.3
click at [630, 163] on span "ROI Proposal" at bounding box center [633, 165] width 38 height 10
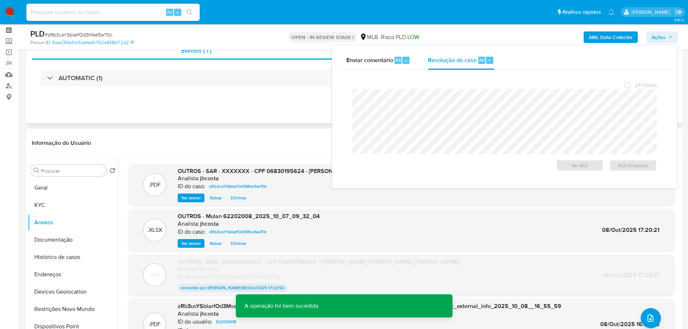
scroll to position [0, 0]
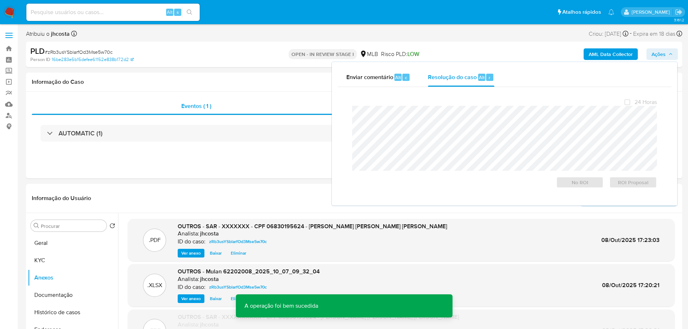
click at [98, 53] on span "# zRb3usYSblarfOd3Mse5w70c" at bounding box center [79, 51] width 68 height 7
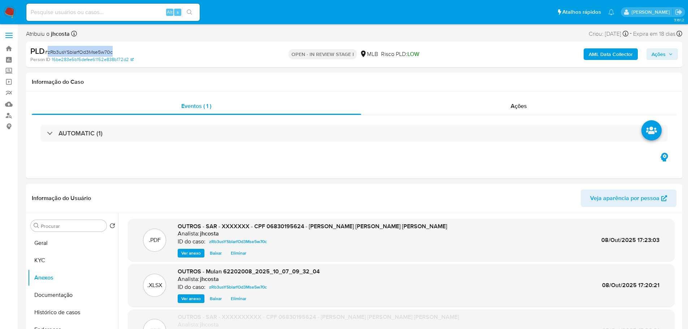
click at [98, 53] on span "# zRb3usYSblarfOd3Mse5w70c" at bounding box center [79, 51] width 68 height 7
copy span "zRb3usYSblarfOd3Mse5w70c"
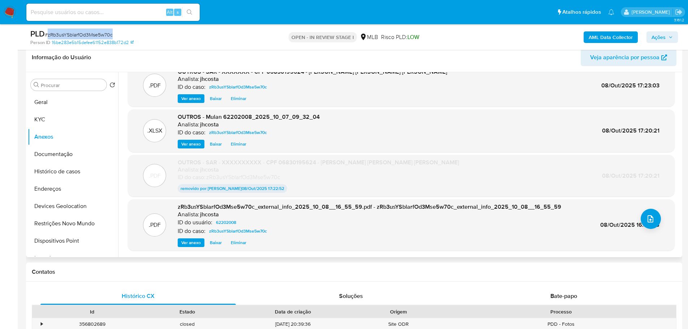
scroll to position [108, 0]
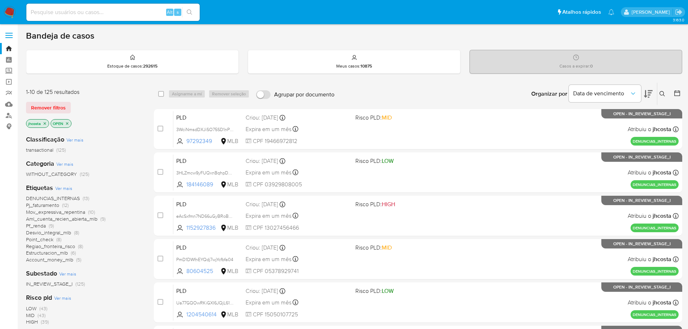
click at [47, 225] on span "Pf_renda (9)" at bounding box center [40, 225] width 28 height 7
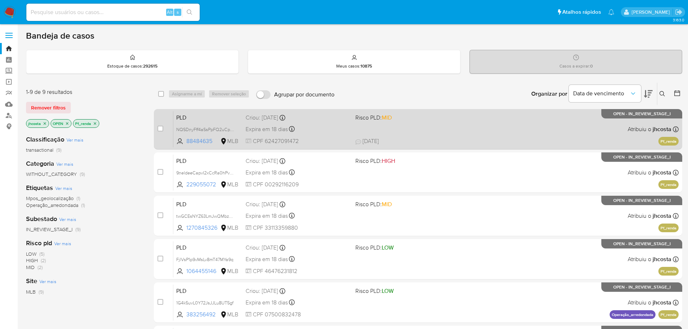
click at [325, 129] on div "Expira em 18 dias Expira em 27/10/2025 00:20:55" at bounding box center [298, 129] width 104 height 10
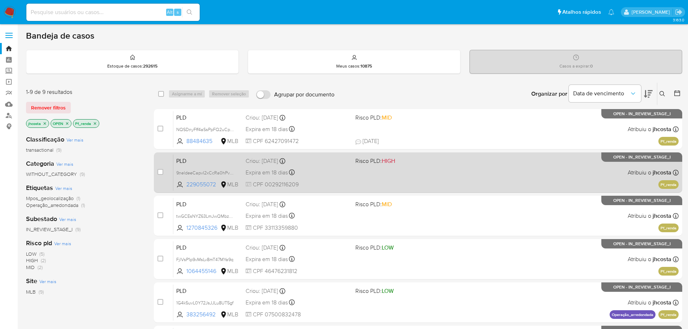
click at [351, 168] on div "PLD 9neldeeCapvI2xCcRa0hPvXS 229055072 MLB Risco PLD: HIGH Criou: 12/09/2025 Cr…" at bounding box center [425, 172] width 505 height 36
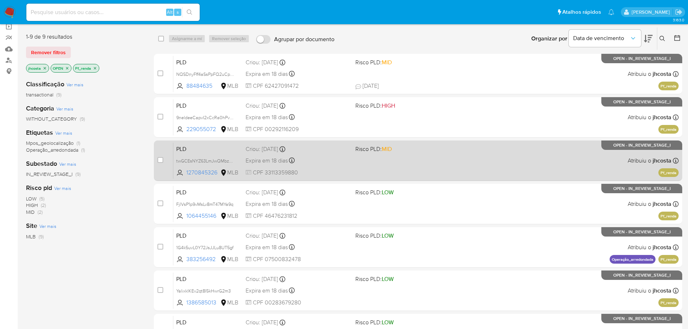
scroll to position [72, 0]
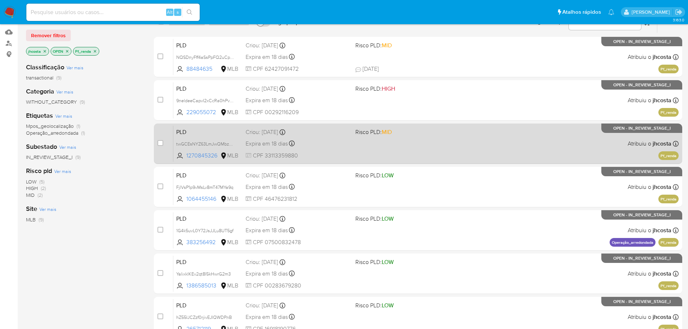
click at [329, 150] on div "PLD twGCEsNYZ63LmJwQMbzq5X7n 1270845326 MLB Risco PLD: MID Criou: 12/09/2025 Cr…" at bounding box center [425, 143] width 505 height 36
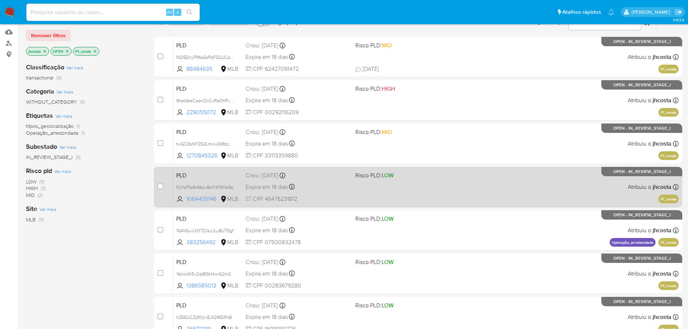
click at [332, 183] on div "Expira em 18 dias Expira em 27/10/2025 00:16:35" at bounding box center [298, 187] width 104 height 10
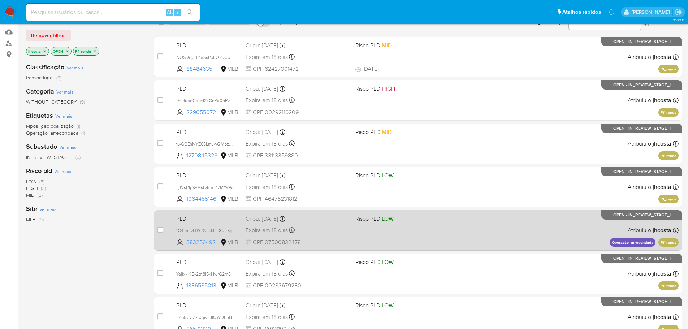
click at [355, 236] on div "PLD 1G4k5uvL0Y72JsJJLu8UT5gf 383256492 MLB Risco PLD: LOW Criou: 12/09/2025 Cri…" at bounding box center [425, 230] width 505 height 36
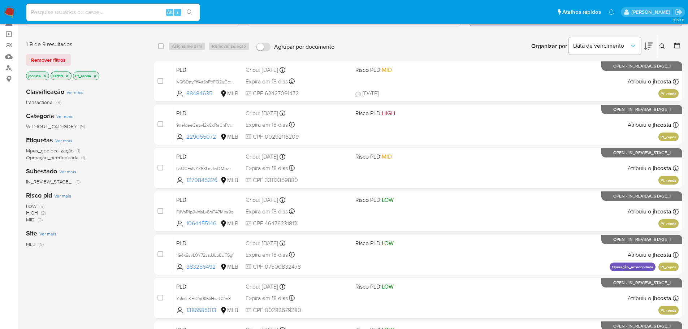
scroll to position [36, 0]
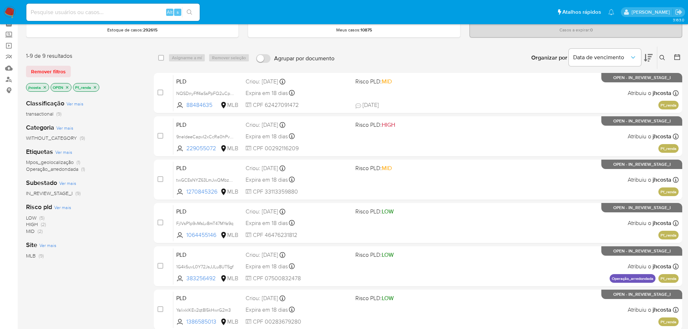
click at [95, 88] on icon "close-filter" at bounding box center [95, 87] width 4 height 4
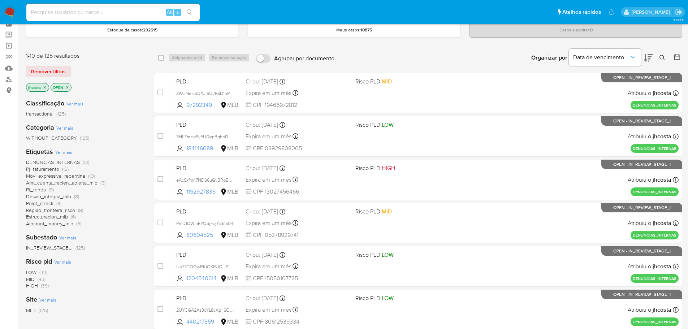
click at [33, 285] on span "HIGH" at bounding box center [32, 285] width 12 height 7
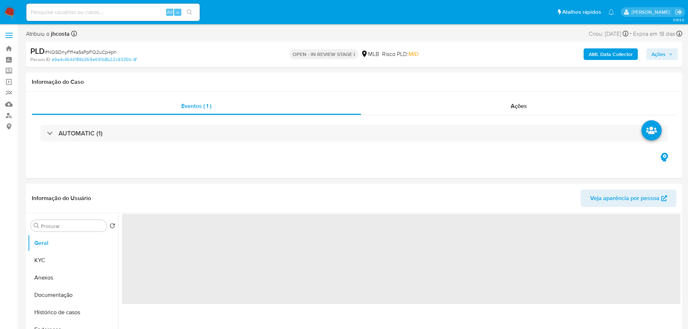
select select "10"
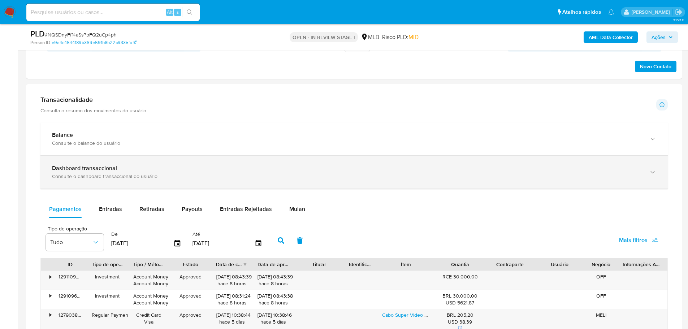
scroll to position [433, 0]
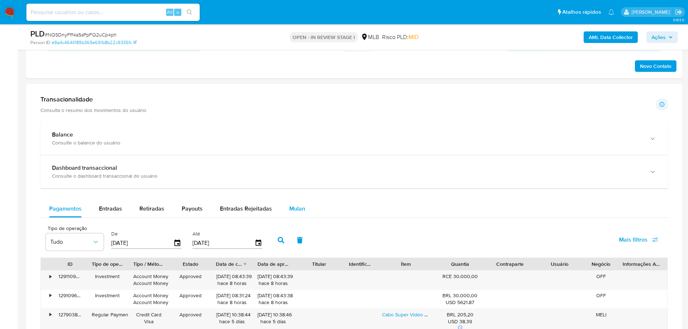
click at [293, 213] on span "Mulan" at bounding box center [297, 208] width 16 height 8
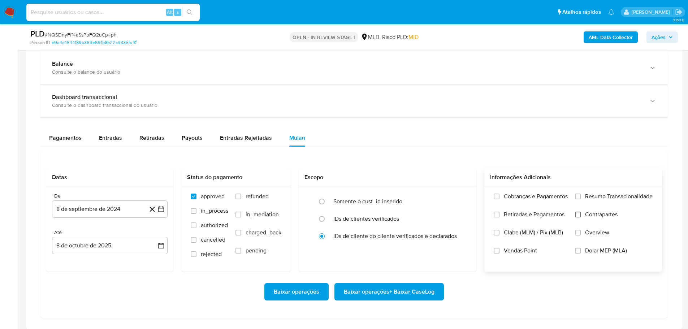
scroll to position [506, 0]
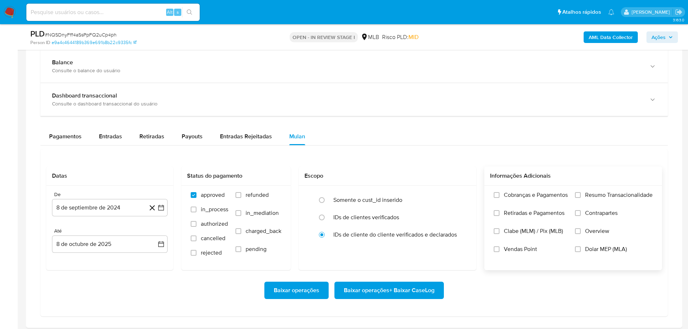
click at [592, 200] on label "Resumo Transacionalidade" at bounding box center [614, 200] width 78 height 18
click at [581, 198] on input "Resumo Transacionalidade" at bounding box center [578, 195] width 6 height 6
click at [141, 208] on button "8 de septiembre de 2024" at bounding box center [110, 207] width 116 height 17
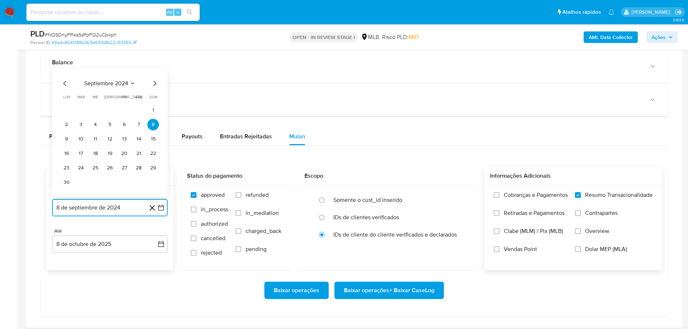
click at [133, 82] on icon "Seleccionar mes y año" at bounding box center [133, 84] width 6 height 6
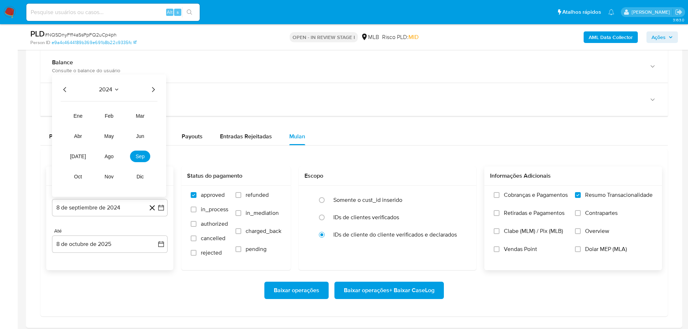
click at [155, 89] on icon "Año siguiente" at bounding box center [153, 89] width 9 height 9
click at [110, 156] on span "ago" at bounding box center [109, 156] width 9 height 6
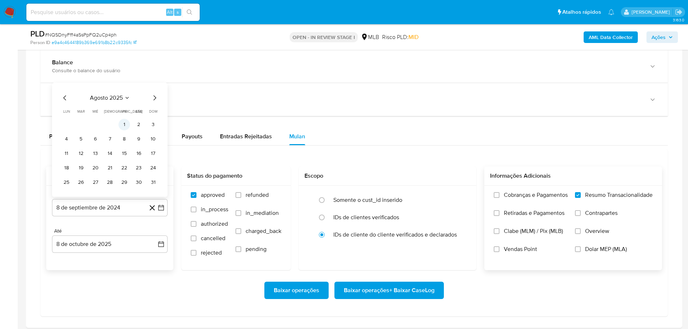
click at [125, 122] on button "1" at bounding box center [124, 125] width 12 height 12
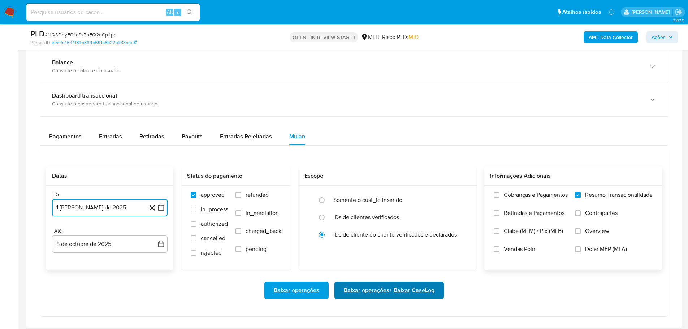
click at [387, 295] on span "Baixar operações + Baixar CaseLog" at bounding box center [389, 290] width 91 height 16
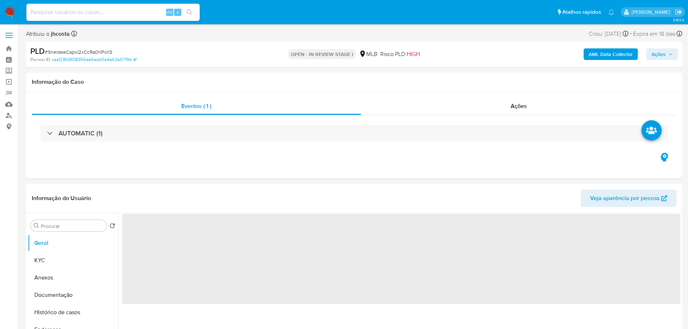
select select "10"
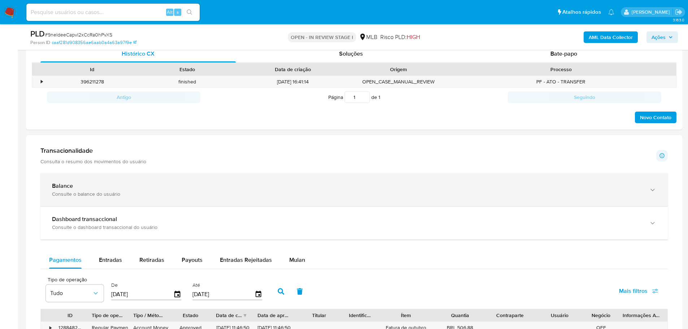
scroll to position [470, 0]
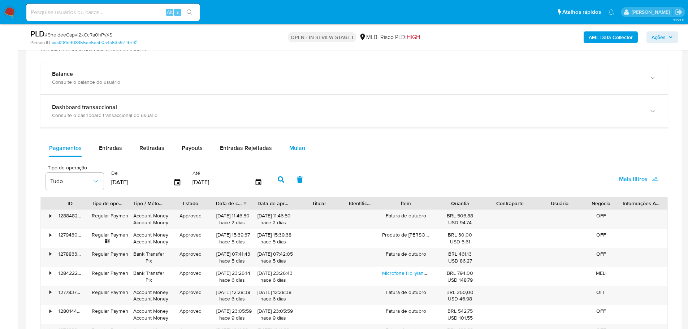
click at [301, 143] on div "Mulan" at bounding box center [297, 147] width 16 height 17
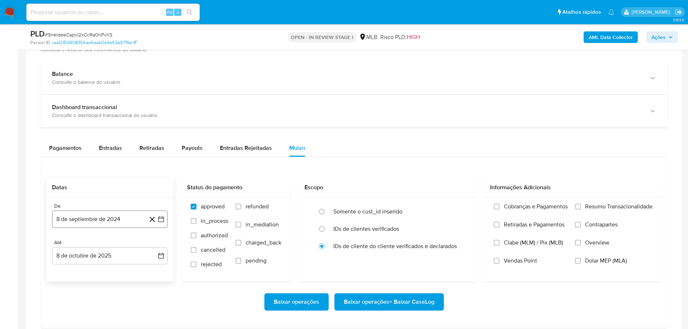
click at [104, 222] on button "8 de septiembre de 2024" at bounding box center [110, 219] width 116 height 17
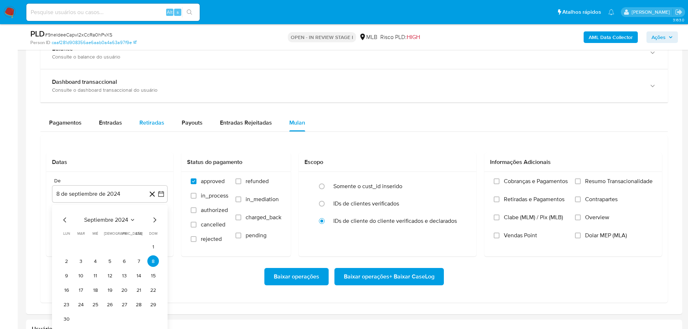
scroll to position [506, 0]
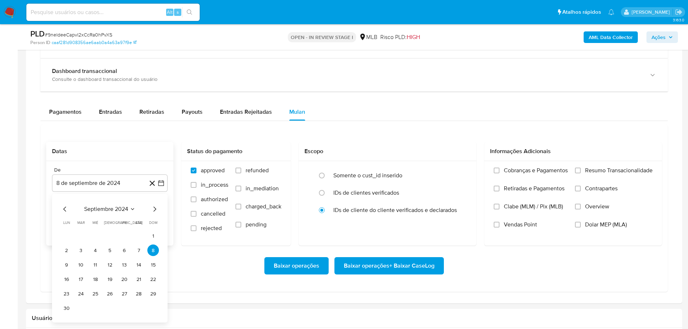
click at [129, 207] on button "septiembre 2024" at bounding box center [109, 209] width 51 height 7
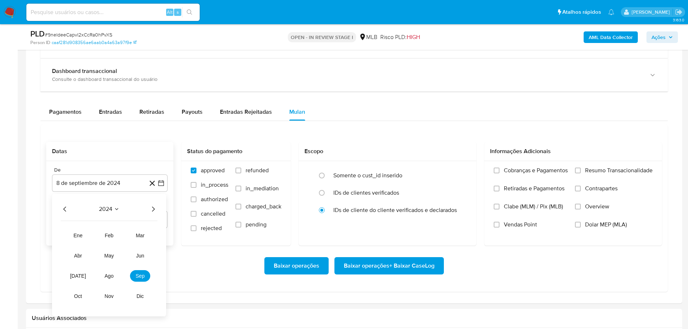
click at [153, 208] on icon "Año siguiente" at bounding box center [153, 209] width 9 height 9
click at [109, 276] on span "ago" at bounding box center [109, 276] width 9 height 6
click at [126, 237] on button "1" at bounding box center [124, 236] width 12 height 12
click at [582, 169] on label "Resumo Transacionalidade" at bounding box center [614, 176] width 78 height 18
click at [581, 169] on input "Resumo Transacionalidade" at bounding box center [578, 171] width 6 height 6
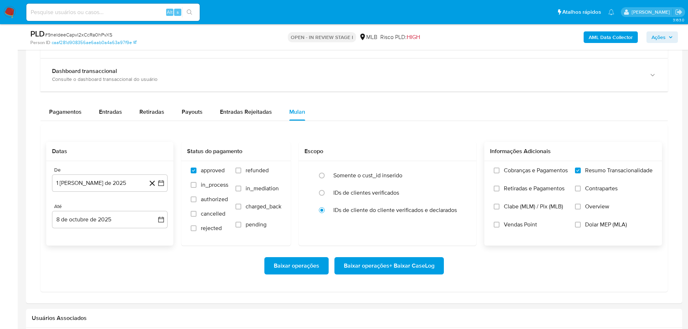
click at [389, 265] on span "Baixar operações + Baixar CaseLog" at bounding box center [389, 266] width 91 height 16
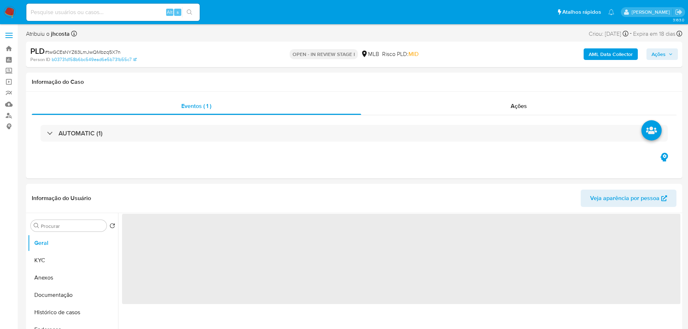
select select "10"
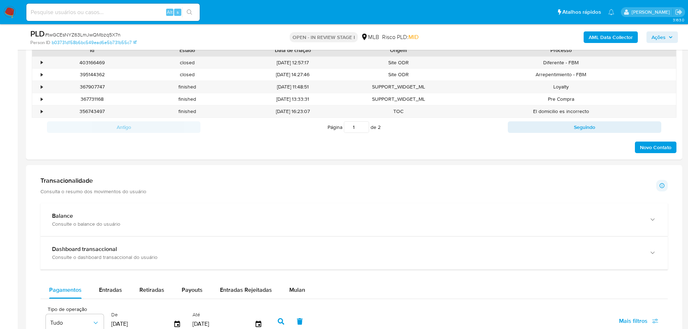
scroll to position [470, 0]
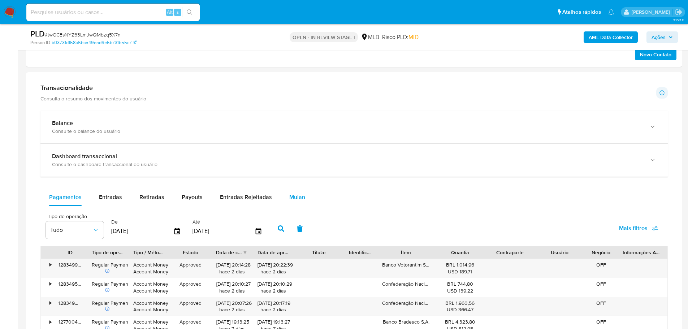
click at [291, 199] on span "Mulan" at bounding box center [297, 197] width 16 height 8
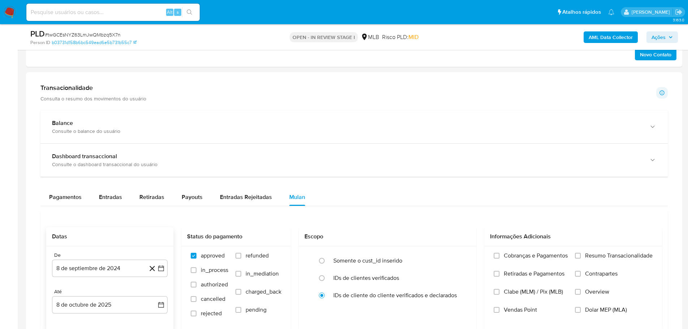
scroll to position [614, 0]
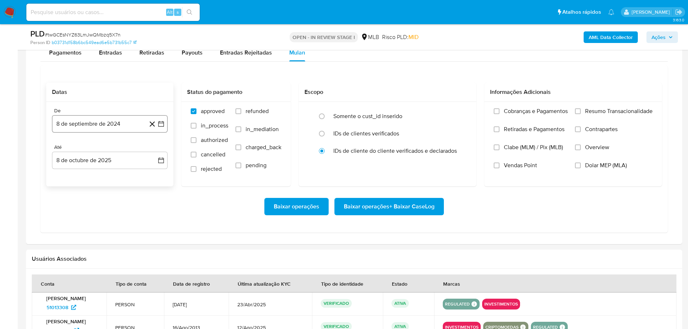
click at [124, 121] on button "8 de septiembre de 2024" at bounding box center [110, 123] width 116 height 17
click at [131, 149] on icon "Seleccionar mes y año" at bounding box center [133, 150] width 6 height 6
click at [151, 150] on icon "Año siguiente" at bounding box center [153, 150] width 9 height 9
click at [113, 215] on span "ago" at bounding box center [109, 217] width 9 height 6
click at [127, 176] on button "1" at bounding box center [124, 177] width 12 height 12
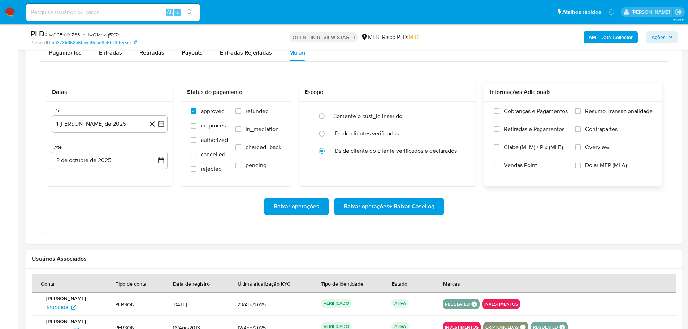
click at [610, 113] on span "Resumo Transacionalidade" at bounding box center [619, 111] width 68 height 7
click at [581, 113] on input "Resumo Transacionalidade" at bounding box center [578, 111] width 6 height 6
click at [410, 207] on span "Baixar operações + Baixar CaseLog" at bounding box center [389, 207] width 91 height 16
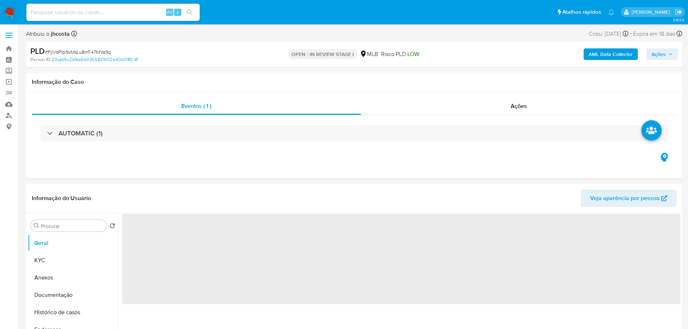
select select "10"
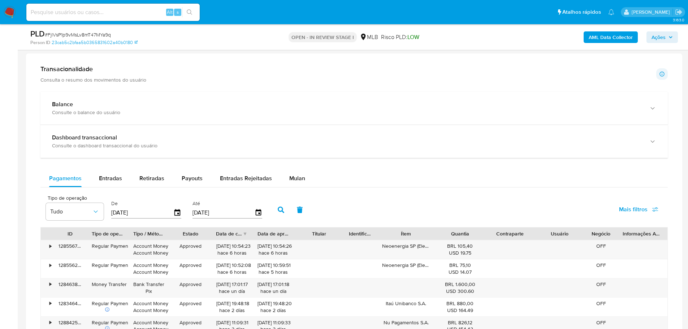
scroll to position [506, 0]
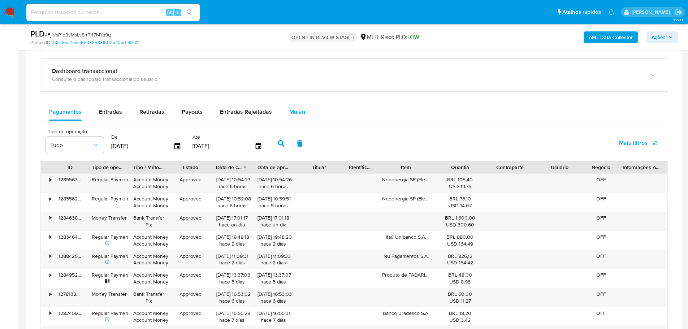
click at [297, 112] on span "Mulan" at bounding box center [297, 112] width 16 height 8
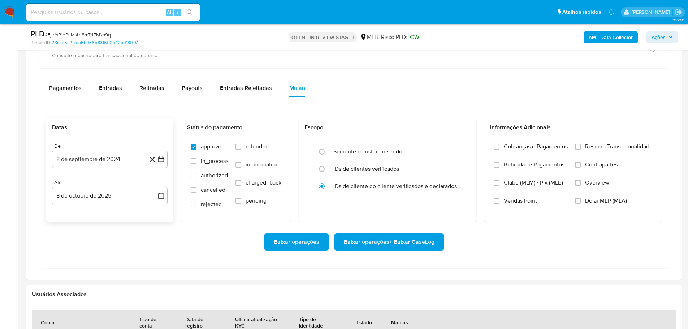
scroll to position [542, 0]
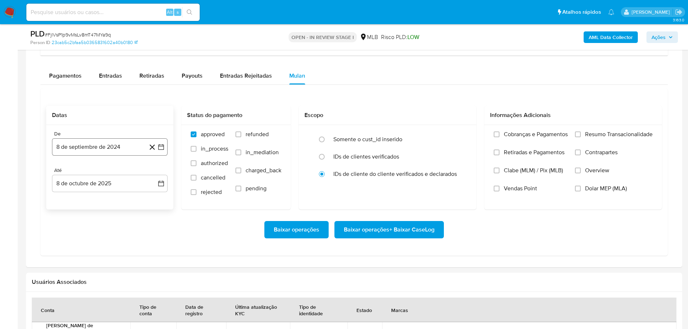
click at [113, 144] on button "8 de septiembre de 2024" at bounding box center [110, 146] width 116 height 17
click at [128, 172] on span "septiembre 2024" at bounding box center [106, 172] width 44 height 7
click at [154, 173] on icon "Año siguiente" at bounding box center [153, 173] width 9 height 9
click at [113, 241] on span "ago" at bounding box center [109, 240] width 9 height 6
click at [122, 204] on button "1" at bounding box center [124, 200] width 12 height 12
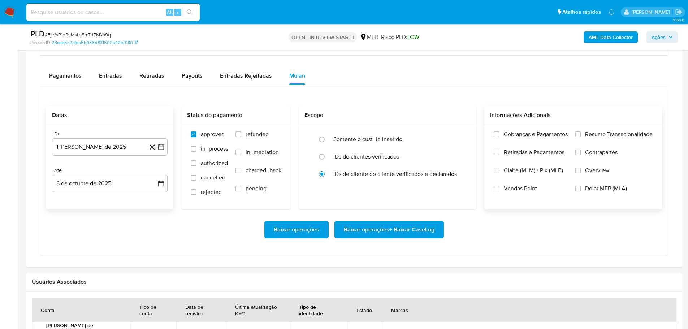
click at [586, 135] on span "Resumo Transacionalidade" at bounding box center [619, 134] width 68 height 7
click at [581, 135] on input "Resumo Transacionalidade" at bounding box center [578, 134] width 6 height 6
click at [397, 225] on span "Baixar operações + Baixar CaseLog" at bounding box center [389, 230] width 91 height 16
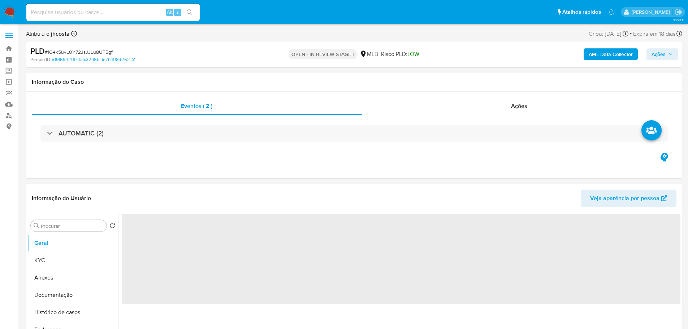
select select "10"
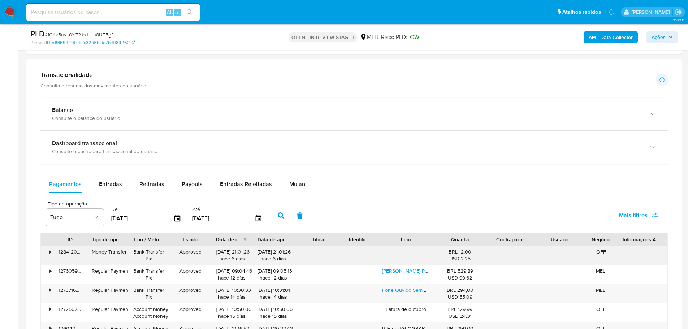
scroll to position [506, 0]
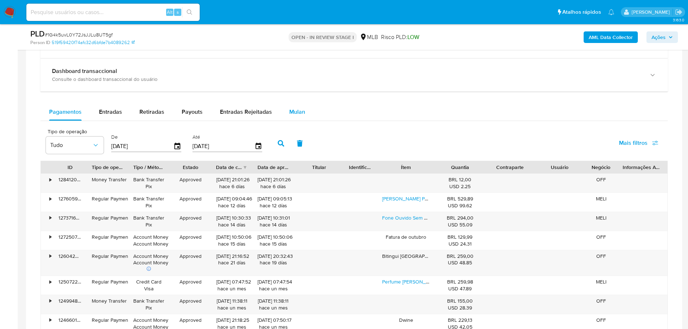
drag, startPoint x: 298, startPoint y: 111, endPoint x: 294, endPoint y: 116, distance: 5.9
click at [298, 111] on span "Mulan" at bounding box center [297, 112] width 16 height 8
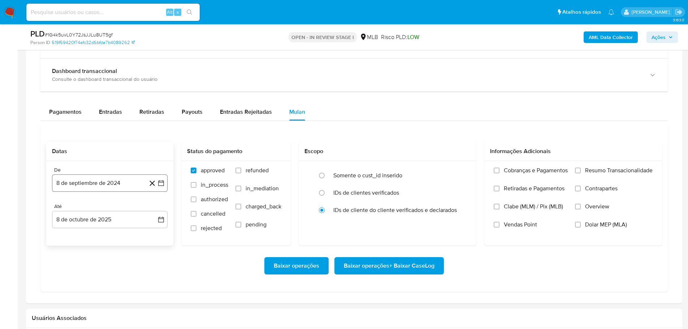
click at [111, 180] on button "8 de septiembre de 2024" at bounding box center [110, 182] width 116 height 17
click at [125, 206] on span "septiembre 2024" at bounding box center [106, 209] width 44 height 7
click at [151, 207] on icon "Año siguiente" at bounding box center [153, 209] width 9 height 9
click at [114, 273] on button "ago" at bounding box center [109, 276] width 20 height 12
click at [124, 236] on button "1" at bounding box center [124, 236] width 12 height 12
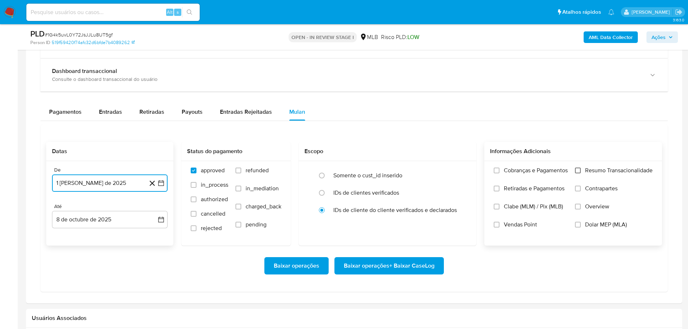
click at [575, 170] on input "Resumo Transacionalidade" at bounding box center [578, 171] width 6 height 6
click at [393, 260] on span "Baixar operações + Baixar CaseLog" at bounding box center [389, 266] width 91 height 16
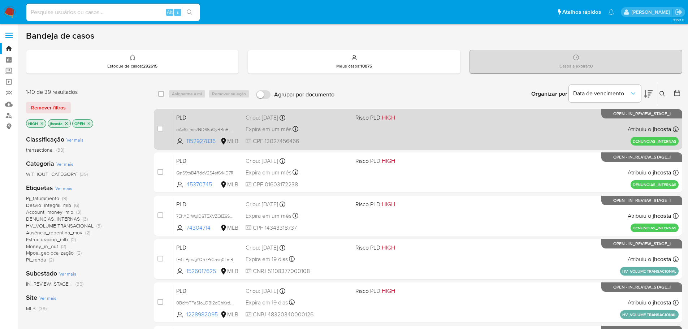
click at [358, 129] on span at bounding box center [407, 128] width 104 height 1
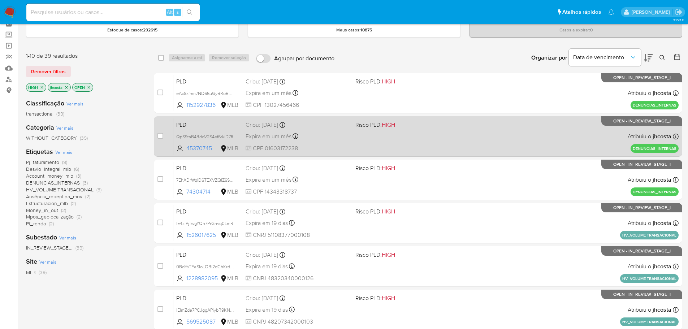
scroll to position [108, 0]
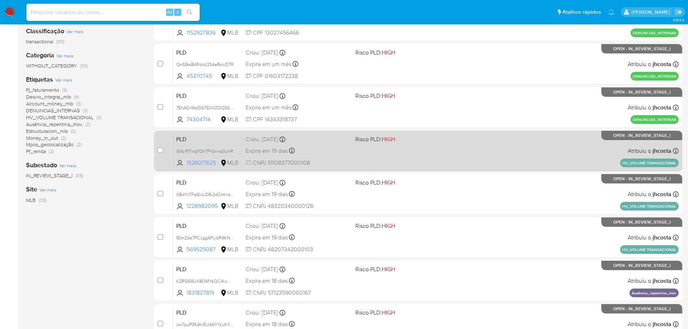
click at [382, 154] on div "PLD lE4ziPjTwgYQh7PrGnvq0LmR 1526017625 MLB Risco PLD: HIGH Criou: 12/09/2025 C…" at bounding box center [425, 151] width 505 height 36
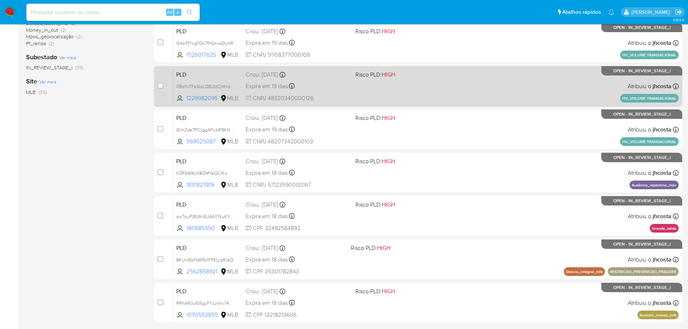
scroll to position [217, 0]
click at [442, 84] on div "PLD 0BdYxTFaSIoLOBi2dChKrd4y 1228982095 MLB Risco PLD: HIGH Criou: 12/09/2025 C…" at bounding box center [425, 86] width 505 height 36
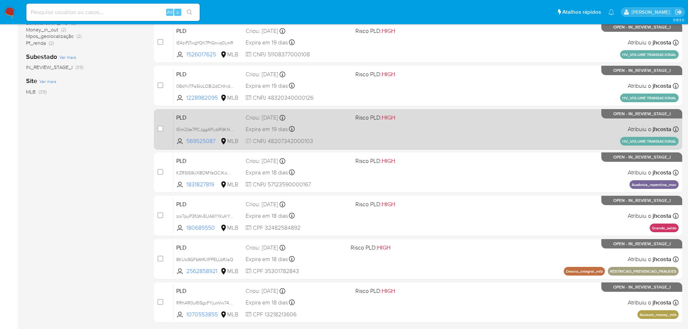
click at [393, 138] on div "PLD IElmZde7PCJggAPiybR9KNc8 569525087 MLB Risco PLD: HIGH Criou: 12/09/2025 Cr…" at bounding box center [425, 129] width 505 height 36
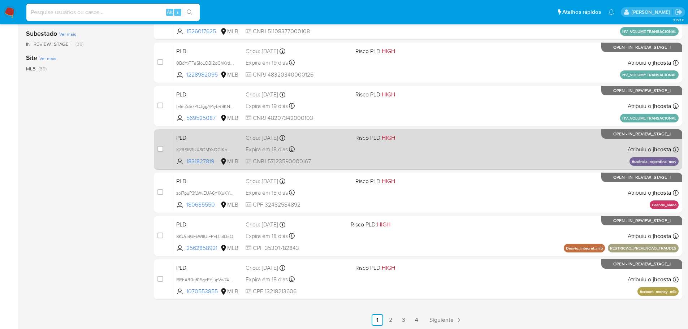
scroll to position [267, 0]
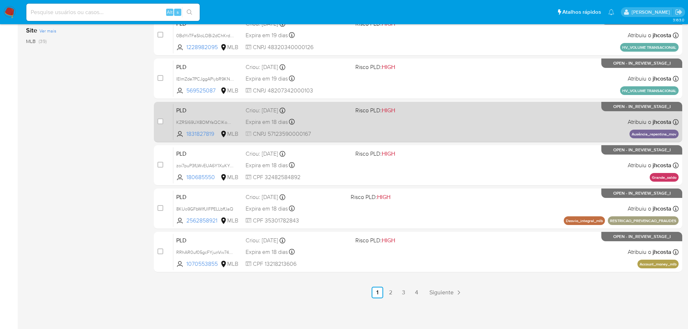
click at [469, 117] on div "PLD KZRSI69UX8OMYaQCIKom3dRm 1831827819 MLB Risco PLD: HIGH Criou: 12/09/2025 C…" at bounding box center [425, 122] width 505 height 36
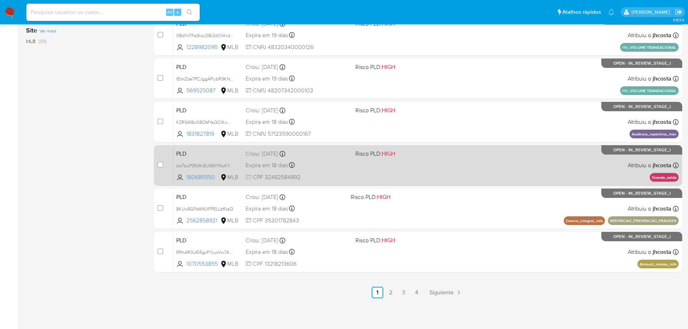
click at [441, 167] on div "PLD zoi7puP3fLWvEUA6Y1XuKYpz 180685550 MLB Risco PLD: HIGH Criou: 12/09/2025 Cr…" at bounding box center [425, 165] width 505 height 36
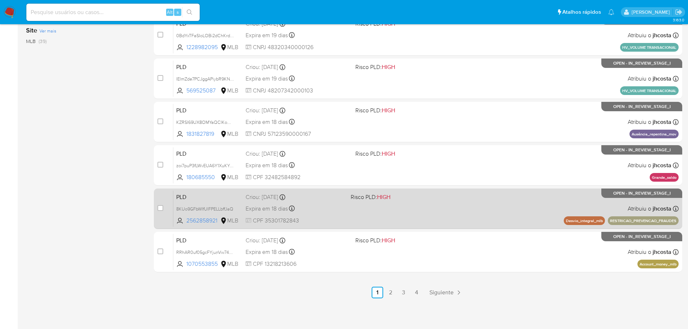
click at [408, 199] on span "Risco PLD: HIGH" at bounding box center [400, 196] width 99 height 9
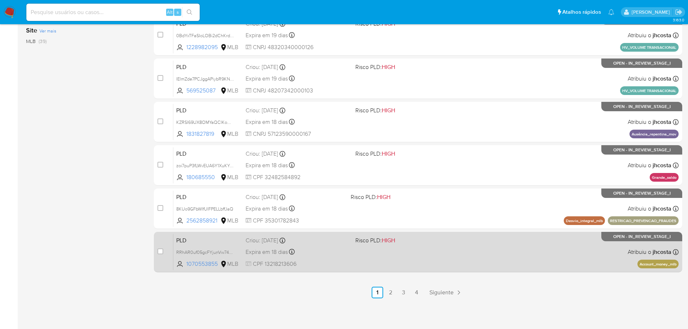
click at [504, 252] on div "PLD RRhAR0uf05gcFYjunVw74vMH 1070553855 MLB Risco PLD: HIGH Criou: 12/09/2025 C…" at bounding box center [425, 252] width 505 height 36
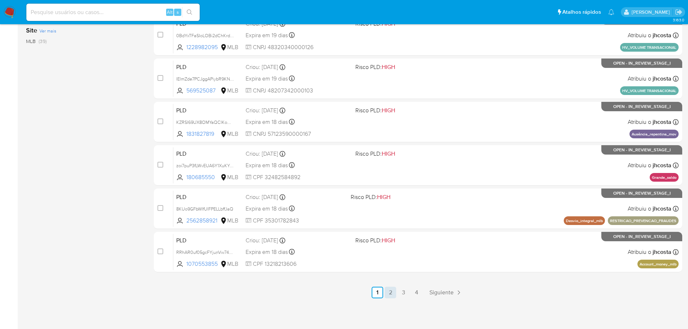
click at [386, 294] on link "2" at bounding box center [391, 293] width 12 height 12
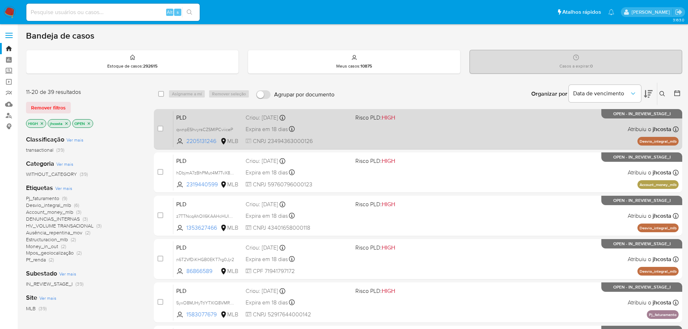
scroll to position [36, 0]
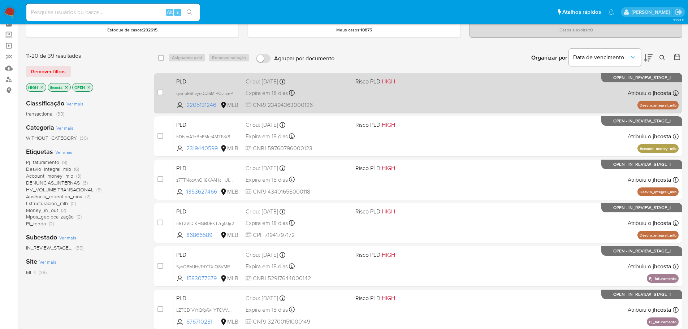
click at [434, 86] on div "PLD qwnpEShvyrsCZSMIPCviiceP 2205131246 MLB Risco PLD: HIGH Criou: 12/09/2025 C…" at bounding box center [425, 93] width 505 height 36
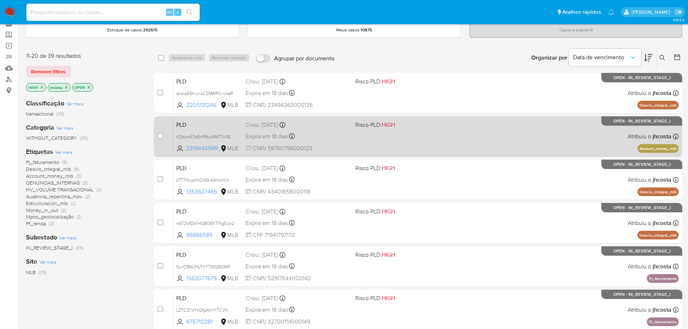
click at [349, 135] on div "Expira em 18 dias Expira em 27/10/2025 00:36:26" at bounding box center [298, 136] width 104 height 10
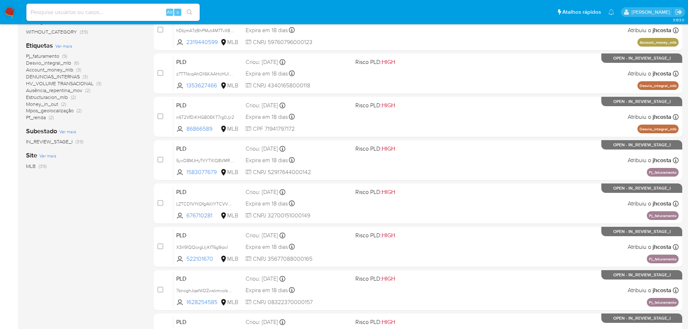
scroll to position [144, 0]
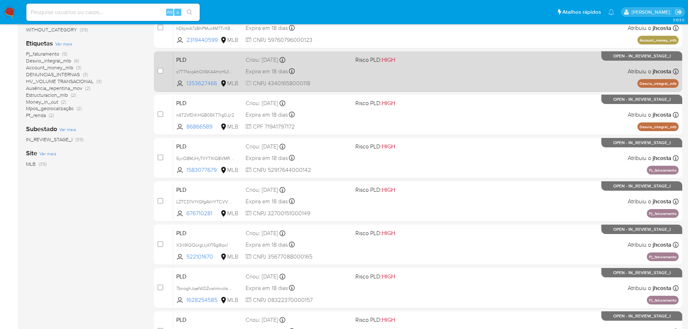
click at [285, 70] on span "Expira em 18 dias" at bounding box center [267, 72] width 42 height 8
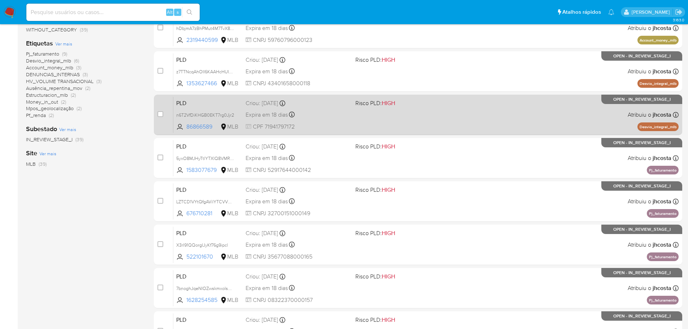
click at [350, 127] on div "PLD n6T2VfDiKHGB0EKT7rg0Jjr2 86866589 MLB Risco PLD: HIGH Criou: 12/09/2025 Cri…" at bounding box center [425, 114] width 505 height 36
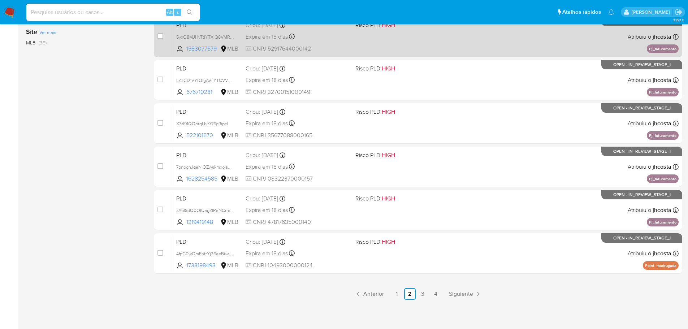
scroll to position [267, 0]
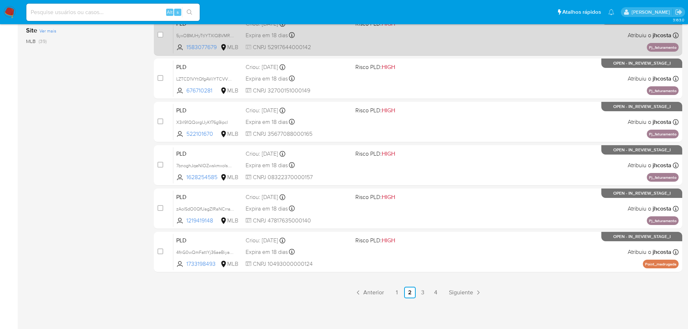
click at [319, 46] on span "CNPJ 52917644000142" at bounding box center [298, 47] width 104 height 8
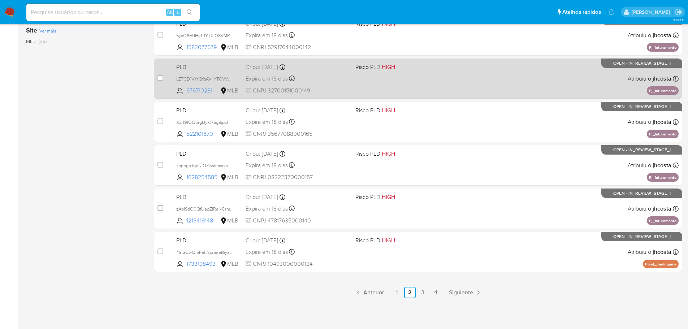
click at [345, 93] on span "CNPJ 32700151000149" at bounding box center [298, 91] width 104 height 8
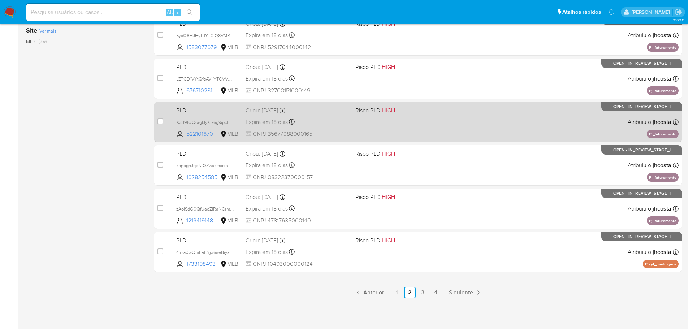
click at [380, 139] on div "PLD X3rI91QQorgIJyKf76g9ipcl 522101670 MLB Risco PLD: HIGH Criou: 12/09/2025 Cr…" at bounding box center [425, 122] width 505 height 36
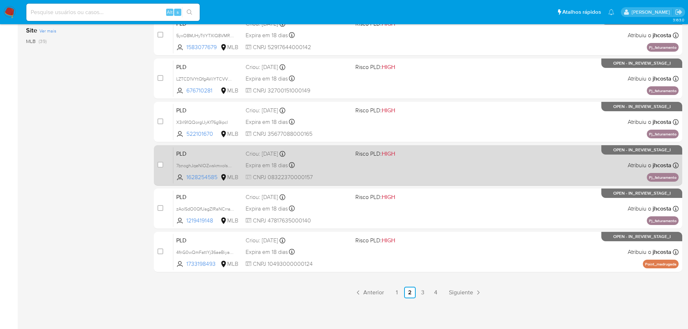
click at [370, 175] on div "PLD 7bnoghJqeNIOZwskmxoIs9He 1628254585 MLB Risco PLD: HIGH Criou: 12/09/2025 C…" at bounding box center [425, 165] width 505 height 36
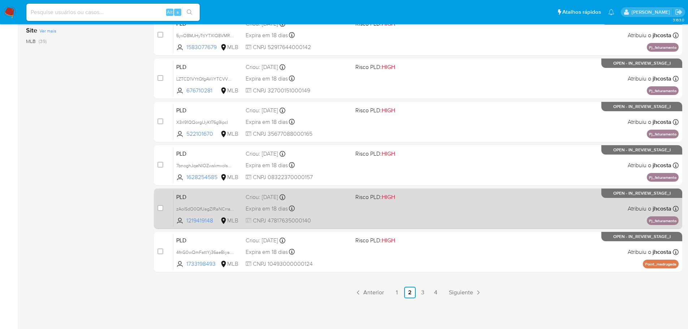
click at [375, 203] on div "PLD zAolSdO0QfUagZlRaNCrraW3 1219419148 MLB Risco PLD: HIGH Criou: 12/09/2025 C…" at bounding box center [425, 208] width 505 height 36
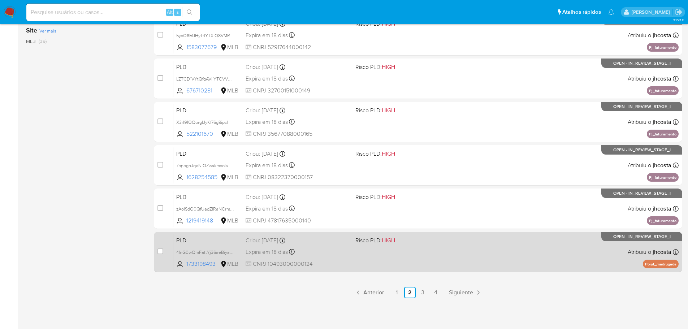
click at [383, 244] on span "HIGH" at bounding box center [388, 240] width 13 height 8
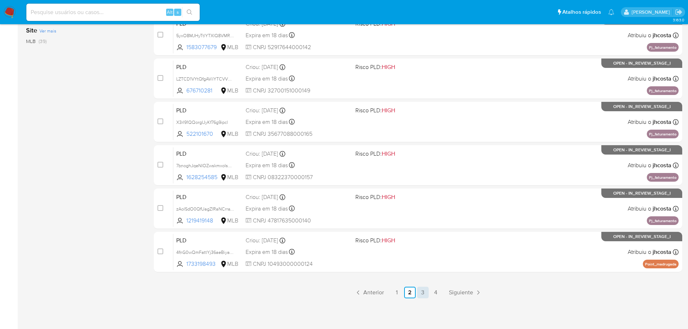
click at [419, 291] on link "3" at bounding box center [423, 293] width 12 height 12
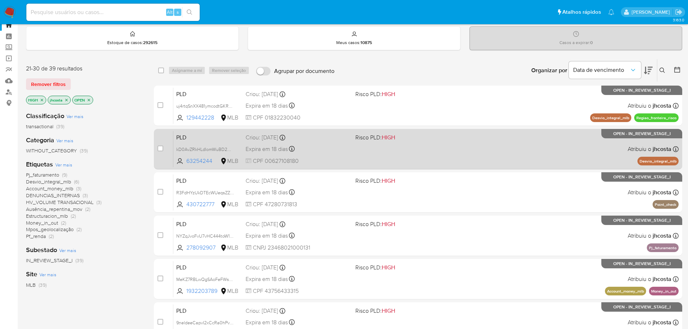
scroll to position [36, 0]
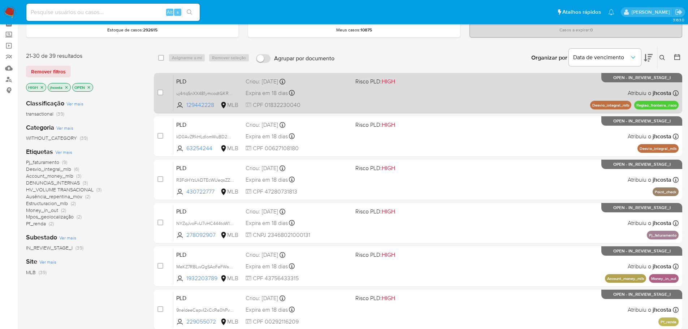
click at [367, 110] on div "PLD uj4rtqSnXX481ymcodtGKRG8 129442228 MLB Risco PLD: HIGH Criou: 12/09/2025 Cr…" at bounding box center [425, 93] width 505 height 36
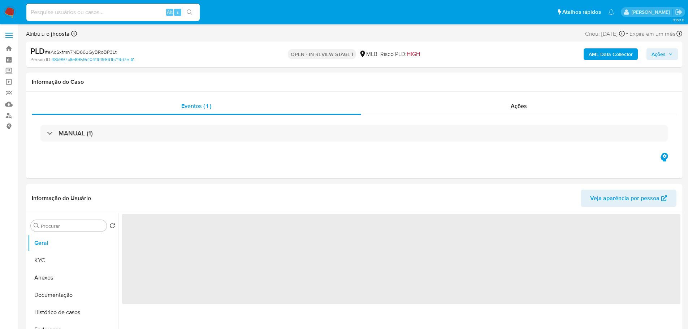
select select "10"
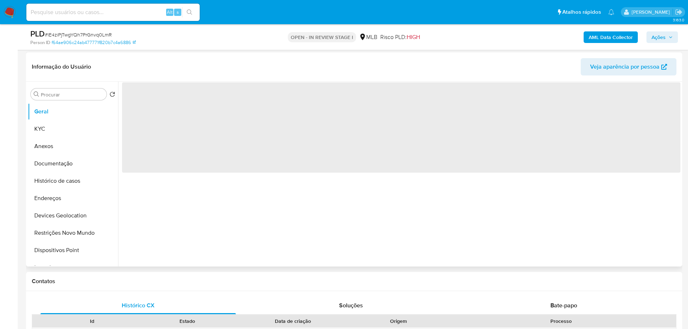
scroll to position [108, 0]
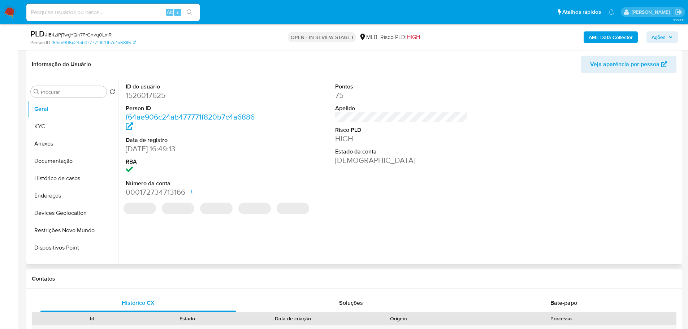
select select "10"
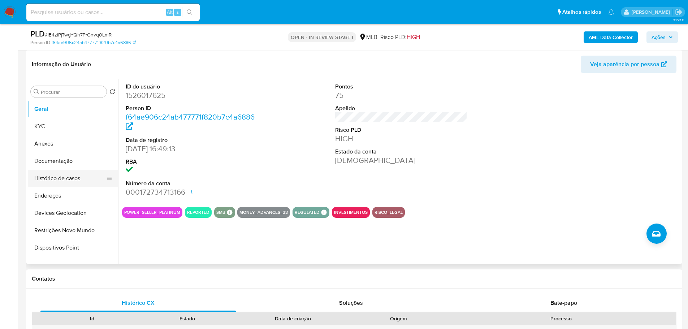
click at [64, 175] on button "Histórico de casos" at bounding box center [70, 178] width 85 height 17
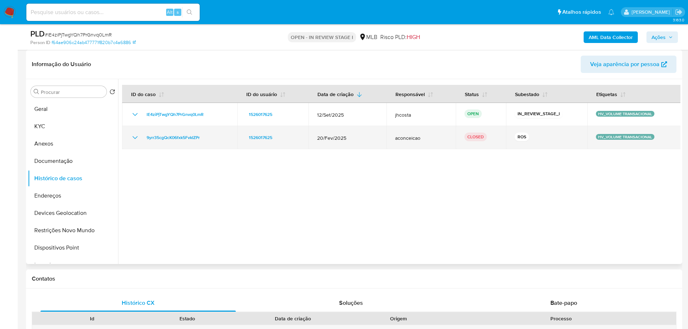
click at [135, 137] on icon "Mostrar/Ocultar" at bounding box center [135, 137] width 9 height 9
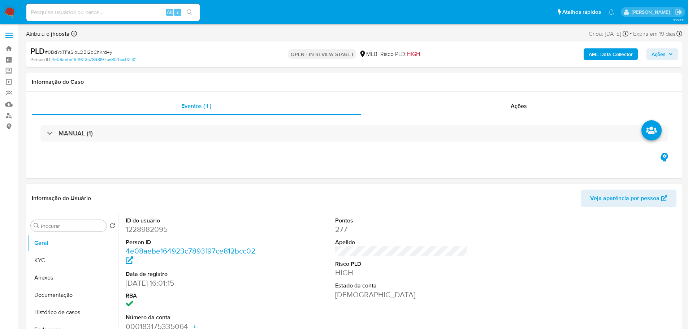
select select "10"
click at [66, 311] on button "Histórico de casos" at bounding box center [70, 312] width 85 height 17
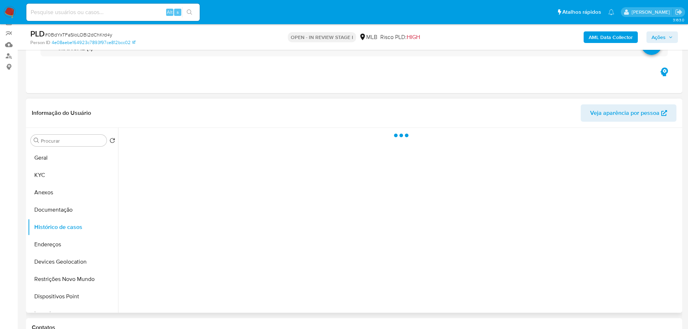
scroll to position [72, 0]
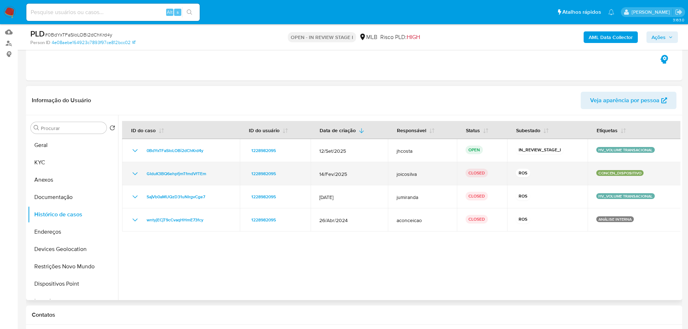
click at [136, 172] on icon "Mostrar/Ocultar" at bounding box center [135, 173] width 9 height 9
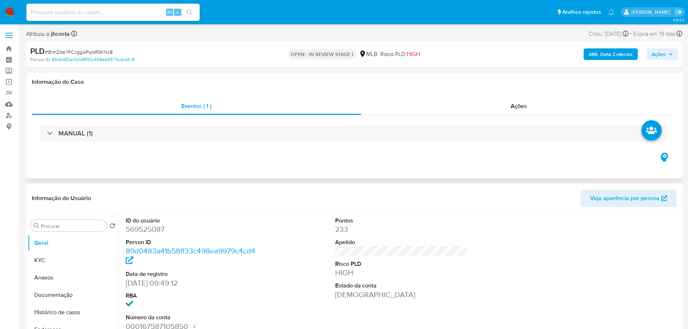
select select "10"
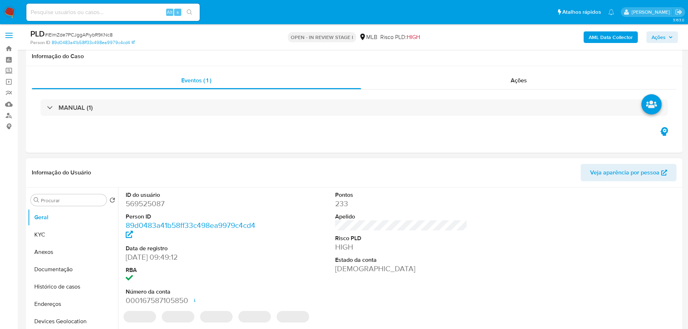
scroll to position [108, 0]
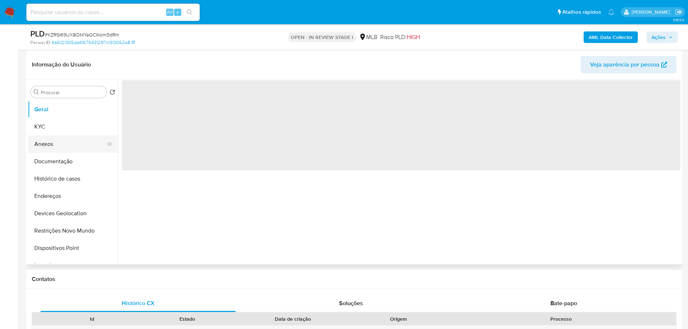
scroll to position [108, 0]
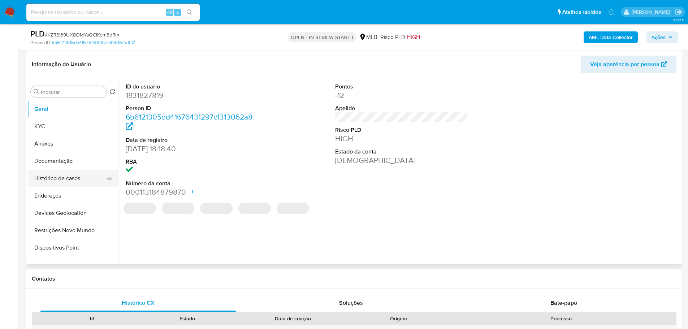
select select "10"
click at [67, 181] on button "Histórico de casos" at bounding box center [70, 178] width 85 height 17
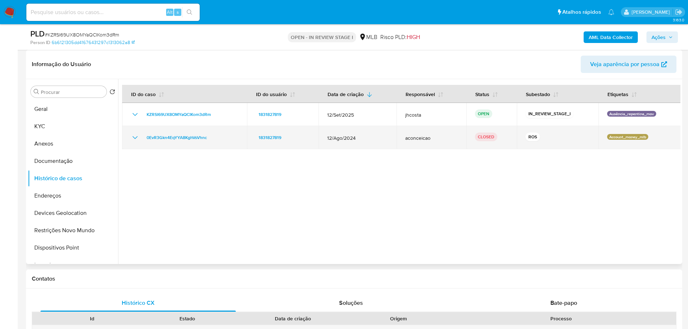
drag, startPoint x: 334, startPoint y: 138, endPoint x: 362, endPoint y: 138, distance: 27.4
click at [362, 138] on td "12/Ago/2024" at bounding box center [358, 137] width 78 height 23
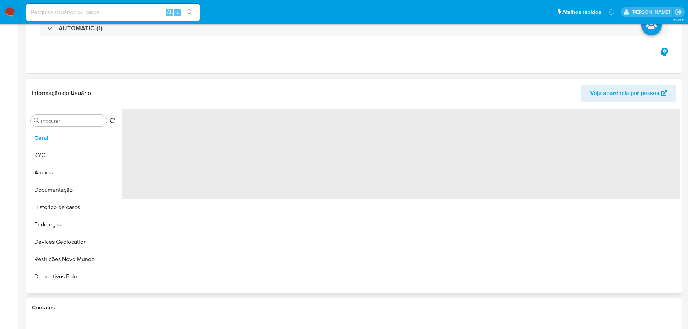
scroll to position [108, 0]
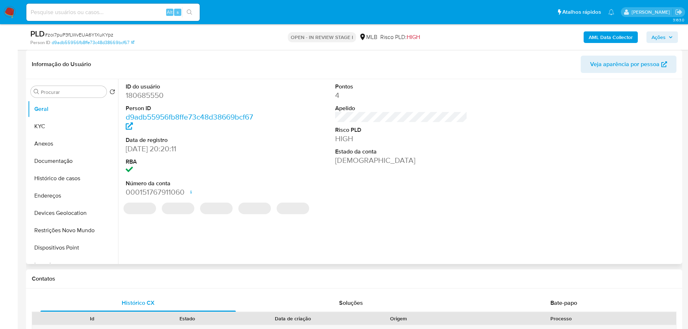
select select "10"
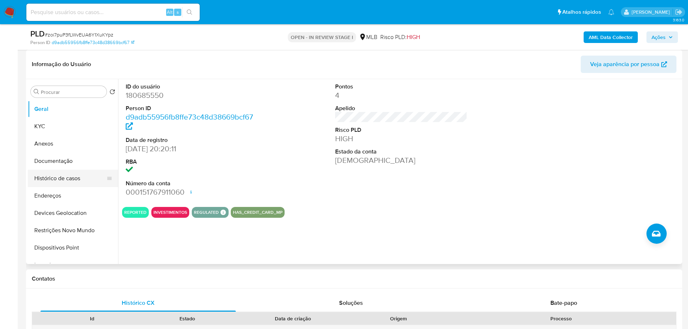
click at [71, 176] on button "Histórico de casos" at bounding box center [70, 178] width 85 height 17
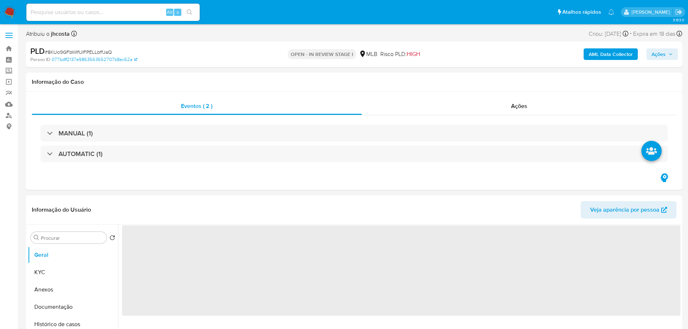
select select "10"
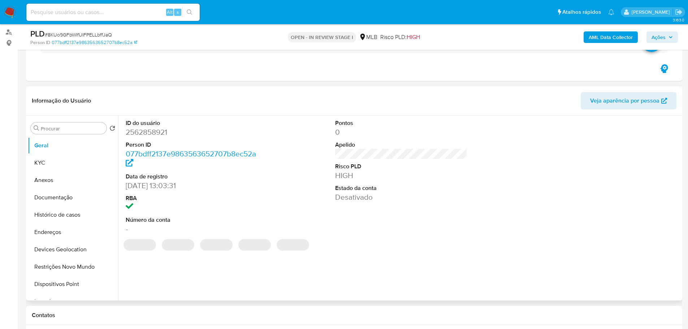
scroll to position [108, 0]
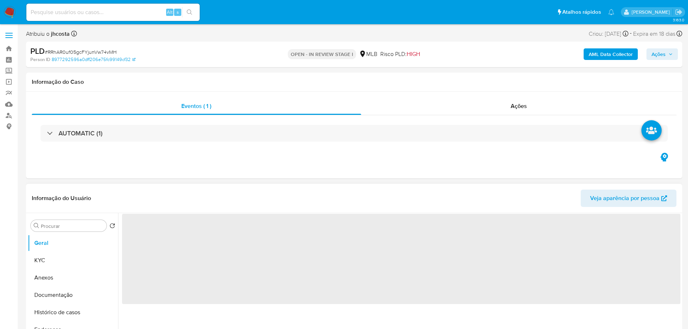
select select "10"
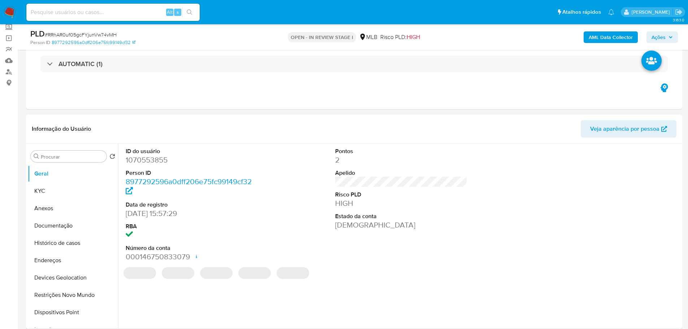
scroll to position [108, 0]
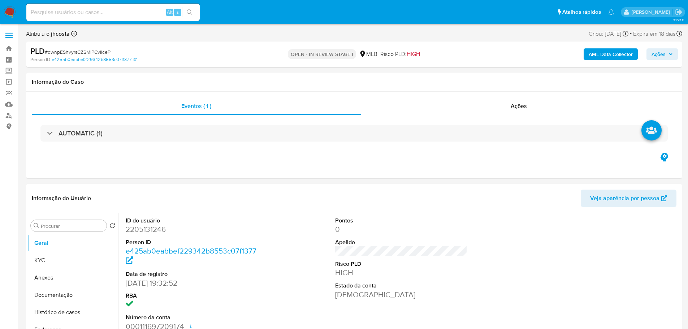
select select "10"
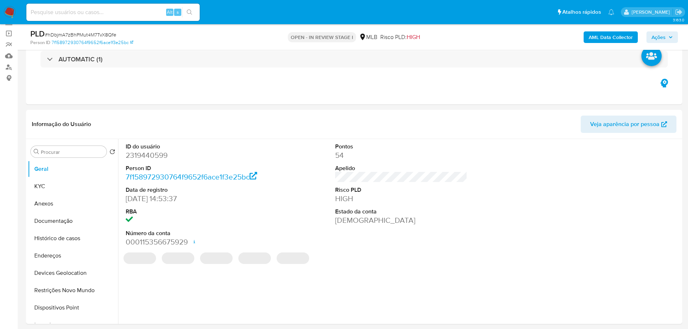
scroll to position [72, 0]
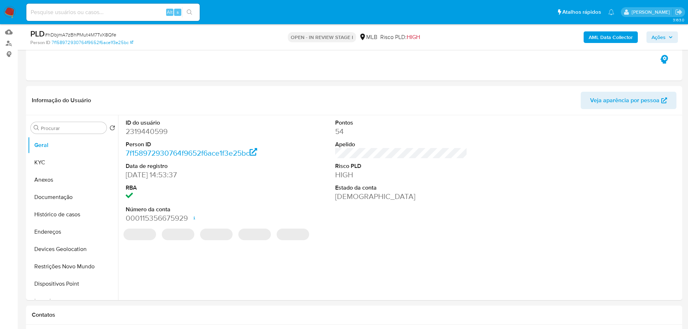
select select "10"
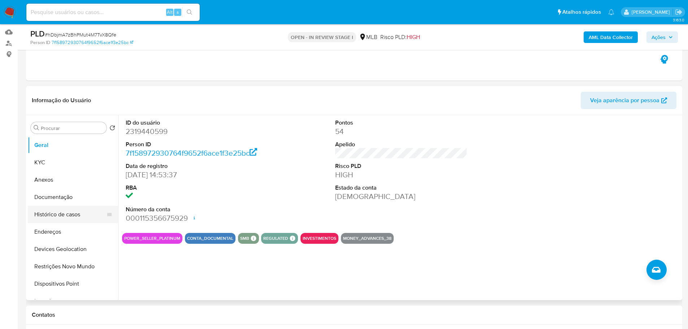
click at [89, 219] on button "Histórico de casos" at bounding box center [70, 214] width 85 height 17
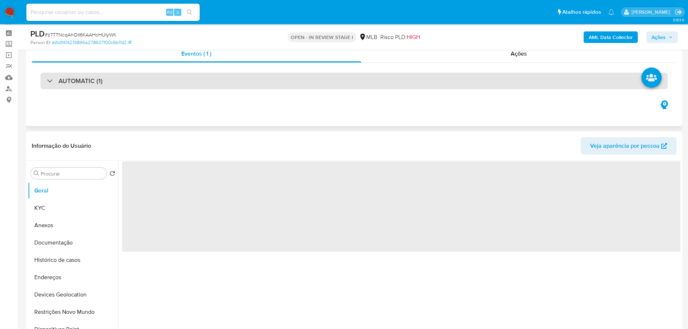
scroll to position [72, 0]
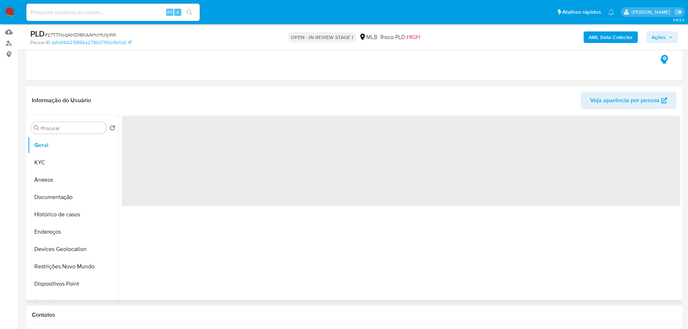
select select "10"
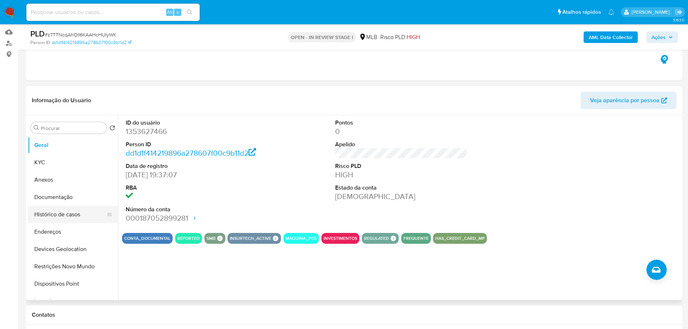
click at [59, 211] on button "Histórico de casos" at bounding box center [70, 214] width 85 height 17
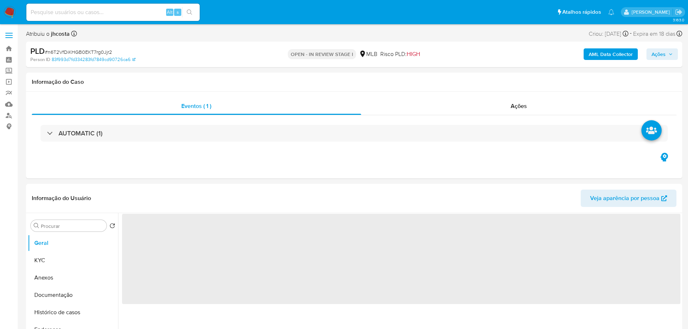
select select "10"
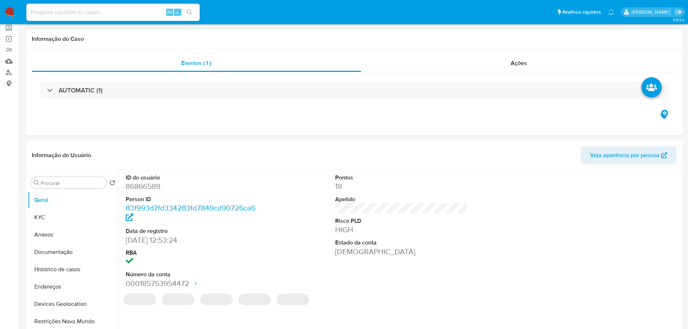
scroll to position [108, 0]
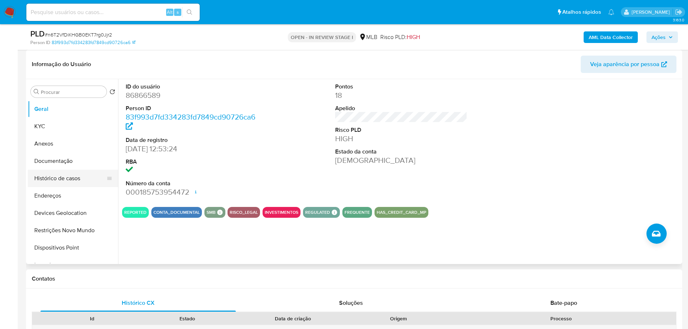
click at [68, 175] on button "Histórico de casos" at bounding box center [70, 178] width 85 height 17
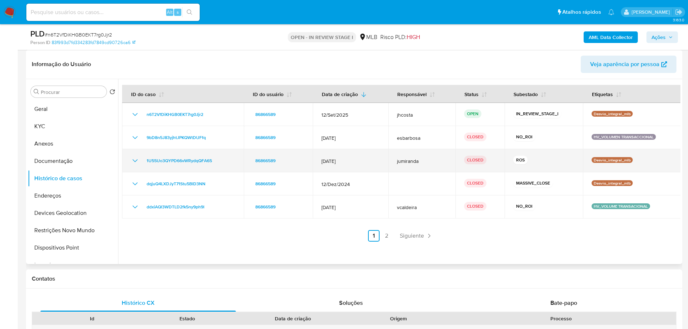
drag, startPoint x: 362, startPoint y: 157, endPoint x: 354, endPoint y: 157, distance: 7.9
click at [377, 157] on td "12/Jan/2025" at bounding box center [350, 160] width 75 height 23
click at [133, 159] on icon "Mostrar/Ocultar" at bounding box center [135, 160] width 9 height 9
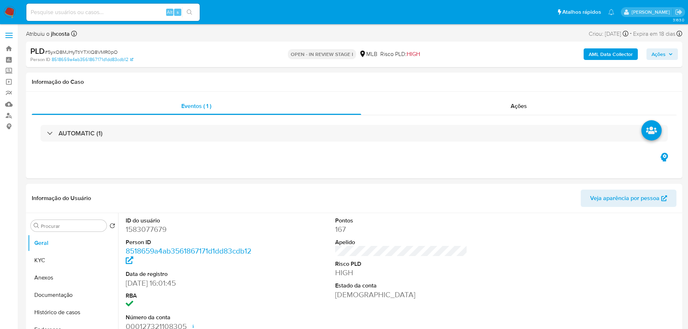
select select "10"
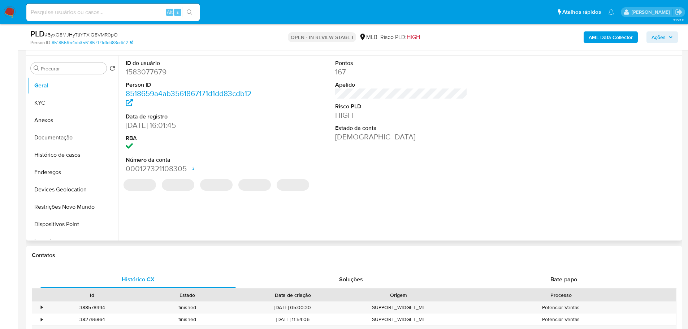
scroll to position [144, 0]
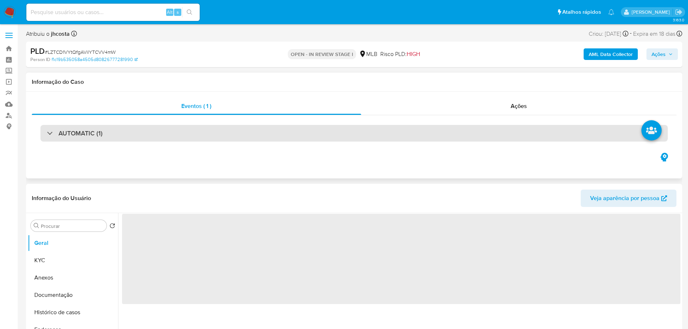
select select "10"
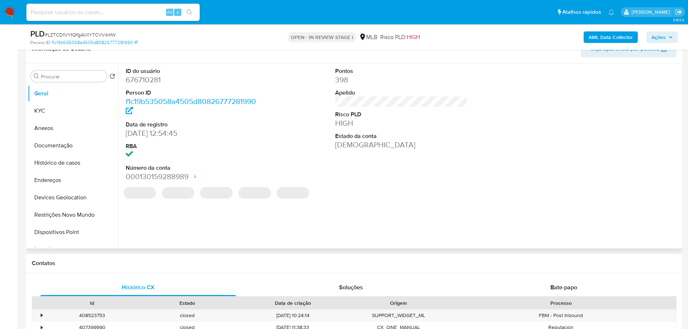
scroll to position [144, 0]
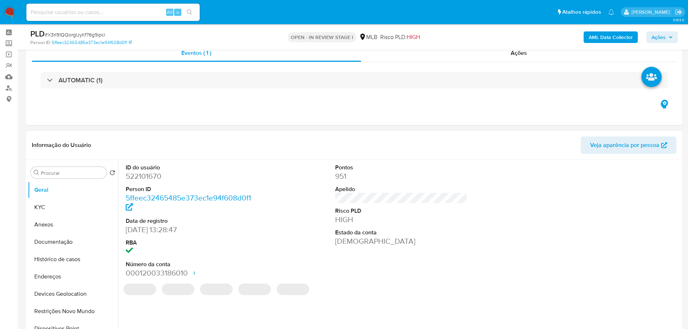
scroll to position [72, 0]
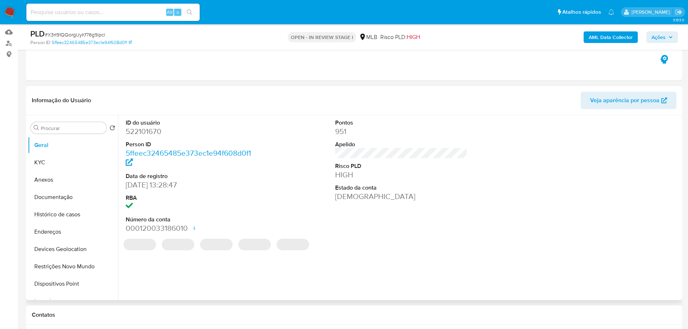
select select "10"
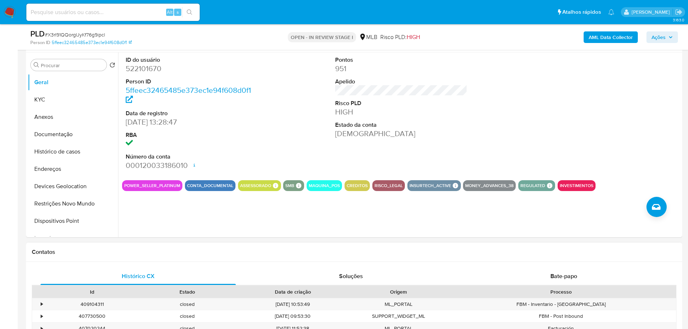
scroll to position [144, 0]
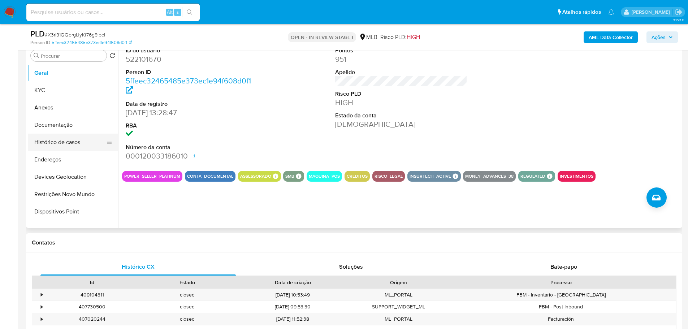
click at [66, 141] on button "Histórico de casos" at bounding box center [70, 142] width 85 height 17
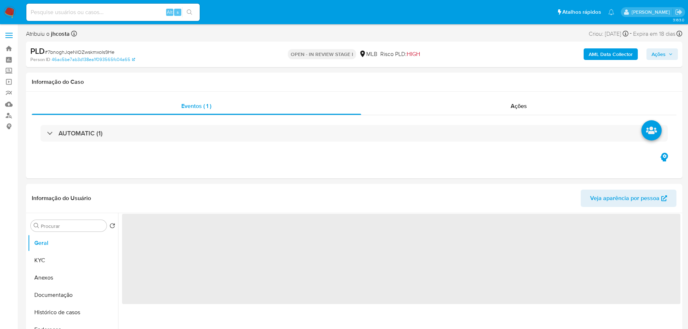
select select "10"
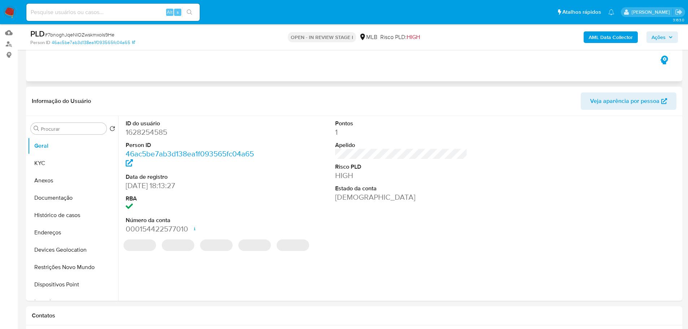
scroll to position [108, 0]
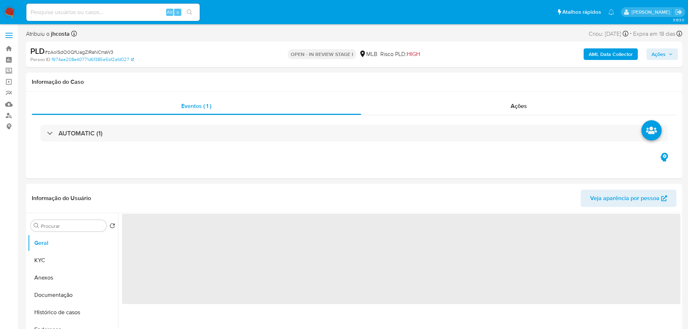
select select "10"
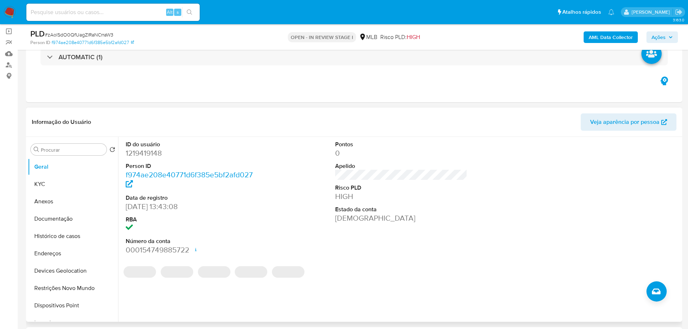
scroll to position [144, 0]
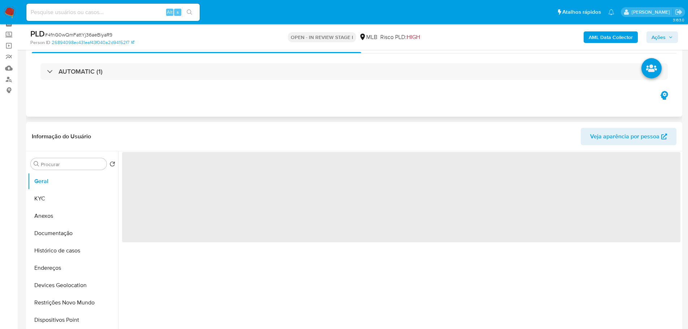
select select "10"
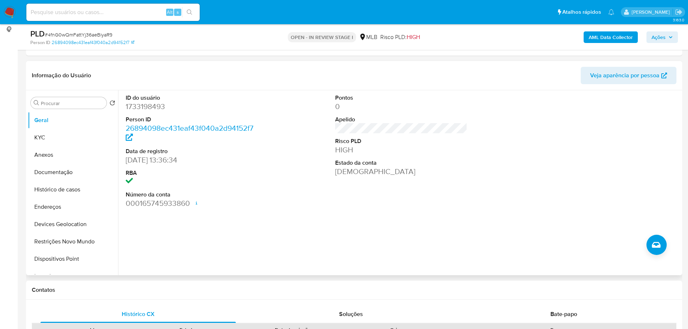
scroll to position [144, 0]
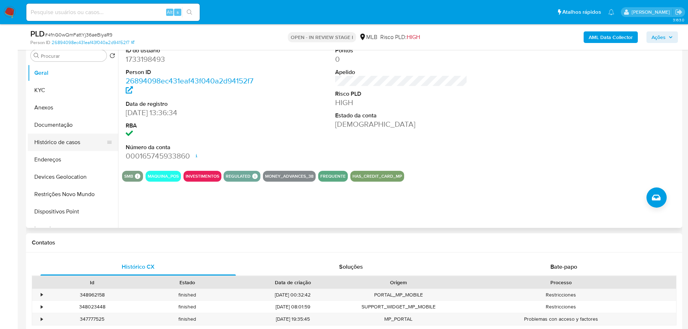
click at [78, 144] on button "Histórico de casos" at bounding box center [70, 142] width 85 height 17
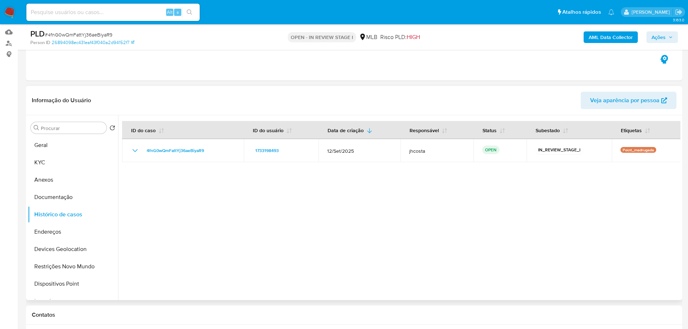
scroll to position [108, 0]
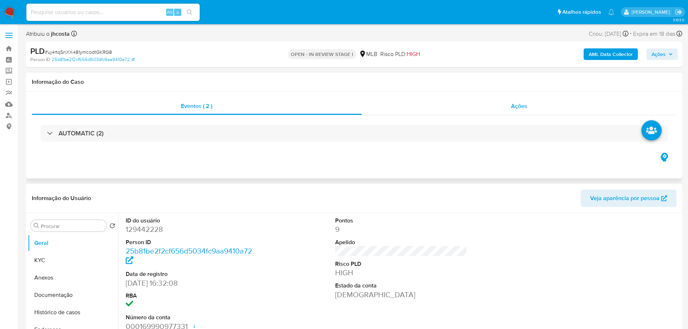
select select "10"
